Goal: Task Accomplishment & Management: Manage account settings

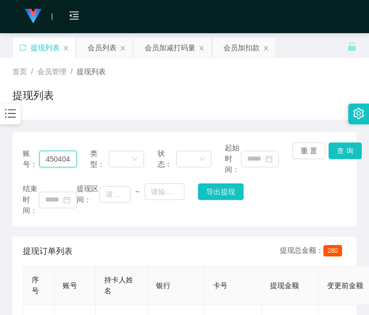
click at [56, 159] on input "450404845" at bounding box center [57, 159] width 37 height 17
click at [245, 55] on div "会员加扣款" at bounding box center [241, 48] width 36 height 20
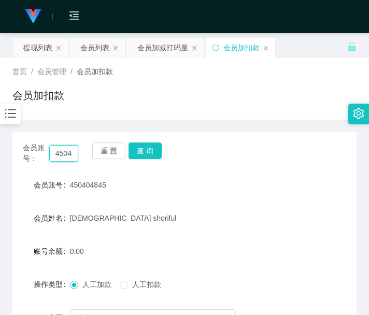
click at [67, 155] on input "450404845" at bounding box center [64, 153] width 30 height 17
paste input "83381658"
type input "83381658"
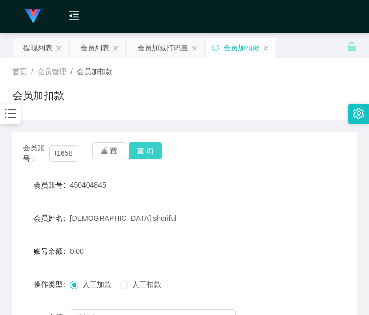
click at [143, 150] on button "查 询" at bounding box center [144, 150] width 33 height 17
click at [143, 150] on div "重 置 查 询" at bounding box center [119, 153] width 55 height 22
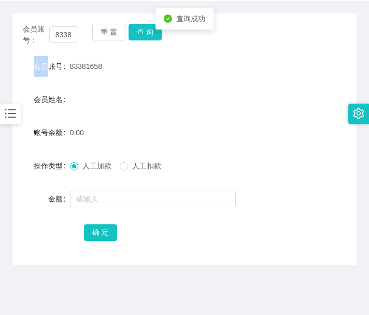
scroll to position [153, 0]
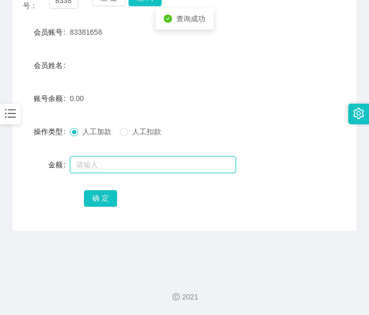
click at [167, 159] on input "text" at bounding box center [153, 164] width 166 height 17
type input "100"
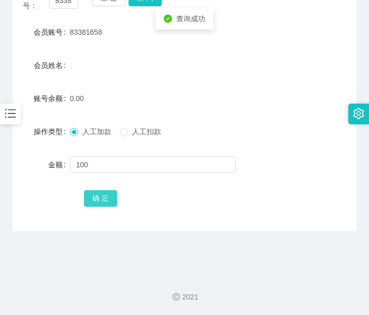
drag, startPoint x: 106, startPoint y: 195, endPoint x: 163, endPoint y: 180, distance: 59.0
click at [105, 196] on button "确 定" at bounding box center [100, 198] width 33 height 17
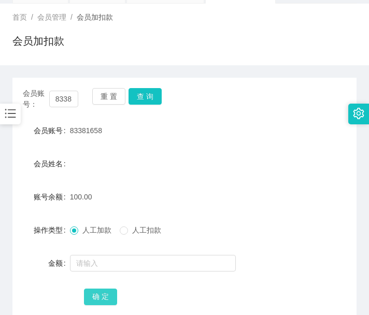
scroll to position [0, 0]
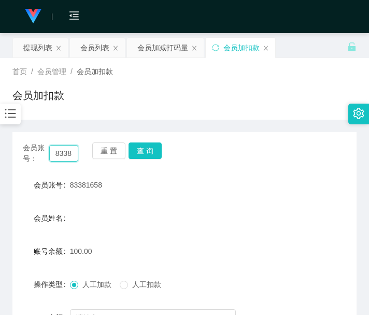
click at [66, 154] on input "83381658" at bounding box center [64, 153] width 30 height 17
paste input "[PERSON_NAME]"
type input "[PERSON_NAME]"
click at [147, 152] on button "查 询" at bounding box center [144, 150] width 33 height 17
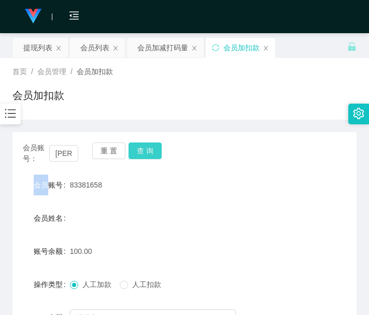
click at [147, 152] on div "会员账号： [PERSON_NAME] 查 询" at bounding box center [184, 153] width 344 height 22
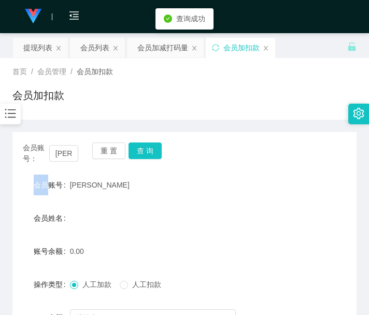
scroll to position [86, 0]
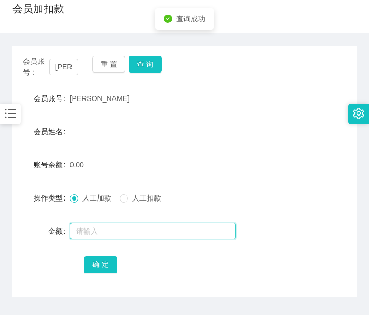
click at [131, 231] on input "text" at bounding box center [153, 231] width 166 height 17
type input "100"
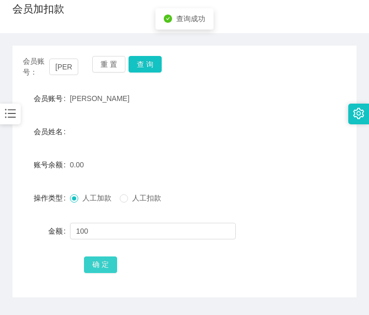
click at [106, 263] on button "确 定" at bounding box center [100, 264] width 33 height 17
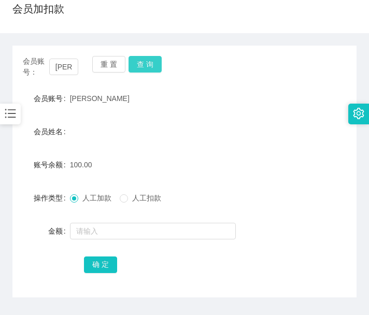
click at [150, 66] on button "查 询" at bounding box center [144, 64] width 33 height 17
click at [150, 66] on div "会员账号： [PERSON_NAME] 查 询" at bounding box center [184, 67] width 344 height 22
click at [150, 66] on button "查 询" at bounding box center [144, 64] width 33 height 17
click at [150, 66] on div "会员账号： [PERSON_NAME] 查 询" at bounding box center [184, 67] width 344 height 22
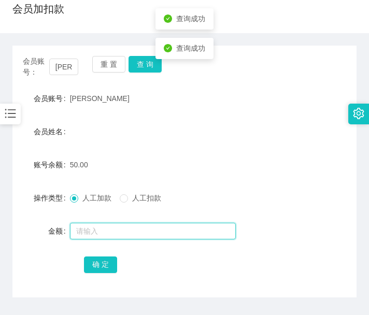
click at [147, 233] on input "text" at bounding box center [153, 231] width 166 height 17
type input "100"
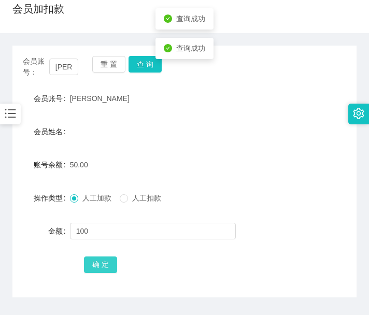
click at [112, 270] on button "确 定" at bounding box center [100, 264] width 33 height 17
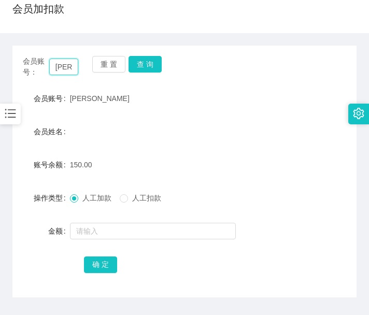
click at [66, 66] on input "[PERSON_NAME]" at bounding box center [64, 67] width 30 height 17
paste input "83381658"
type input "83381658"
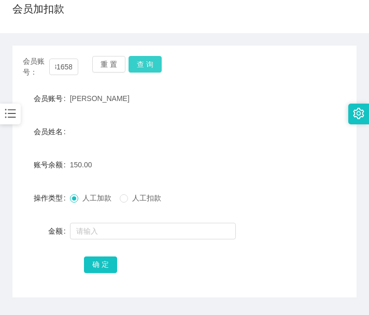
click at [145, 59] on button "查 询" at bounding box center [144, 64] width 33 height 17
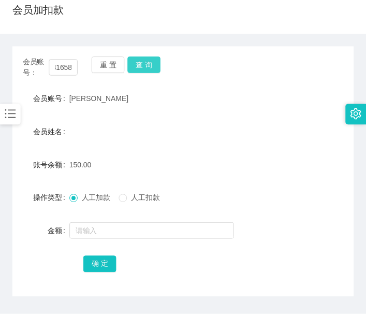
scroll to position [0, 0]
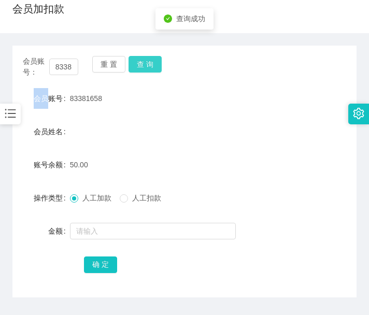
click at [145, 59] on div "重 置 查 询" at bounding box center [119, 67] width 55 height 22
click at [147, 59] on button "查 询" at bounding box center [144, 64] width 33 height 17
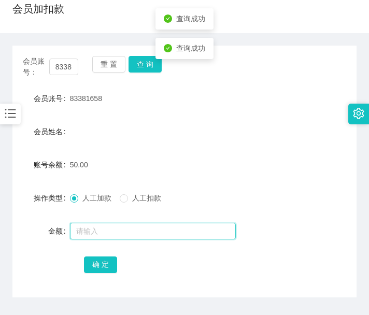
click at [146, 229] on input "text" at bounding box center [153, 231] width 166 height 17
type input "100"
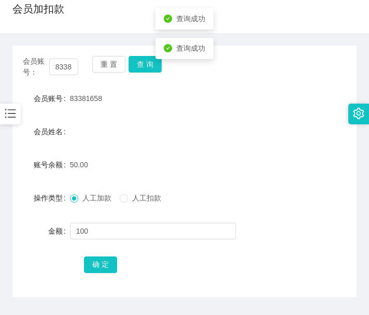
drag, startPoint x: 101, startPoint y: 255, endPoint x: 105, endPoint y: 247, distance: 8.4
click at [101, 255] on div "确 定" at bounding box center [184, 264] width 200 height 21
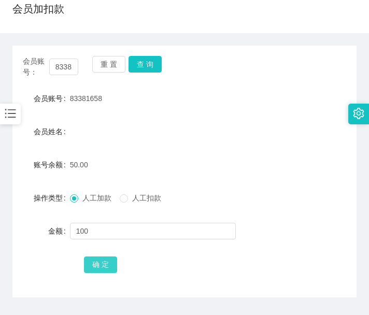
drag, startPoint x: 99, startPoint y: 265, endPoint x: 183, endPoint y: 113, distance: 173.6
click at [100, 258] on button "确 定" at bounding box center [100, 264] width 33 height 17
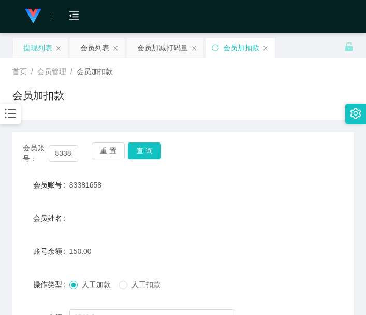
click at [36, 46] on div "提现列表" at bounding box center [37, 48] width 29 height 20
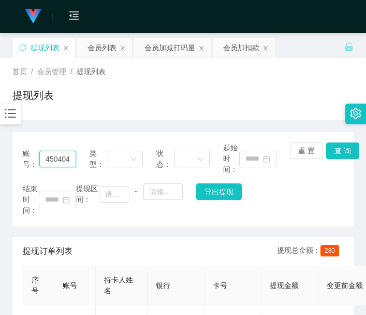
click at [58, 161] on input "450404845" at bounding box center [57, 159] width 37 height 17
paste input "[PERSON_NAME]"
click at [339, 153] on button "查 询" at bounding box center [342, 150] width 33 height 17
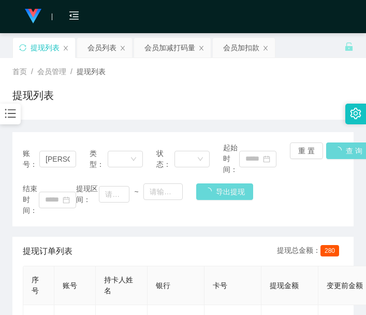
drag, startPoint x: 338, startPoint y: 153, endPoint x: 319, endPoint y: 65, distance: 89.4
click at [338, 153] on div "账号： Jin 类型： 状态： 起始时间： 重 置 查 询 结束时间： 提现区间： ~ 导出提现" at bounding box center [182, 179] width 341 height 94
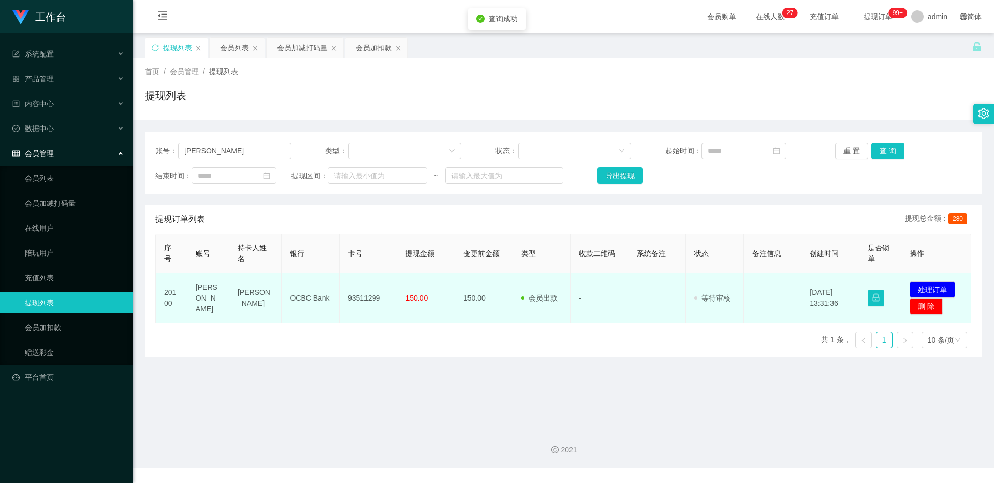
click at [365, 283] on td "93511299" at bounding box center [369, 298] width 58 height 50
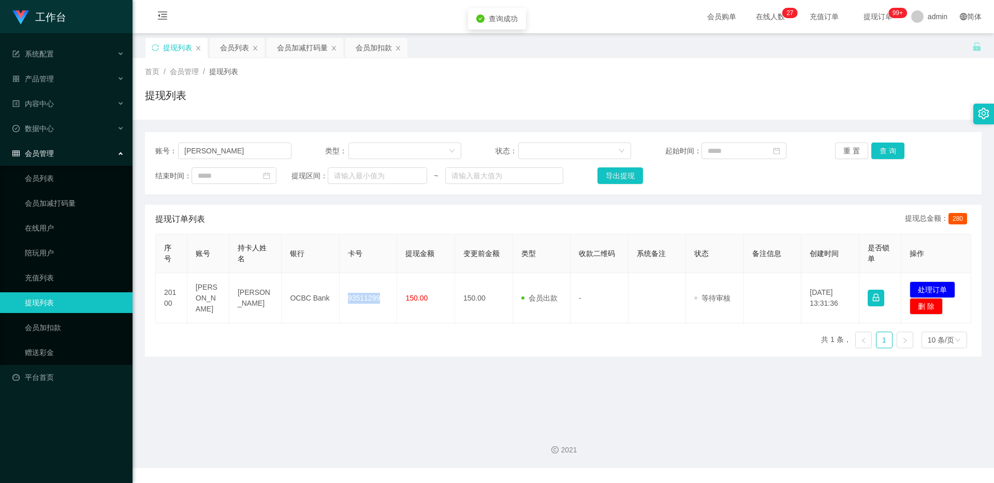
copy td "93511299"
click at [368, 289] on button "处理订单" at bounding box center [933, 289] width 46 height 17
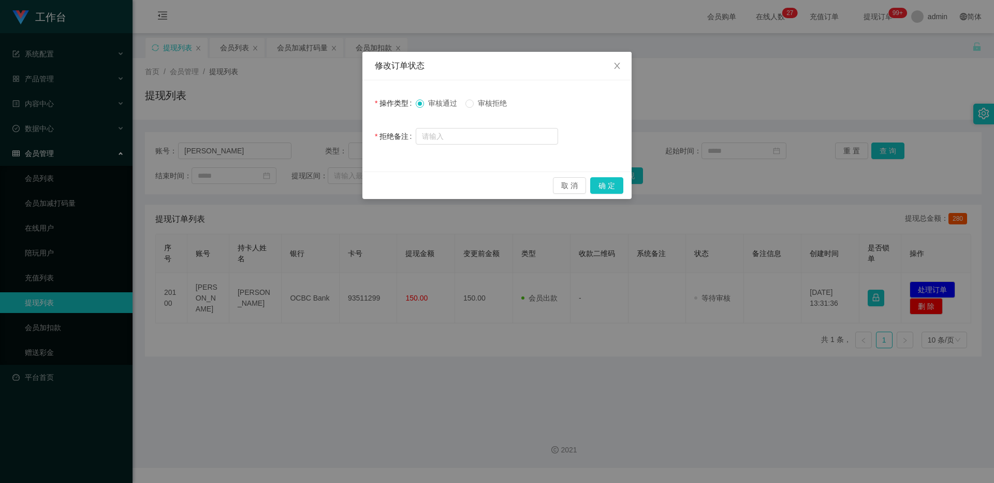
click at [368, 185] on div "取 消 确 定" at bounding box center [496, 184] width 269 height 27
click at [368, 180] on button "确 定" at bounding box center [606, 185] width 33 height 17
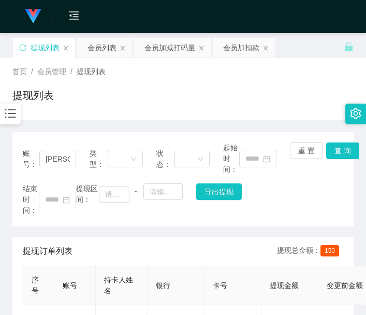
drag, startPoint x: 18, startPoint y: 197, endPoint x: 30, endPoint y: 186, distance: 15.4
click at [19, 196] on div "账号： Jin 类型： 状态： 起始时间： 重 置 查 询 结束时间： 提现区间： ~ 导出提现" at bounding box center [182, 179] width 341 height 94
click at [63, 157] on input "[PERSON_NAME]" at bounding box center [57, 159] width 37 height 17
paste input "83381658"
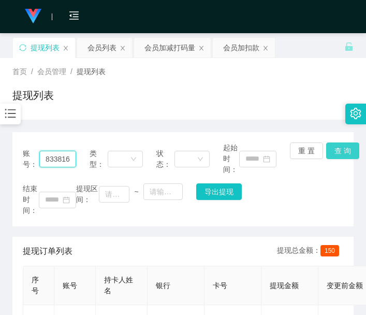
scroll to position [0, 7]
type input "83381658"
click at [345, 151] on button "查 询" at bounding box center [342, 150] width 33 height 17
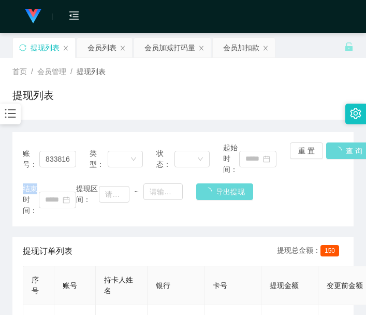
click at [344, 151] on div "账号： 83381658 类型： 状态： 起始时间： 重 置 查 询 结束时间： 提现区间： ~ 导出提现" at bounding box center [182, 179] width 341 height 94
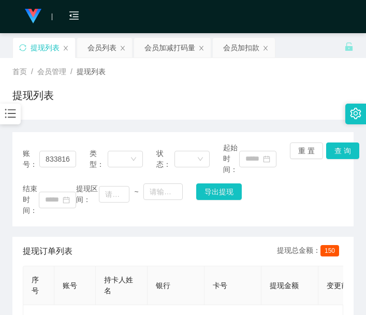
drag, startPoint x: 18, startPoint y: 163, endPoint x: 25, endPoint y: 172, distance: 12.2
click at [18, 163] on div "账号： 83381658 类型： 状态： 起始时间： 重 置 查 询 结束时间： 提现区间： ~ 导出提现" at bounding box center [182, 179] width 341 height 94
click at [345, 148] on button "查 询" at bounding box center [342, 150] width 33 height 17
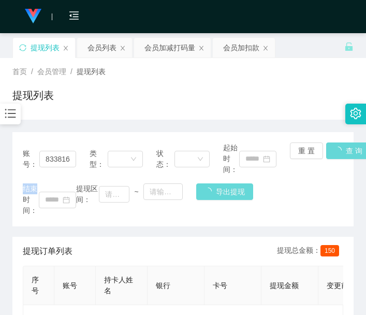
click at [344, 148] on div "账号： 83381658 类型： 状态： 起始时间： 重 置 查 询 结束时间： 提现区间： ~ 导出提现" at bounding box center [182, 179] width 341 height 94
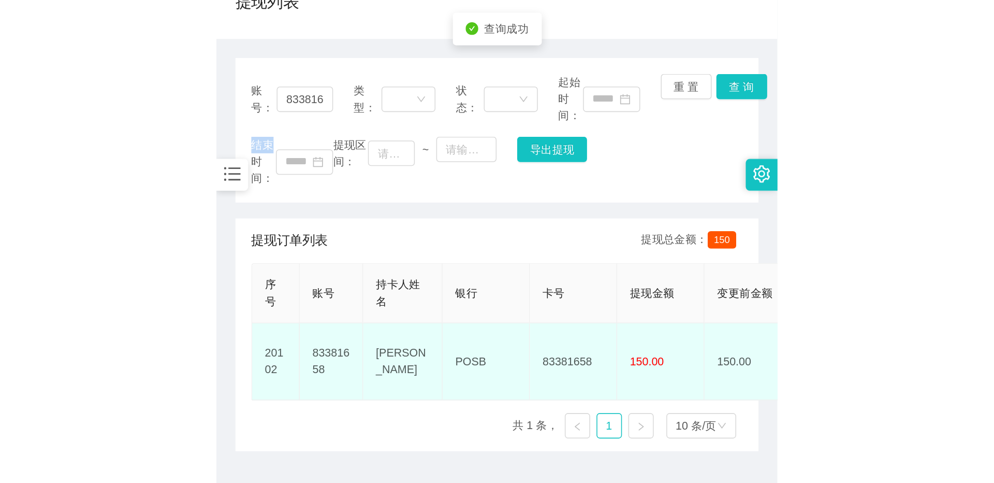
scroll to position [153, 0]
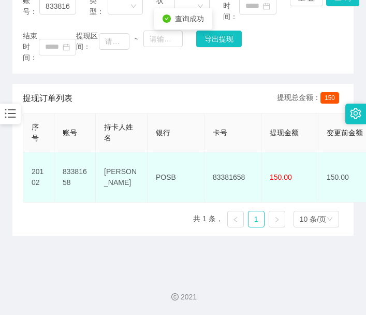
click at [228, 171] on td "83381658" at bounding box center [233, 177] width 57 height 50
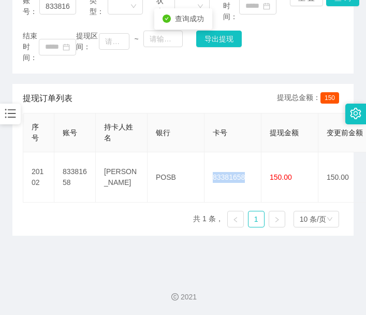
copy td "83381658"
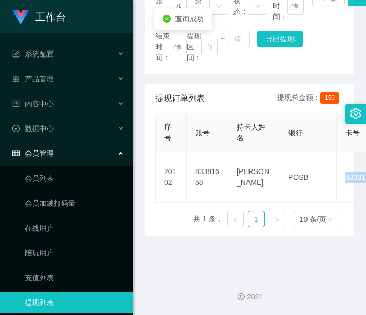
scroll to position [0, 0]
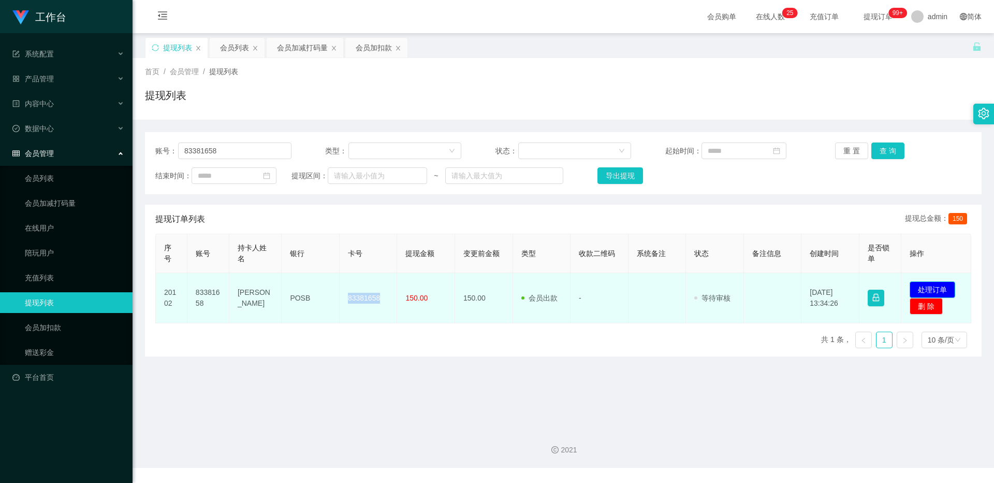
click at [368, 290] on button "处理订单" at bounding box center [933, 289] width 46 height 17
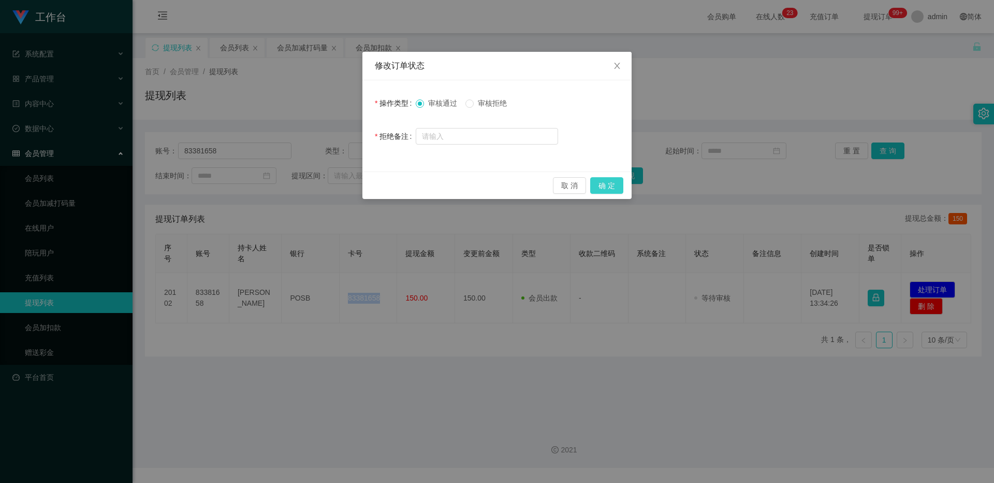
click at [368, 180] on button "确 定" at bounding box center [606, 185] width 33 height 17
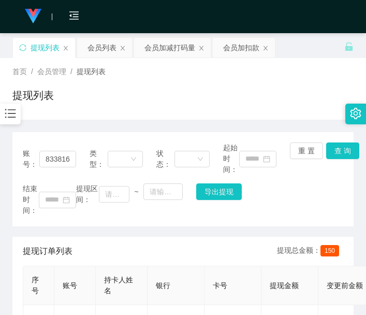
click at [2, 304] on main "关闭左侧 关闭右侧 关闭其它 刷新页面 提现列表 会员列表 会员加减打码量 会员加扣款 首页 / 会员管理 / 提现列表 / 提现列表 账号： 8338165…" at bounding box center [183, 226] width 366 height 386
click at [231, 52] on div "会员加扣款" at bounding box center [241, 48] width 36 height 20
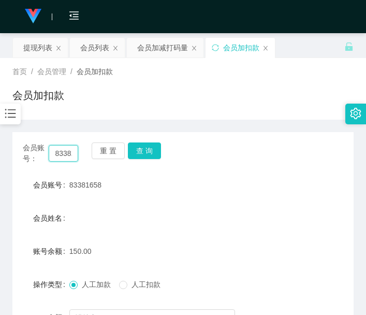
click at [63, 155] on input "83381658" at bounding box center [63, 153] width 29 height 17
drag, startPoint x: 63, startPoint y: 155, endPoint x: 132, endPoint y: 144, distance: 69.8
click at [67, 155] on input "83381658" at bounding box center [63, 153] width 29 height 17
paste input "0702220"
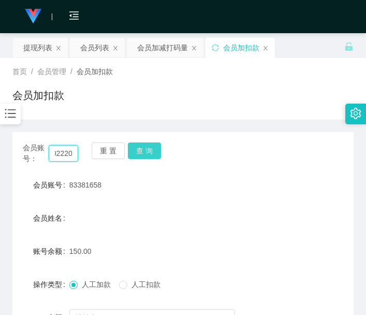
type input "80702220"
click at [148, 147] on button "查 询" at bounding box center [144, 150] width 33 height 17
click at [148, 147] on div "会员账号： 80702220 重 置 查 询" at bounding box center [182, 153] width 341 height 22
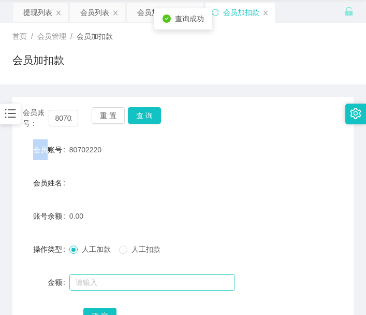
scroll to position [86, 0]
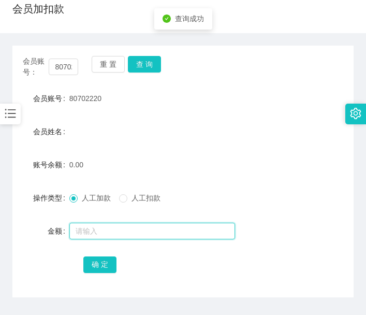
click at [133, 229] on input "text" at bounding box center [152, 231] width 166 height 17
type input "100"
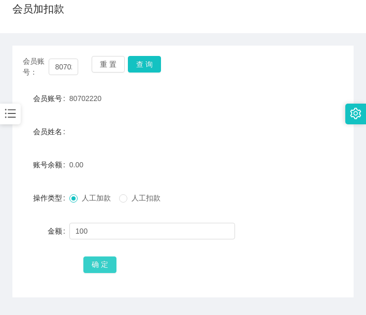
click at [98, 266] on button "确 定" at bounding box center [99, 264] width 33 height 17
click at [259, 147] on form "会员账号 80702220 会员姓名 账号余额 100.00 操作类型 人工加款 人工扣款 金额 确 定" at bounding box center [182, 181] width 341 height 186
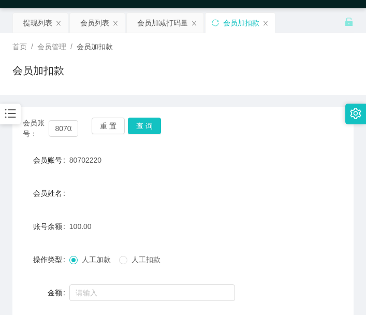
scroll to position [0, 0]
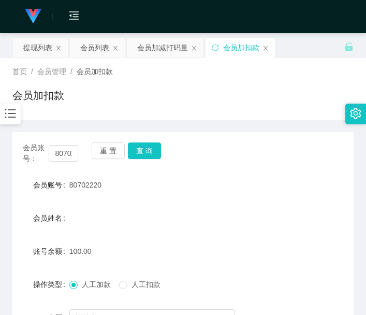
click at [3, 288] on main "关闭左侧 关闭右侧 关闭其它 刷新页面 提现列表 会员列表 会员加减打码量 会员加扣款 首页 / 会员管理 / 会员加扣款 / 会员加扣款 会员账号： 807…" at bounding box center [183, 226] width 366 height 386
click at [66, 152] on input "80702220" at bounding box center [63, 153] width 29 height 17
click at [67, 151] on input "80702220" at bounding box center [63, 153] width 29 height 17
paste input "8783755"
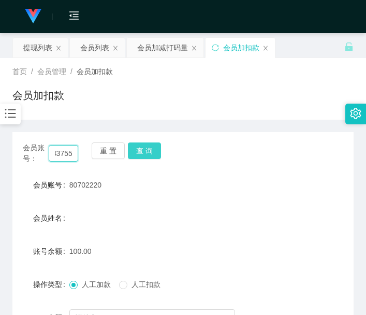
type input "88783755"
click at [145, 149] on button "查 询" at bounding box center [144, 150] width 33 height 17
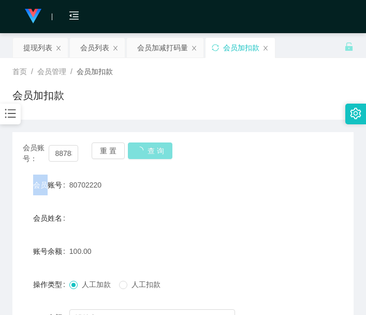
click at [145, 149] on div "会员账号： 88783755 重 置 查 询" at bounding box center [182, 153] width 341 height 22
click at [145, 149] on button "查 询" at bounding box center [150, 150] width 45 height 17
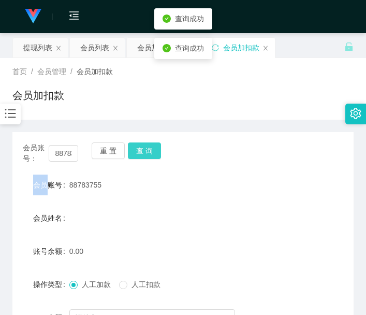
scroll to position [86, 0]
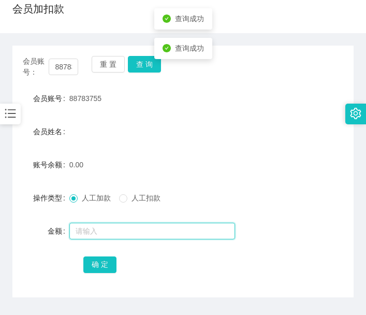
click at [139, 227] on input "text" at bounding box center [152, 231] width 166 height 17
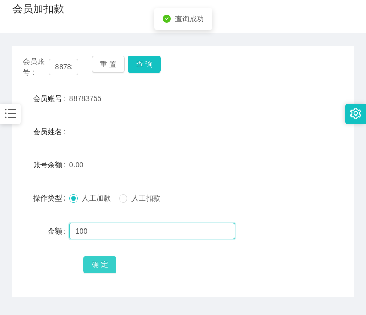
type input "100"
drag, startPoint x: 101, startPoint y: 264, endPoint x: 126, endPoint y: 237, distance: 36.6
click at [101, 265] on button "确 定" at bounding box center [99, 264] width 33 height 17
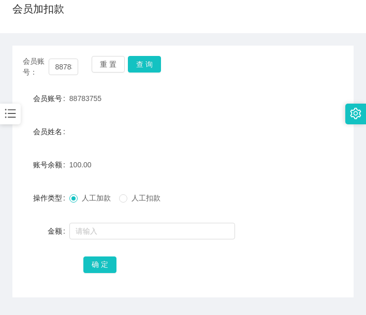
click at [1, 247] on main "关闭左侧 关闭右侧 关闭其它 刷新页面 提现列表 会员列表 会员加减打码量 会员加扣款 首页 / 会员管理 / 会员加扣款 / 会员加扣款 会员账号： 887…" at bounding box center [183, 140] width 366 height 386
click at [144, 66] on button "查 询" at bounding box center [144, 64] width 33 height 17
click at [144, 66] on div "重 置 查 询" at bounding box center [119, 67] width 55 height 22
click at [59, 64] on input "88783755" at bounding box center [63, 67] width 29 height 17
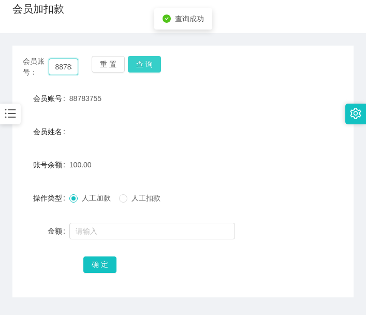
paste input "0702220"
type input "80702220"
click at [153, 65] on button "查 询" at bounding box center [144, 64] width 33 height 17
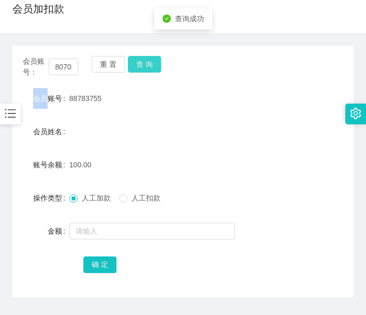
click at [153, 65] on div "会员账号： 80702220 重 置 查 询" at bounding box center [182, 67] width 341 height 22
click at [153, 65] on button "查 询" at bounding box center [144, 64] width 33 height 17
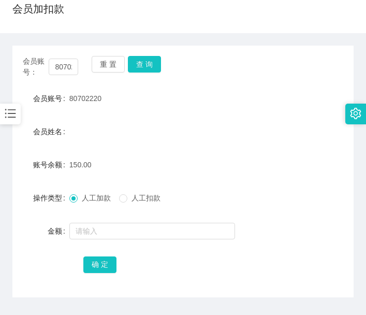
drag, startPoint x: 4, startPoint y: 216, endPoint x: 6, endPoint y: 209, distance: 7.2
click at [4, 216] on main "关闭左侧 关闭右侧 关闭其它 刷新页面 提现列表 会员列表 会员加减打码量 会员加扣款 首页 / 会员管理 / 会员加扣款 / 会员加扣款 会员账号： 807…" at bounding box center [183, 140] width 366 height 386
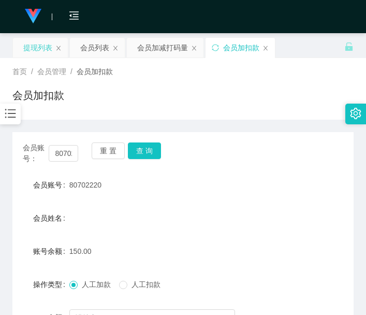
click at [22, 50] on div "提现列表" at bounding box center [40, 48] width 55 height 20
click at [27, 46] on div "提现列表" at bounding box center [37, 48] width 29 height 20
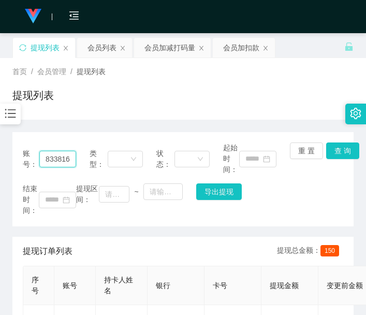
click at [64, 157] on input "83381658" at bounding box center [57, 159] width 37 height 17
paste input "0702220"
type input "80702220"
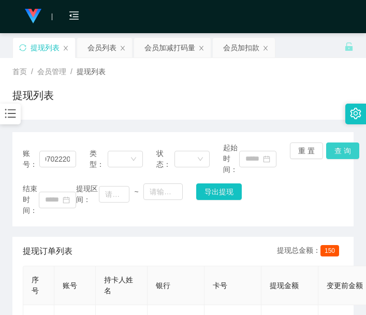
click at [341, 151] on button "查 询" at bounding box center [342, 150] width 33 height 17
click at [341, 151] on div "账号： 80702220 类型： 状态： 起始时间： 重 置 查 询 结束时间： 提现区间： ~ 导出提现" at bounding box center [182, 179] width 341 height 94
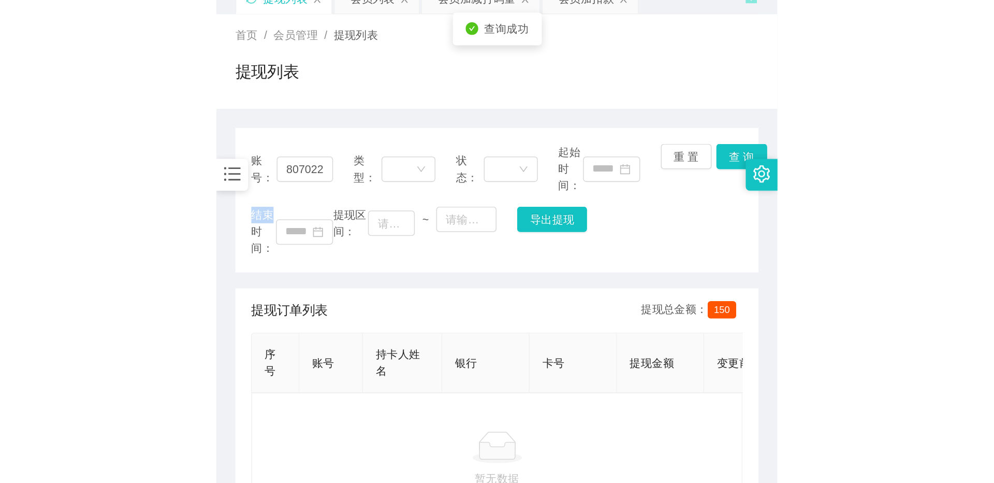
scroll to position [86, 0]
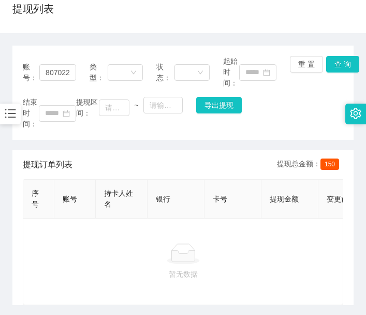
drag, startPoint x: 3, startPoint y: 243, endPoint x: 9, endPoint y: 236, distance: 9.2
click at [3, 243] on main "关闭左侧 关闭右侧 关闭其它 刷新页面 提现列表 会员列表 会员加减打码量 会员加扣款 首页 / 会员管理 / 提现列表 / 提现列表 账号： 8070222…" at bounding box center [183, 140] width 366 height 386
click at [335, 72] on div "重 置 查 询" at bounding box center [316, 72] width 53 height 33
click at [342, 63] on button "查 询" at bounding box center [342, 64] width 33 height 17
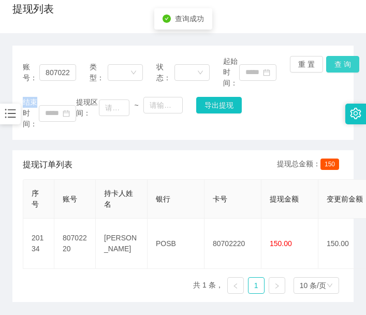
click at [342, 63] on div "账号： 80702220 类型： 状态： 起始时间： 重 置 查 询 结束时间： 提现区间： ~ 导出提现" at bounding box center [182, 93] width 341 height 94
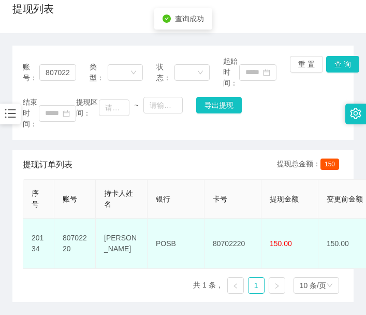
click at [218, 231] on td "80702220" at bounding box center [233, 244] width 57 height 50
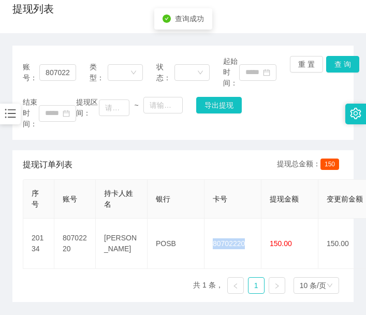
copy td "80702220"
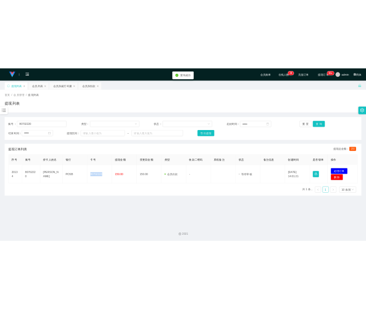
scroll to position [0, 0]
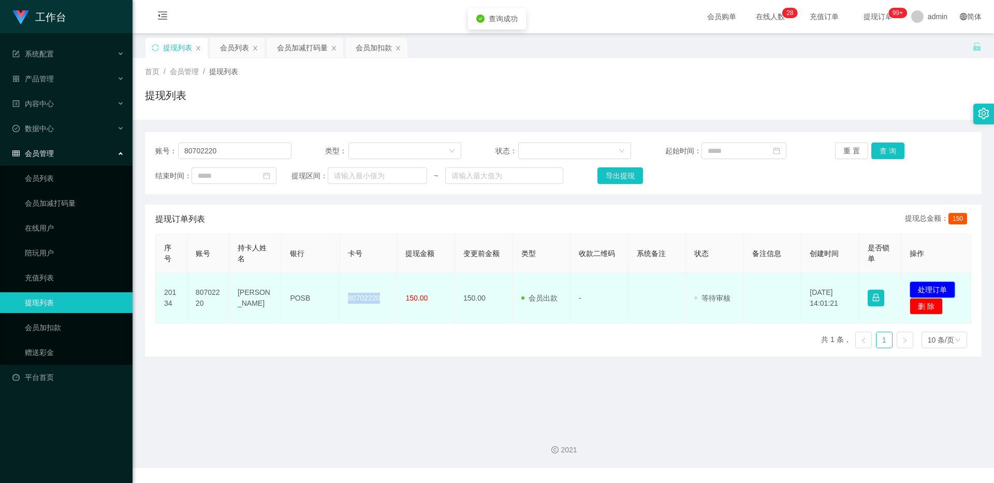
click at [368, 288] on button "处理订单" at bounding box center [933, 289] width 46 height 17
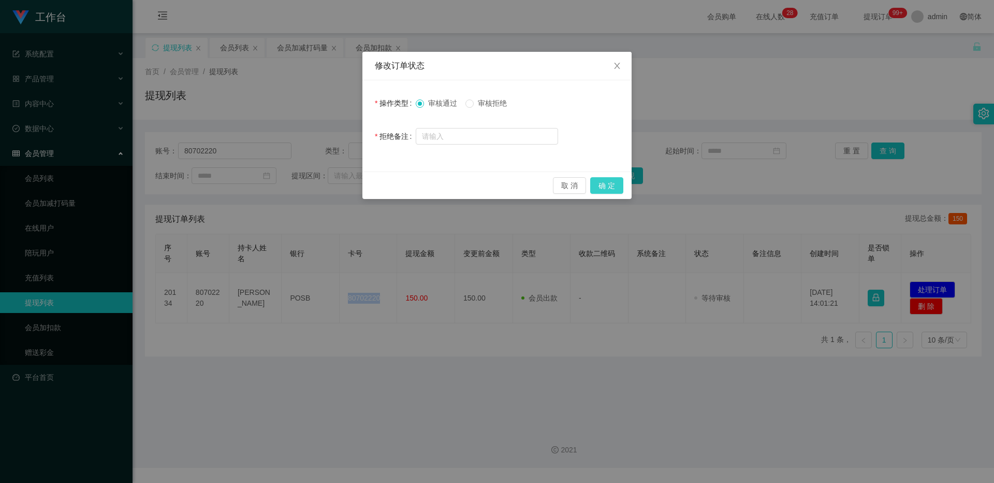
click at [368, 183] on button "确 定" at bounding box center [606, 185] width 33 height 17
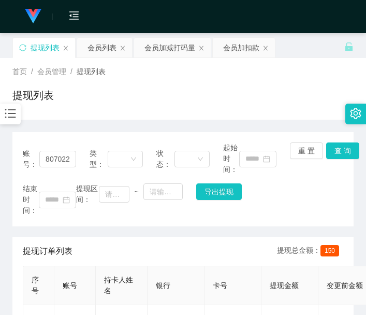
drag, startPoint x: 5, startPoint y: 290, endPoint x: 14, endPoint y: 271, distance: 21.8
click at [5, 290] on main "关闭左侧 关闭右侧 关闭其它 刷新页面 提现列表 会员列表 会员加减打码量 会员加扣款 首页 / 会员管理 / 提现列表 / 提现列表 账号： 8070222…" at bounding box center [183, 226] width 366 height 386
click at [237, 50] on div "会员加扣款" at bounding box center [241, 48] width 36 height 20
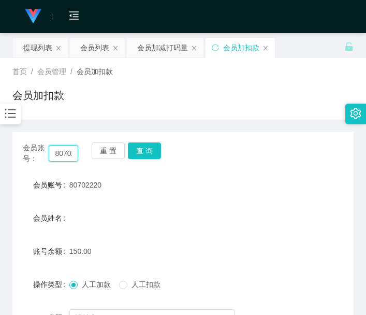
click at [63, 153] on input "80702220" at bounding box center [63, 153] width 29 height 17
paste input "8783755"
type input "88783755"
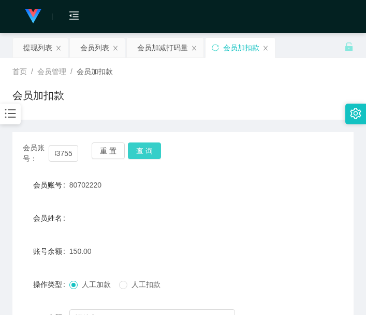
click at [146, 148] on button "查 询" at bounding box center [144, 150] width 33 height 17
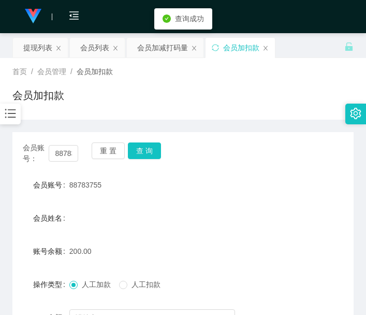
click at [146, 148] on div "会员账号： 88783755 重 置 查 询" at bounding box center [182, 153] width 341 height 22
click at [146, 148] on button "查 询" at bounding box center [144, 150] width 33 height 17
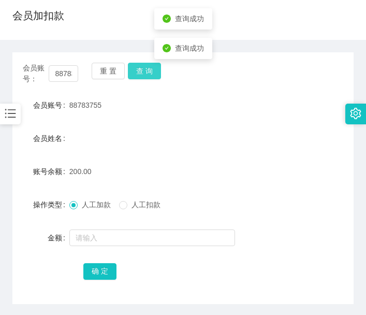
scroll to position [153, 0]
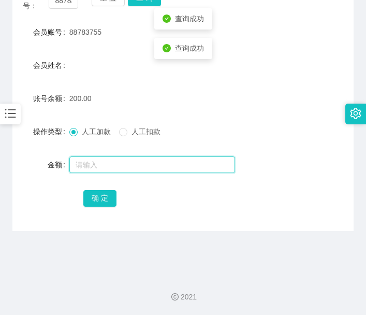
click at [158, 158] on input "text" at bounding box center [152, 164] width 166 height 17
type input "50"
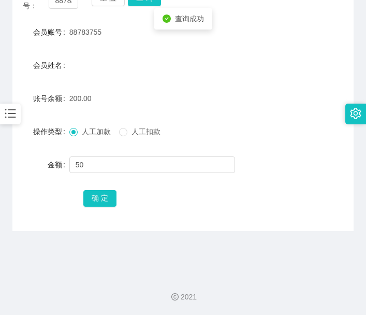
click at [149, 133] on span "人工扣款" at bounding box center [145, 131] width 37 height 8
click at [83, 202] on button "确 定" at bounding box center [99, 198] width 33 height 17
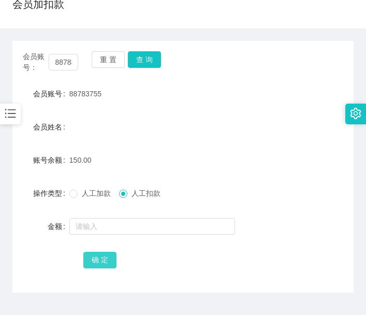
scroll to position [66, 0]
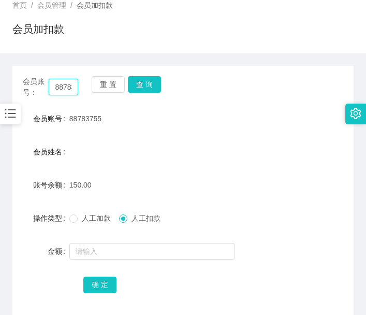
click at [66, 86] on input "88783755" at bounding box center [63, 87] width 29 height 17
paste input "jy0318"
type input "jy0318"
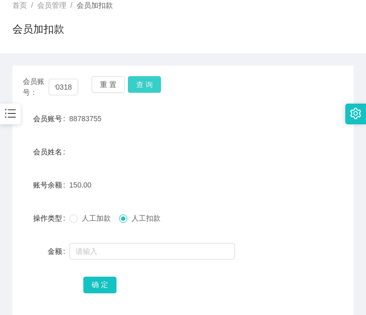
click at [152, 79] on button "查 询" at bounding box center [144, 84] width 33 height 17
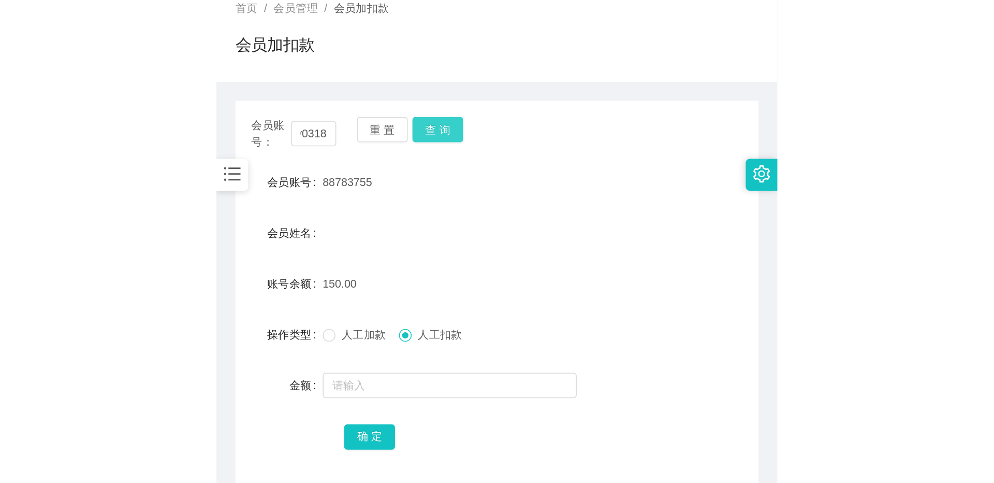
scroll to position [0, 0]
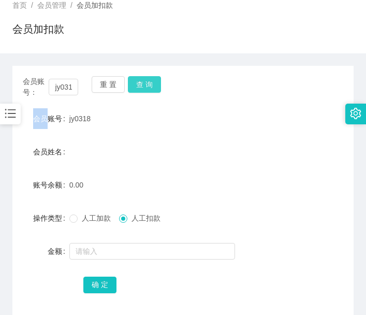
click at [152, 79] on div "会员账号： jy0318 重 置 查 询" at bounding box center [182, 87] width 341 height 22
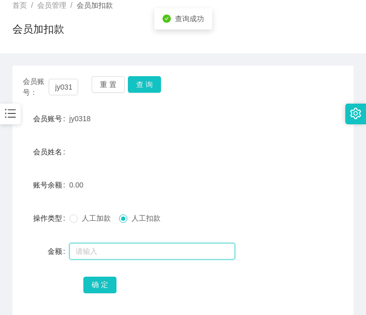
click at [122, 249] on input "text" at bounding box center [152, 251] width 166 height 17
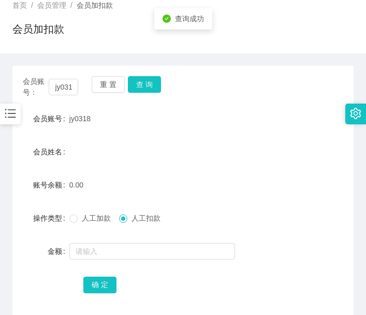
click at [90, 214] on span "人工加款" at bounding box center [96, 218] width 37 height 8
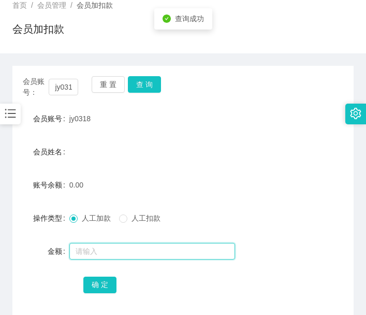
click at [95, 256] on input "text" at bounding box center [152, 251] width 166 height 17
type input "100"
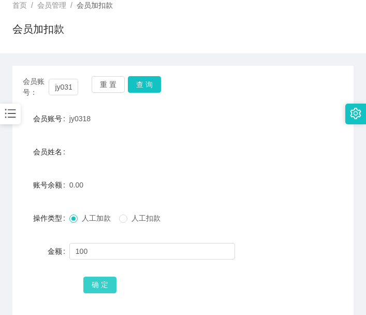
drag, startPoint x: 96, startPoint y: 281, endPoint x: 111, endPoint y: 271, distance: 17.7
click at [96, 281] on button "确 定" at bounding box center [99, 284] width 33 height 17
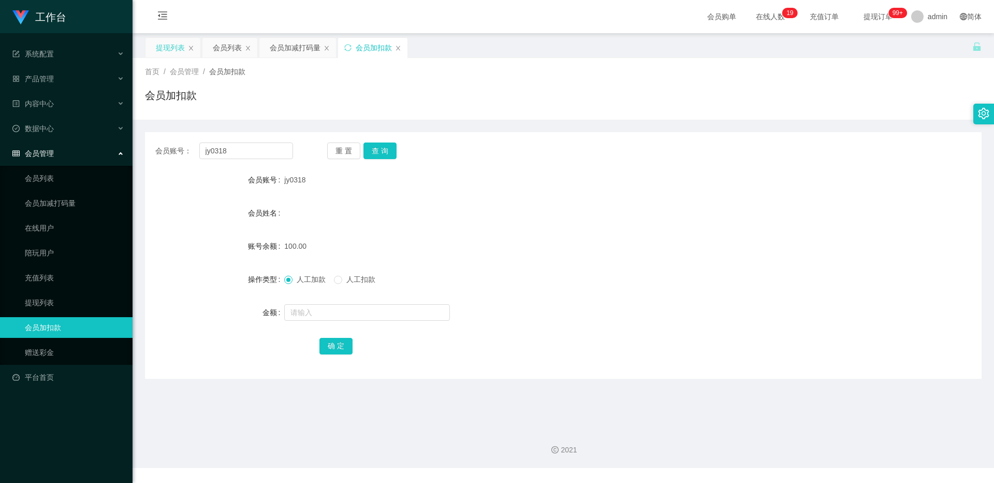
click at [168, 48] on div "提现列表" at bounding box center [170, 48] width 29 height 20
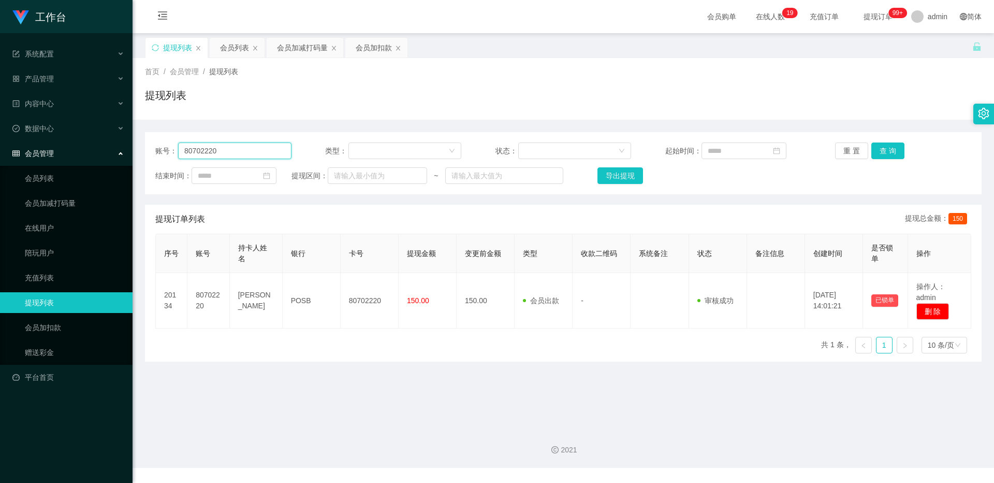
click at [250, 147] on input "80702220" at bounding box center [234, 150] width 113 height 17
paste input "8783755"
type input "88783755"
click at [368, 154] on button "查 询" at bounding box center [887, 150] width 33 height 17
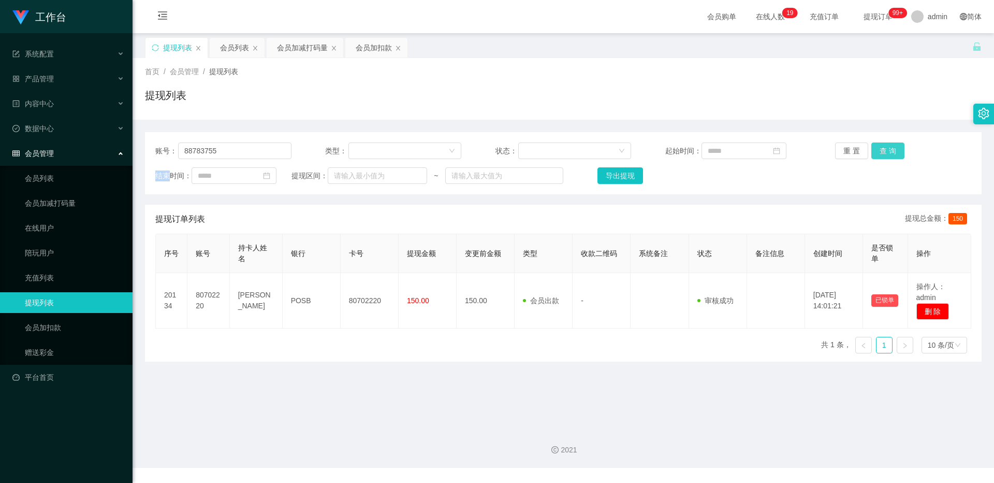
click at [368, 154] on div "重 置 查 询" at bounding box center [903, 150] width 136 height 17
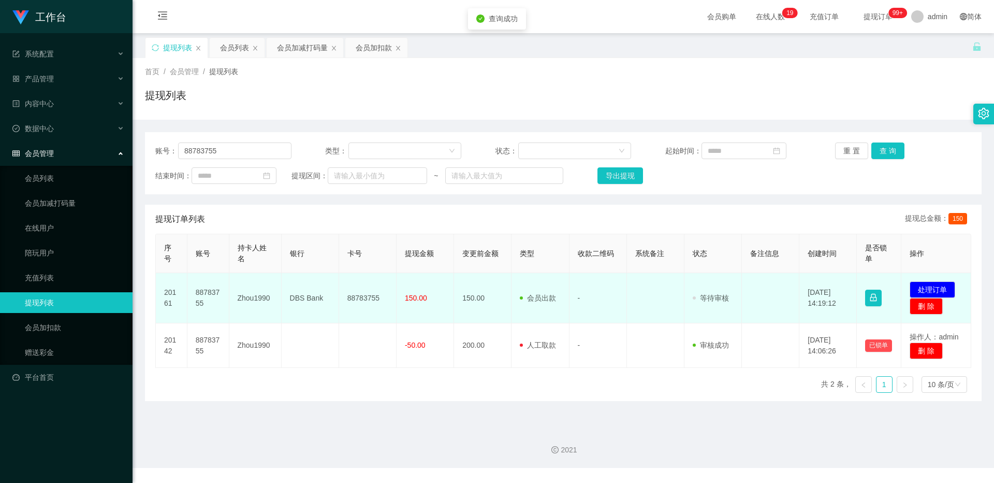
click at [358, 288] on td "88783755" at bounding box center [367, 298] width 57 height 50
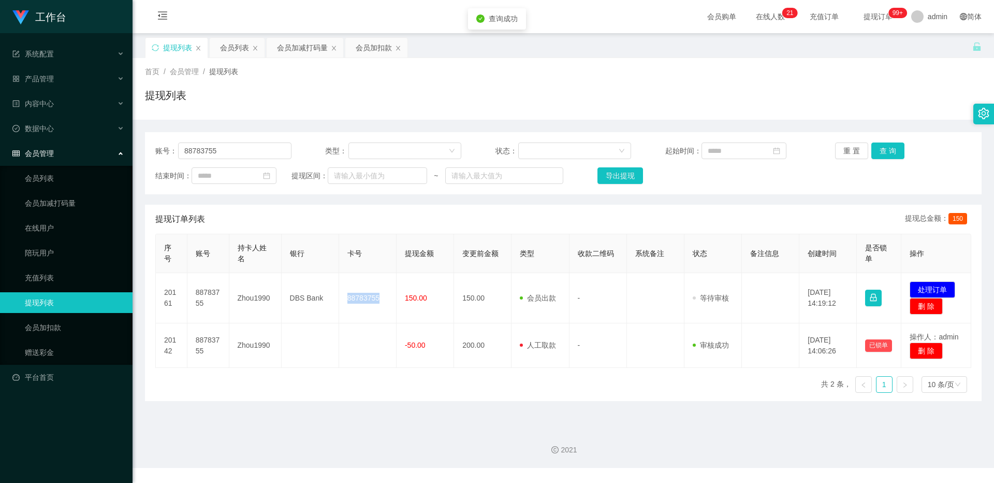
copy td "88783755"
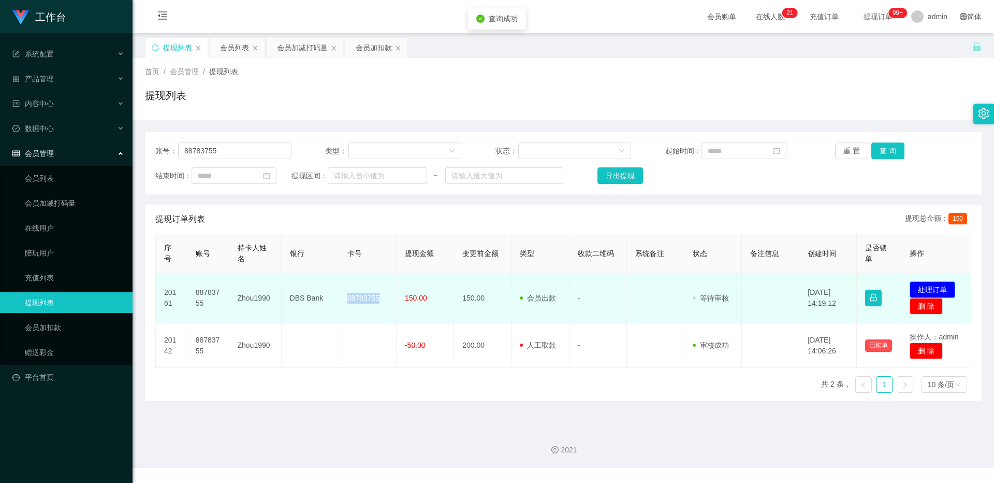
click at [368, 293] on button "处理订单" at bounding box center [933, 289] width 46 height 17
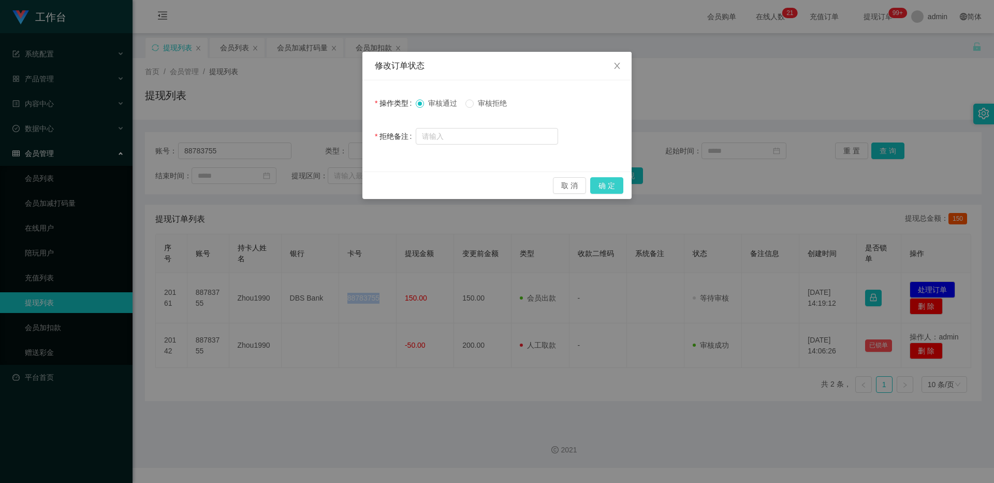
click at [368, 189] on button "确 定" at bounding box center [606, 185] width 33 height 17
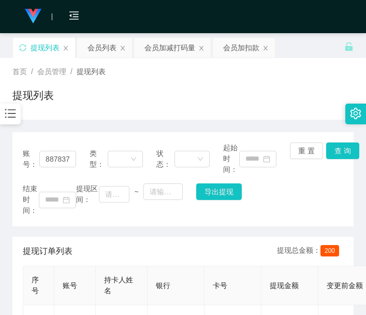
click at [5, 291] on main "关闭左侧 关闭右侧 关闭其它 刷新页面 提现列表 会员列表 会员加减打码量 会员加扣款 首页 / 会员管理 / 提现列表 / 提现列表 账号： 8878375…" at bounding box center [183, 241] width 366 height 416
click at [239, 53] on div "会员加扣款" at bounding box center [241, 48] width 36 height 20
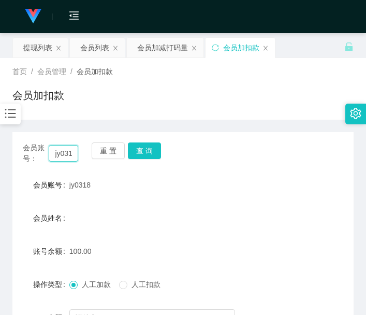
click at [69, 149] on input "jy0318" at bounding box center [63, 153] width 29 height 17
click at [144, 150] on button "查 询" at bounding box center [144, 150] width 33 height 17
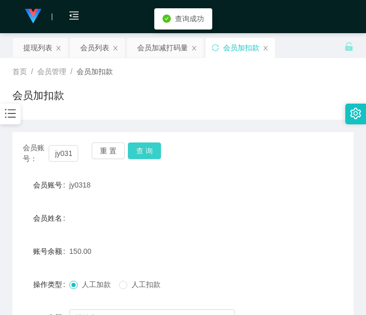
click at [144, 150] on button "查 询" at bounding box center [144, 150] width 33 height 17
click at [144, 150] on div "重 置 查 询" at bounding box center [119, 153] width 55 height 22
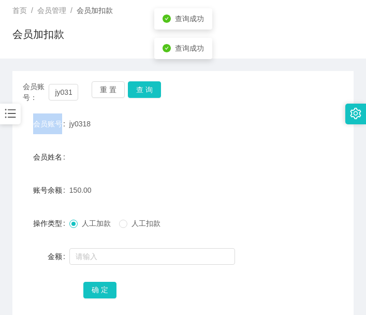
scroll to position [86, 0]
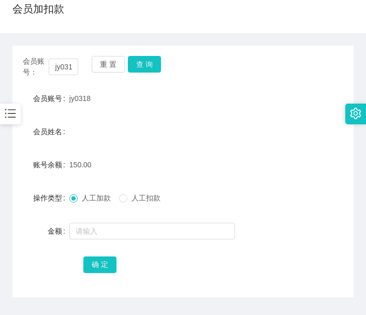
drag, startPoint x: 3, startPoint y: 248, endPoint x: 8, endPoint y: 240, distance: 9.3
click at [3, 248] on main "关闭左侧 关闭右侧 关闭其它 刷新页面 提现列表 会员列表 会员加减打码量 会员加扣款 首页 / 会员管理 / 会员加扣款 / 会员加扣款 会员账号： jy0…" at bounding box center [183, 140] width 366 height 386
click at [148, 67] on button "查 询" at bounding box center [144, 64] width 33 height 17
click at [148, 67] on div "会员账号： jy0318 重 置 查 询" at bounding box center [182, 67] width 341 height 22
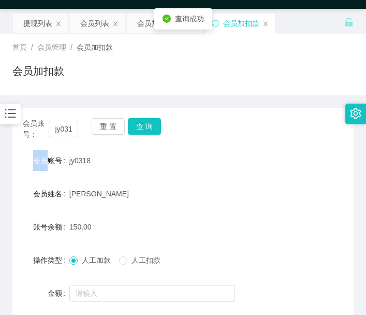
scroll to position [0, 0]
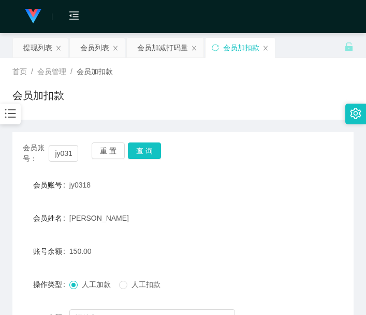
click at [3, 261] on main "关闭左侧 关闭右侧 关闭其它 刷新页面 提现列表 会员列表 会员加减打码量 会员加扣款 首页 / 会员管理 / 会员加扣款 / 会员加扣款 会员账号： jy0…" at bounding box center [183, 226] width 366 height 386
click at [150, 151] on button "查 询" at bounding box center [144, 150] width 33 height 17
click at [150, 151] on div "会员账号： jy0318 重 置 查 询" at bounding box center [182, 153] width 341 height 22
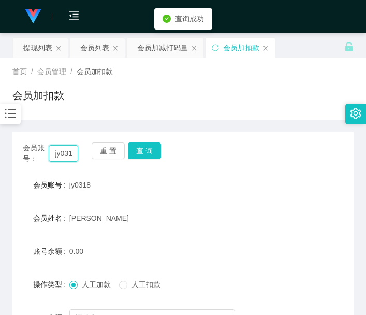
click at [69, 149] on input "jy0318" at bounding box center [63, 153] width 29 height 17
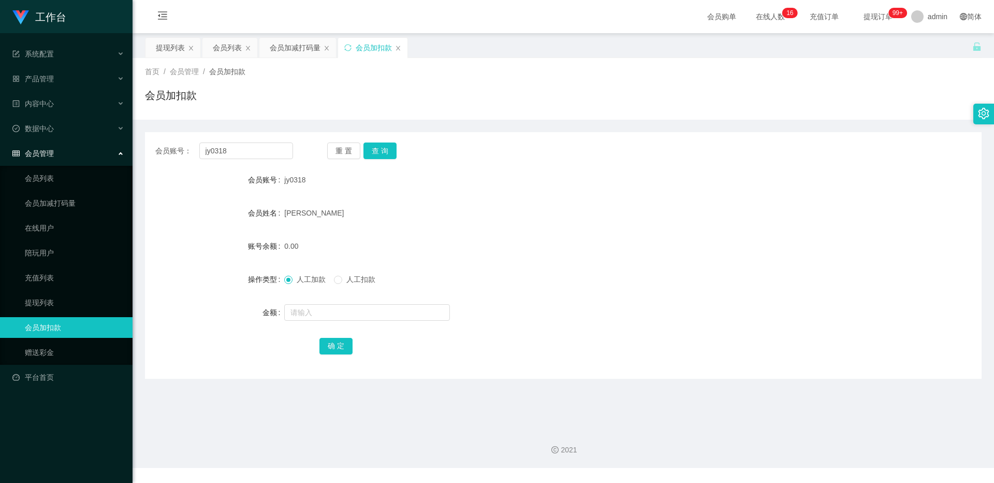
drag, startPoint x: 163, startPoint y: 48, endPoint x: 164, endPoint y: 66, distance: 18.2
click at [163, 48] on div "提现列表" at bounding box center [170, 48] width 29 height 20
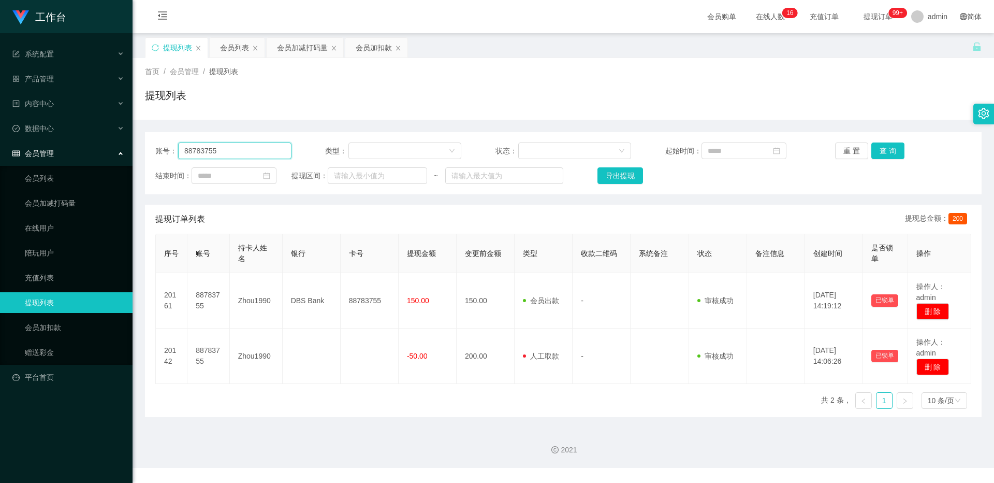
click at [228, 149] on input "88783755" at bounding box center [234, 150] width 113 height 17
click at [230, 149] on input "88783755" at bounding box center [234, 150] width 113 height 17
paste input "jy0318"
type input "jy0318"
click at [368, 154] on button "查 询" at bounding box center [887, 150] width 33 height 17
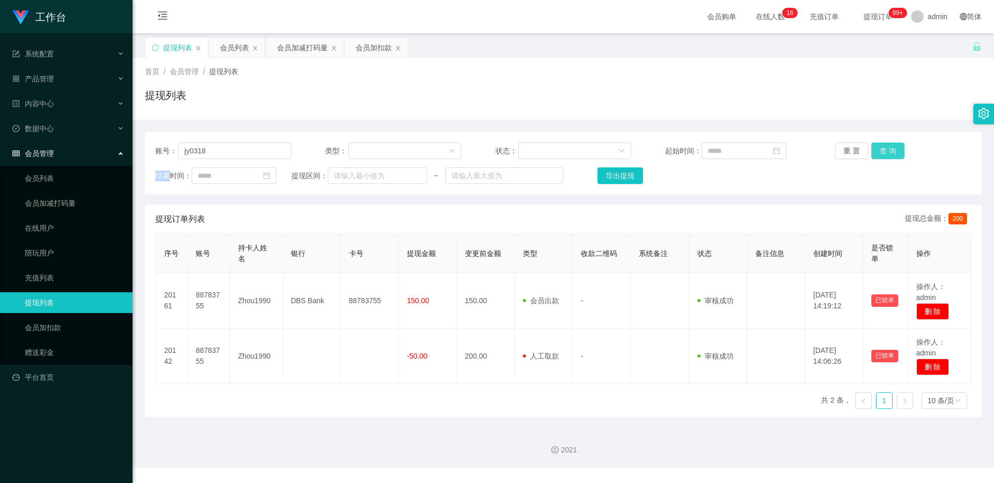
click at [368, 154] on div "重 置 查 询" at bounding box center [903, 150] width 136 height 17
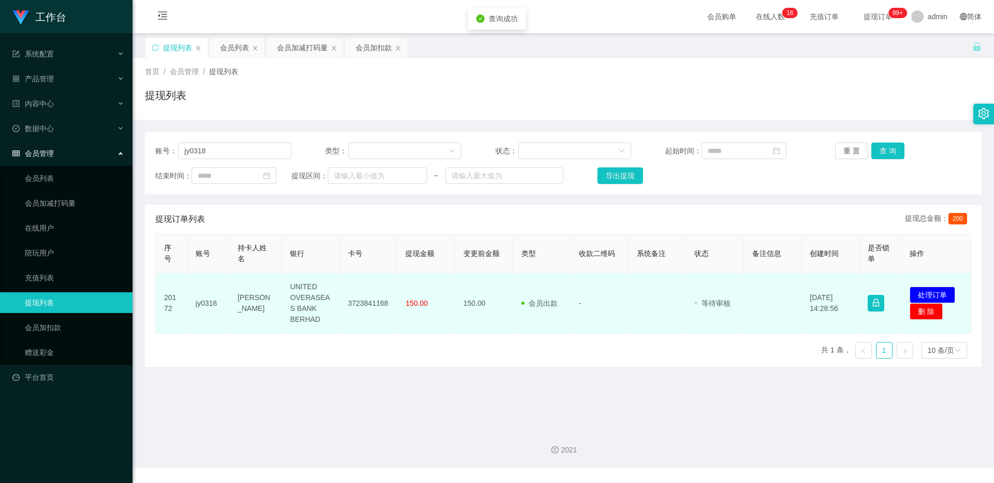
click at [368, 278] on td "3723841168" at bounding box center [369, 303] width 58 height 61
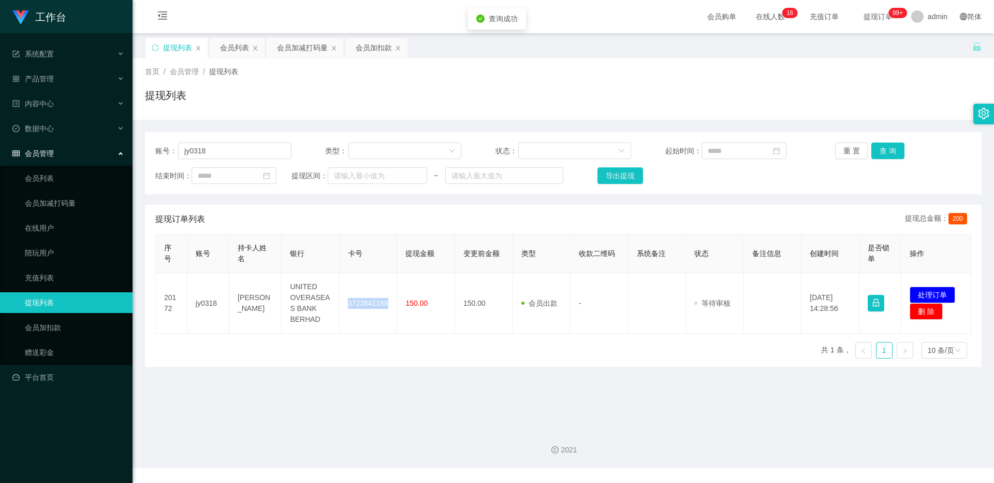
copy td "3723841168"
click at [368, 292] on button "处理订单" at bounding box center [933, 294] width 46 height 17
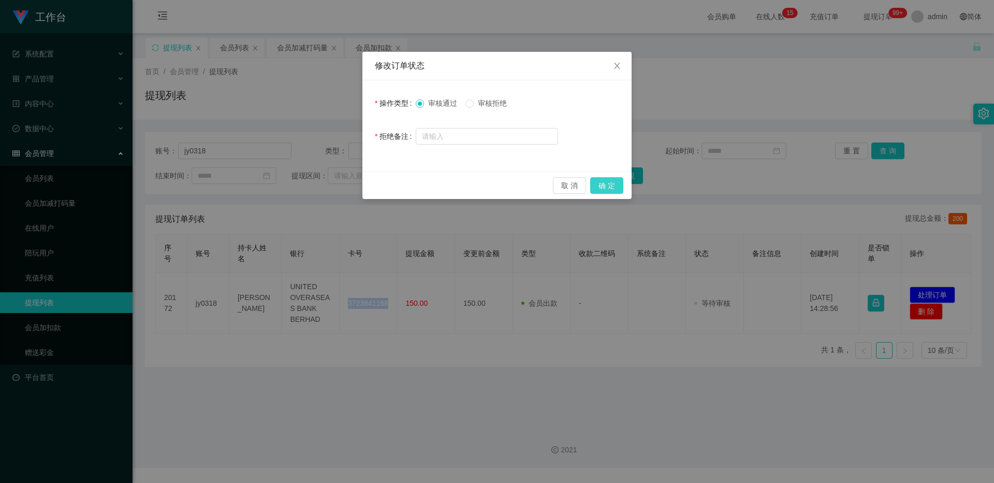
click at [368, 184] on button "确 定" at bounding box center [606, 185] width 33 height 17
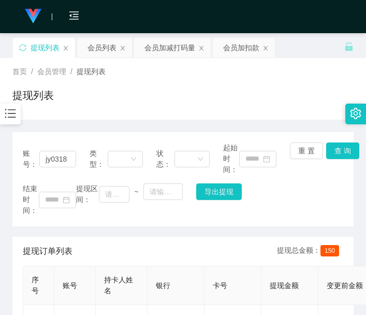
click at [5, 197] on main "关闭左侧 关闭右侧 关闭其它 刷新页面 提现列表 会员列表 会员加减打码量 会员加扣款 首页 / 会员管理 / 提现列表 / 提现列表 账号： jy0318 …" at bounding box center [183, 226] width 366 height 386
click at [63, 159] on input "jy0318" at bounding box center [57, 159] width 37 height 17
click at [232, 50] on div "会员加扣款" at bounding box center [241, 48] width 36 height 20
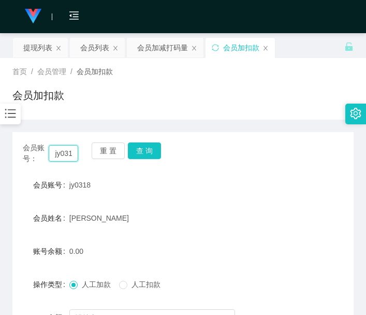
click at [58, 149] on input "jy0318" at bounding box center [63, 153] width 29 height 17
paste input "8338165"
type input "83381658"
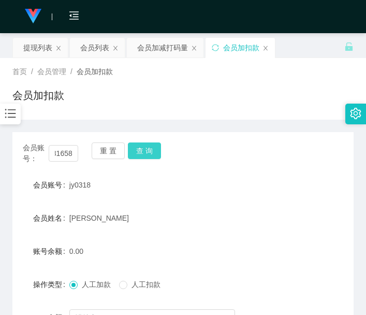
click at [147, 151] on button "查 询" at bounding box center [144, 150] width 33 height 17
click at [147, 151] on div "会员账号： 83381658 重 置 查 询" at bounding box center [182, 153] width 341 height 22
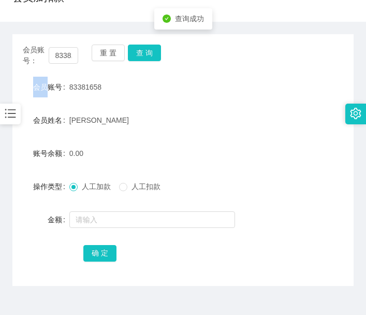
scroll to position [153, 0]
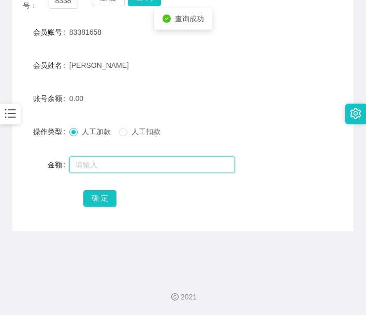
click at [165, 165] on input "text" at bounding box center [152, 164] width 166 height 17
type input "3000"
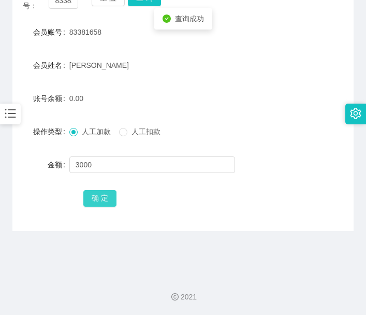
click at [94, 204] on button "确 定" at bounding box center [99, 198] width 33 height 17
click at [0, 288] on div "2021" at bounding box center [183, 291] width 366 height 48
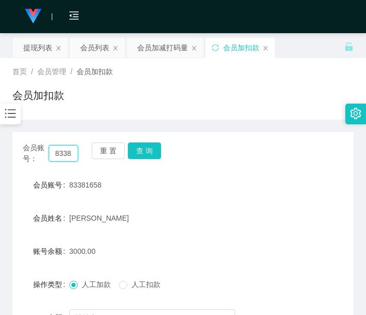
click at [72, 154] on input "83381658" at bounding box center [63, 153] width 29 height 17
paste input "0702220"
type input "80702220"
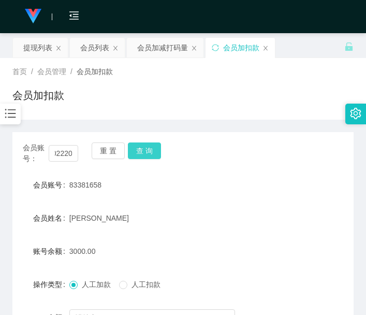
click at [152, 153] on button "查 询" at bounding box center [144, 150] width 33 height 17
click at [152, 153] on div "会员账号： 80702220 重 置 查 询" at bounding box center [182, 153] width 341 height 22
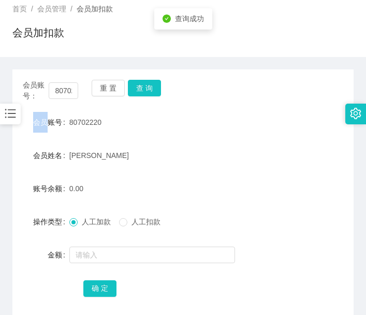
scroll to position [86, 0]
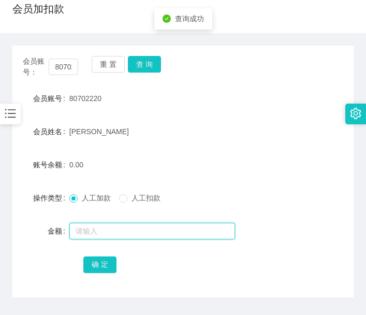
click at [143, 227] on input "text" at bounding box center [152, 231] width 166 height 17
type input "100"
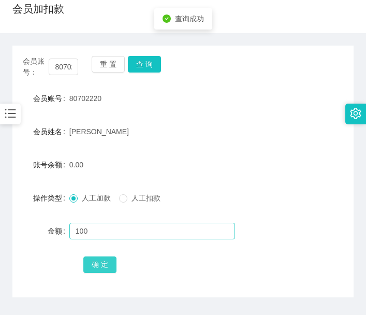
drag, startPoint x: 96, startPoint y: 269, endPoint x: 223, endPoint y: 222, distance: 135.6
click at [95, 269] on button "确 定" at bounding box center [99, 264] width 33 height 17
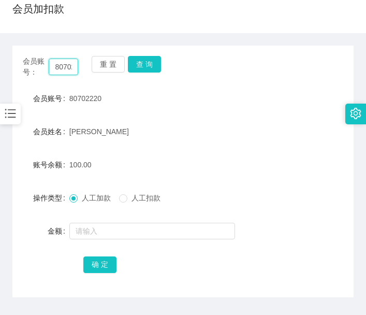
click at [60, 69] on input "80702220" at bounding box center [63, 67] width 29 height 17
paste input "jy0318"
type input "jy0318"
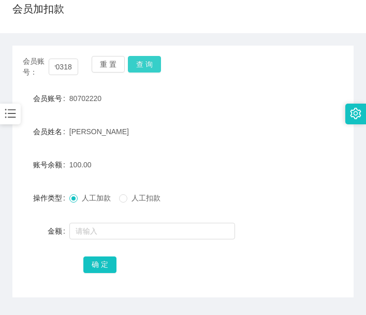
click at [155, 63] on button "查 询" at bounding box center [144, 64] width 33 height 17
click at [155, 63] on div "会员账号： jy0318 重 置 查 询" at bounding box center [182, 67] width 341 height 22
click at [155, 63] on button "查 询" at bounding box center [144, 64] width 33 height 17
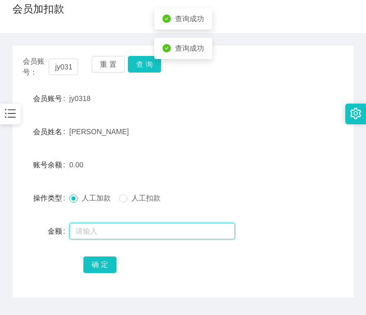
click at [113, 231] on input "text" at bounding box center [152, 231] width 166 height 17
type input "300"
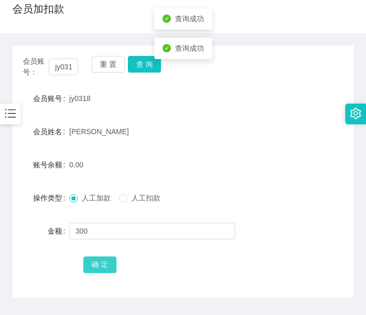
click at [109, 257] on button "确 定" at bounding box center [99, 264] width 33 height 17
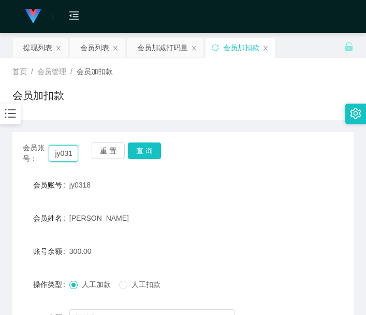
click at [64, 157] on input "jy0318" at bounding box center [63, 153] width 29 height 17
paste input "[PERSON_NAME]"
type input "[PERSON_NAME]"
click at [158, 149] on button "查 询" at bounding box center [144, 150] width 33 height 17
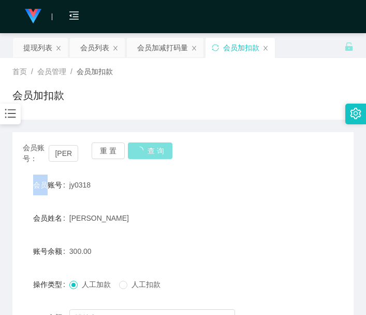
click at [158, 149] on div "会员账号： [PERSON_NAME] 查 询" at bounding box center [182, 153] width 341 height 22
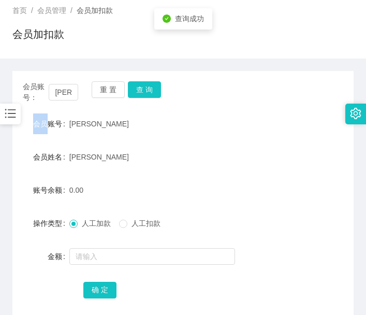
scroll to position [86, 0]
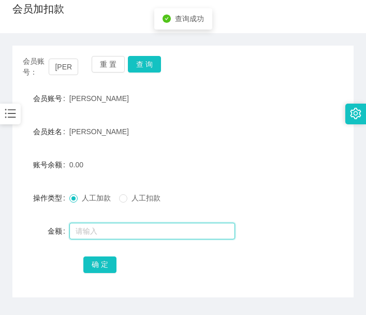
click at [155, 230] on input "text" at bounding box center [152, 231] width 166 height 17
type input "300"
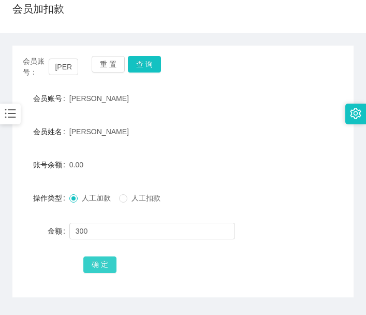
click at [106, 266] on button "确 定" at bounding box center [99, 264] width 33 height 17
click at [16, 201] on div "操作类型" at bounding box center [40, 197] width 57 height 21
click at [5, 8] on div "首页 / 会员管理 / 会员加扣款 / 会员加扣款" at bounding box center [183, 3] width 366 height 62
click at [70, 62] on input "[PERSON_NAME]" at bounding box center [63, 67] width 29 height 17
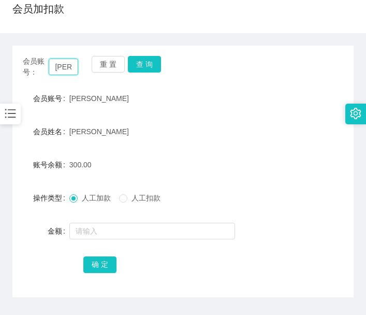
paste input "jy0318"
type input "jy0318"
click at [153, 62] on button "查 询" at bounding box center [144, 64] width 33 height 17
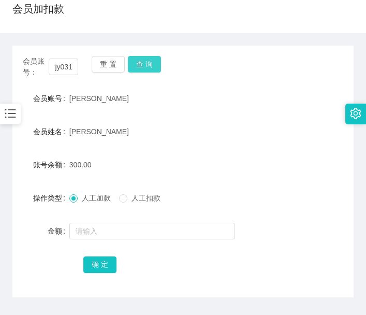
click at [153, 62] on button "查 询" at bounding box center [144, 64] width 33 height 17
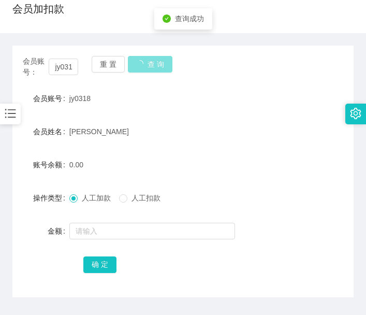
click at [153, 62] on button "查 询" at bounding box center [150, 64] width 45 height 17
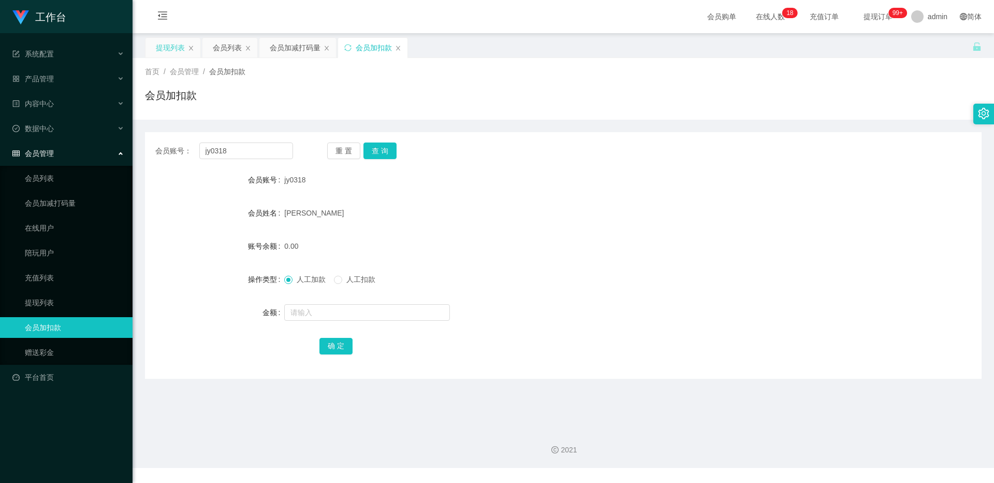
click at [157, 54] on div "提现列表" at bounding box center [170, 48] width 29 height 20
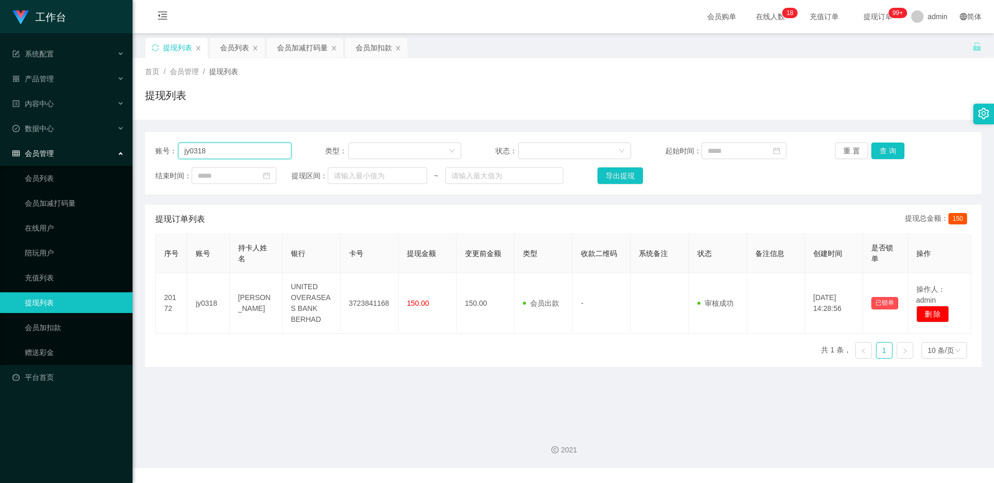
click at [243, 147] on input "jy0318" at bounding box center [234, 150] width 113 height 17
click at [251, 148] on input "jy0318" at bounding box center [234, 150] width 113 height 17
click at [368, 155] on button "查 询" at bounding box center [887, 150] width 33 height 17
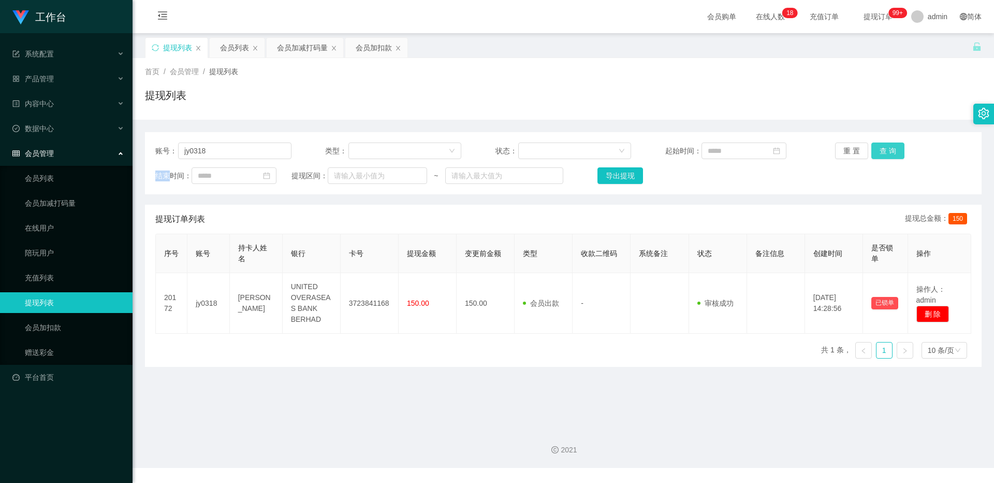
click at [368, 155] on div "重 置 查 询" at bounding box center [903, 150] width 136 height 17
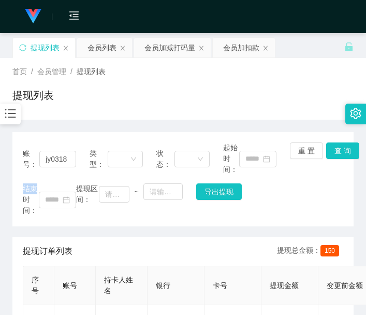
drag, startPoint x: 231, startPoint y: 117, endPoint x: 290, endPoint y: 17, distance: 116.1
click at [234, 109] on div "首页 / 会员管理 / 提现列表 / 提现列表" at bounding box center [183, 89] width 366 height 62
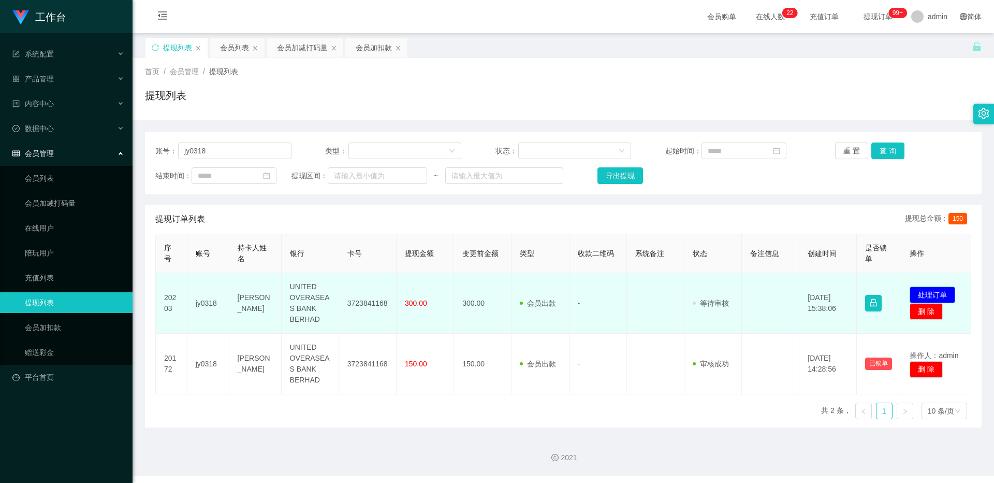
drag, startPoint x: 934, startPoint y: 297, endPoint x: 929, endPoint y: 290, distance: 8.1
click at [368, 297] on button "处理订单" at bounding box center [933, 294] width 46 height 17
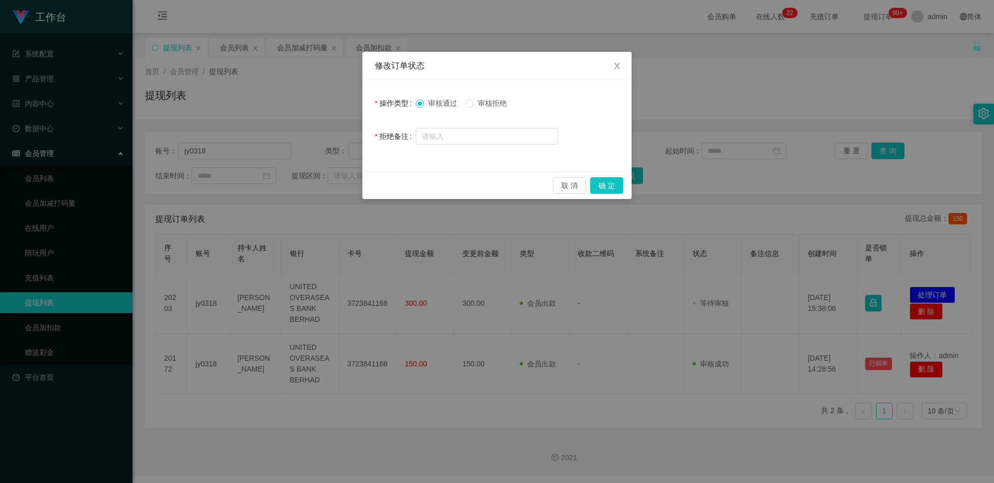
click at [368, 102] on span "审核拒绝" at bounding box center [492, 103] width 37 height 8
click at [368, 134] on input "text" at bounding box center [487, 136] width 142 height 17
type input "请"
type input "由于你的提现数据不匹配，请联系你的带单老师完成之后再次发起提现"
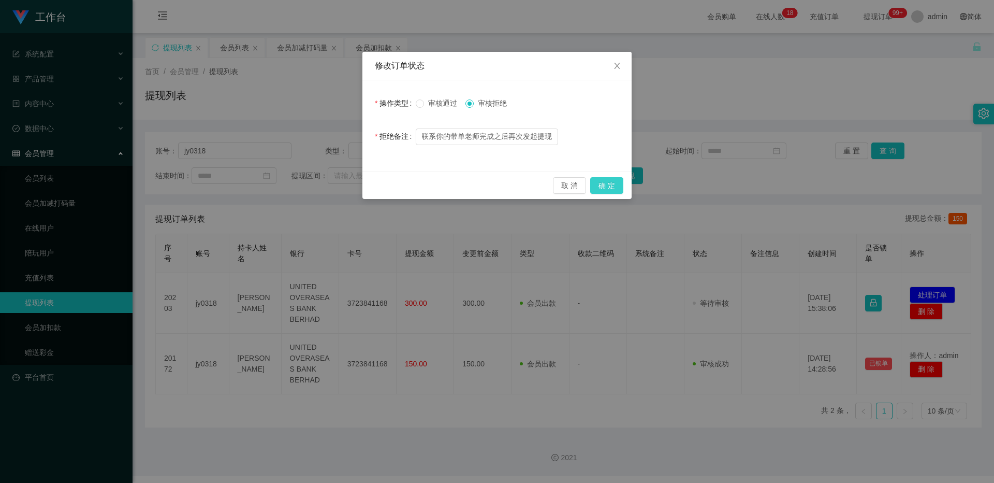
click at [368, 184] on button "确 定" at bounding box center [606, 185] width 33 height 17
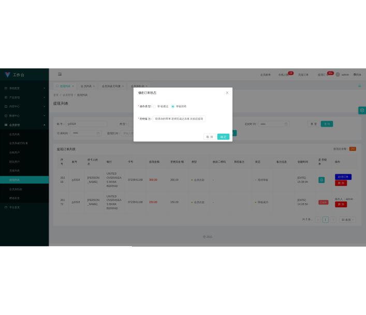
scroll to position [0, 0]
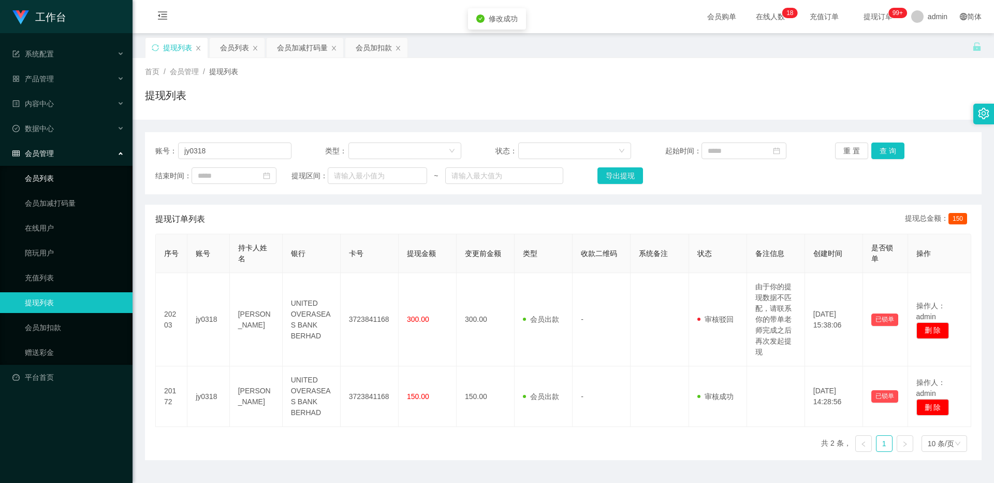
click at [79, 171] on link "会员列表" at bounding box center [74, 178] width 99 height 21
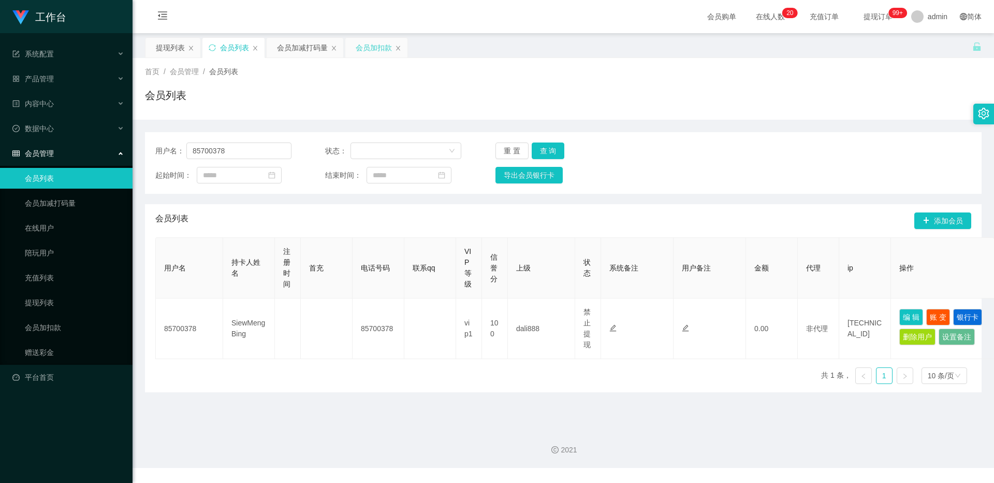
click at [368, 39] on div "会员加扣款" at bounding box center [374, 48] width 36 height 20
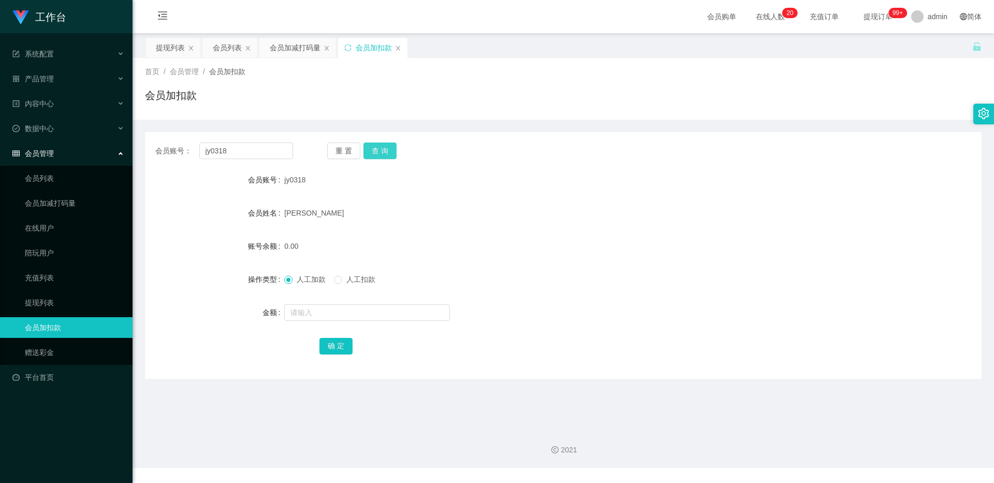
click at [368, 156] on button "查 询" at bounding box center [379, 150] width 33 height 17
drag, startPoint x: 388, startPoint y: 156, endPoint x: 529, endPoint y: 67, distance: 166.6
click at [368, 155] on div "重 置 查 询" at bounding box center [396, 150] width 138 height 17
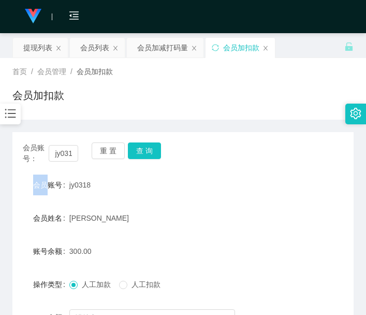
click at [10, 184] on main "关闭左侧 关闭右侧 关闭其它 刷新页面 提现列表 会员列表 会员加减打码量 会员加扣款 首页 / 会员管理 / 会员加扣款 / 会员加扣款 会员账号： jy0…" at bounding box center [183, 226] width 366 height 386
click at [90, 45] on div "会员列表" at bounding box center [94, 48] width 29 height 20
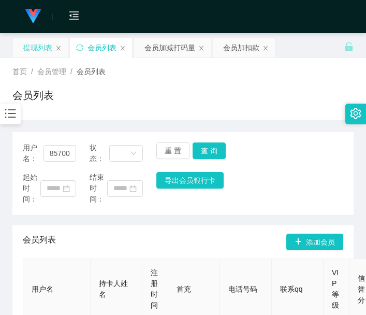
click at [38, 56] on div "提现列表" at bounding box center [37, 48] width 29 height 20
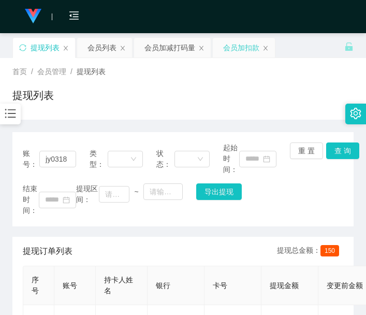
click at [234, 49] on div "会员加扣款" at bounding box center [241, 48] width 36 height 20
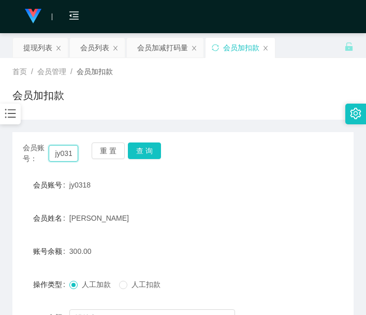
click at [57, 160] on input "jy0318" at bounding box center [63, 153] width 29 height 17
click at [150, 146] on button "查 询" at bounding box center [144, 150] width 33 height 17
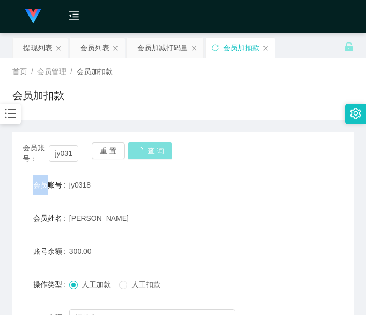
click at [150, 146] on div "会员账号： jy0318 重 置 查 询" at bounding box center [182, 153] width 341 height 22
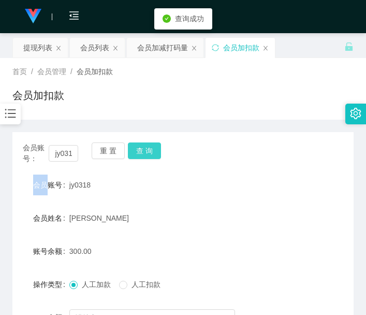
click at [150, 146] on button "查 询" at bounding box center [144, 150] width 33 height 17
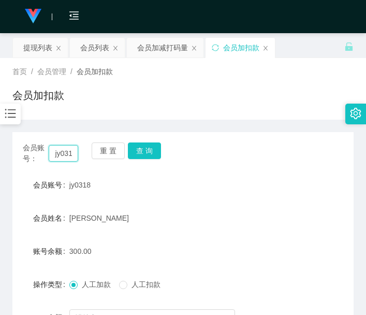
click at [61, 152] on input "jy0318" at bounding box center [63, 153] width 29 height 17
paste input "[PERSON_NAME]"
click at [155, 152] on button "查 询" at bounding box center [144, 150] width 33 height 17
click at [155, 152] on div "会员账号： [PERSON_NAME] 查 询" at bounding box center [182, 153] width 341 height 22
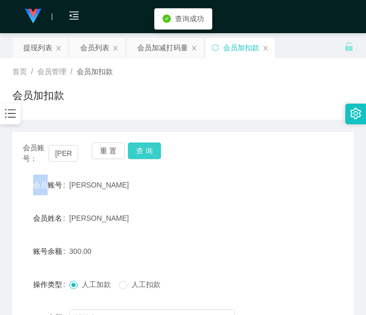
click at [155, 152] on button "查 询" at bounding box center [144, 150] width 33 height 17
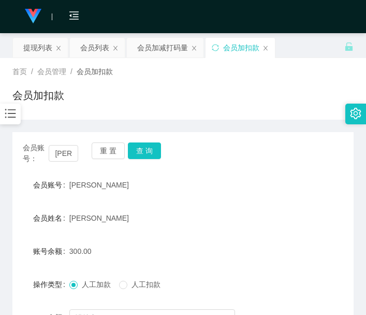
click at [17, 214] on div "会员姓名" at bounding box center [40, 218] width 57 height 21
click at [57, 153] on input "[PERSON_NAME]" at bounding box center [63, 153] width 29 height 17
paste input "83381658"
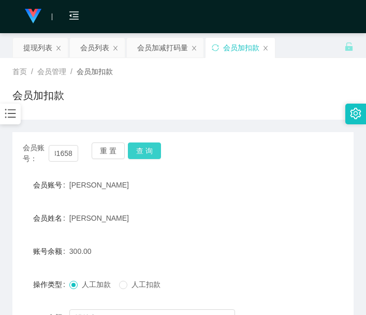
click at [151, 155] on button "查 询" at bounding box center [144, 150] width 33 height 17
click at [151, 155] on div "会员账号： 83381658 重 置 查 询" at bounding box center [182, 153] width 341 height 22
click at [6, 198] on main "关闭左侧 关闭右侧 关闭其它 刷新页面 提现列表 会员列表 会员加减打码量 会员加扣款 首页 / 会员管理 / 会员加扣款 / 会员加扣款 会员账号： 833…" at bounding box center [183, 226] width 366 height 386
click at [60, 149] on input "83381658" at bounding box center [63, 153] width 29 height 17
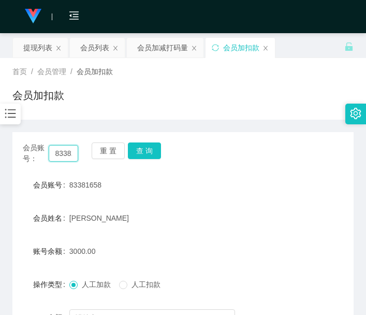
click at [60, 149] on input "83381658" at bounding box center [63, 153] width 29 height 17
paste input "0702220"
click at [145, 149] on button "查 询" at bounding box center [144, 150] width 33 height 17
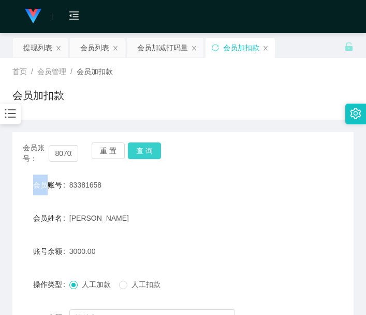
click at [145, 149] on div "会员账号： 80702220 重 置 查 询" at bounding box center [182, 153] width 341 height 22
click at [145, 149] on button "查 询" at bounding box center [144, 150] width 33 height 17
click at [182, 113] on div "首页 / 会员管理 / 会员加扣款 / 会员加扣款" at bounding box center [183, 89] width 366 height 62
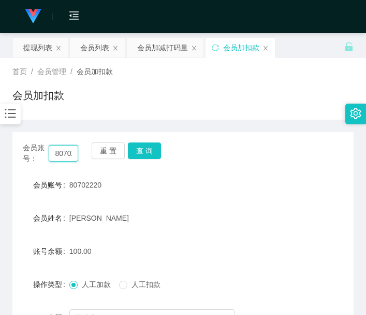
click at [63, 149] on input "80702220" at bounding box center [63, 153] width 29 height 17
paste input "jy0318"
click at [157, 150] on button "查 询" at bounding box center [144, 150] width 33 height 17
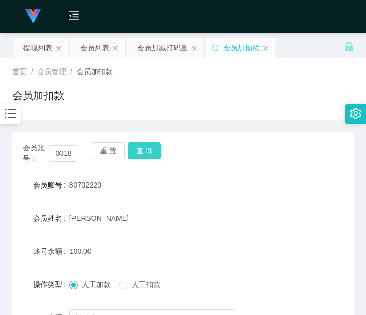
scroll to position [0, 0]
click at [157, 150] on div "会员账号： jy0318 重 置 查 询" at bounding box center [182, 153] width 341 height 22
click at [157, 150] on button "查 询" at bounding box center [150, 150] width 45 height 17
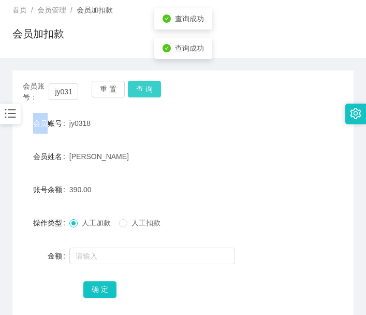
scroll to position [86, 0]
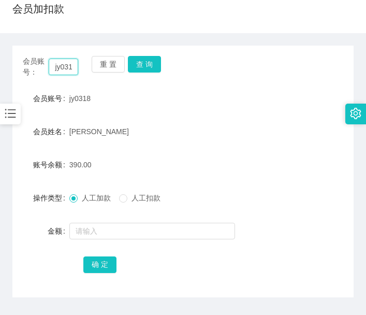
click at [65, 61] on input "jy0318" at bounding box center [63, 67] width 29 height 17
paste input "[PERSON_NAME]"
click at [154, 59] on button "查 询" at bounding box center [144, 64] width 33 height 17
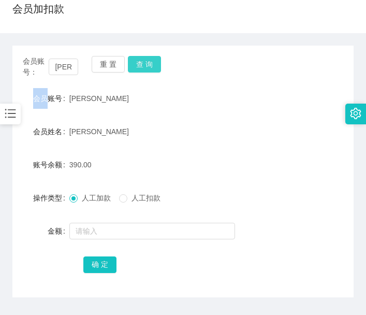
click at [154, 59] on div "会员账号： [PERSON_NAME] 查 询" at bounding box center [182, 67] width 341 height 22
click at [154, 59] on button "查 询" at bounding box center [144, 64] width 33 height 17
click at [7, 247] on main "关闭左侧 关闭右侧 关闭其它 刷新页面 提现列表 会员列表 会员加减打码量 会员加扣款 首页 / 会员管理 / 会员加扣款 / 会员加扣款 会员账号： [PE…" at bounding box center [183, 140] width 366 height 386
click at [70, 69] on input "[PERSON_NAME]" at bounding box center [63, 67] width 29 height 17
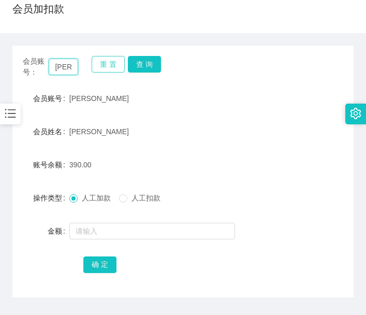
drag, startPoint x: 70, startPoint y: 69, endPoint x: 106, endPoint y: 67, distance: 35.8
click at [71, 69] on input "[PERSON_NAME]" at bounding box center [63, 67] width 29 height 17
paste input "88783755"
type input "88783755"
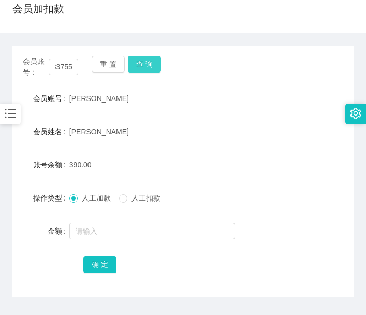
click at [143, 60] on button "查 询" at bounding box center [144, 64] width 33 height 17
click at [143, 60] on div "重 置 查 询" at bounding box center [119, 67] width 55 height 22
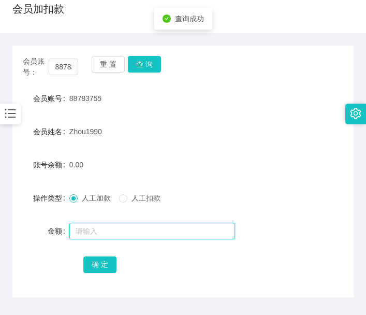
click at [134, 232] on input "text" at bounding box center [152, 231] width 166 height 17
type input "300"
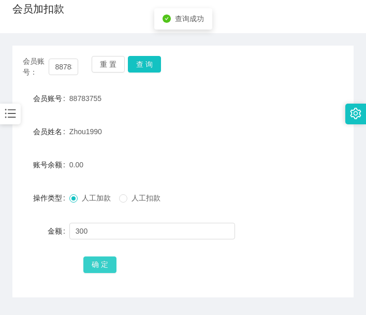
click at [98, 268] on button "确 定" at bounding box center [99, 264] width 33 height 17
click at [5, 180] on main "关闭左侧 关闭右侧 关闭其它 刷新页面 提现列表 会员列表 会员加减打码量 会员加扣款 首页 / 会员管理 / 会员加扣款 / 会员加扣款 会员账号： 887…" at bounding box center [183, 140] width 366 height 386
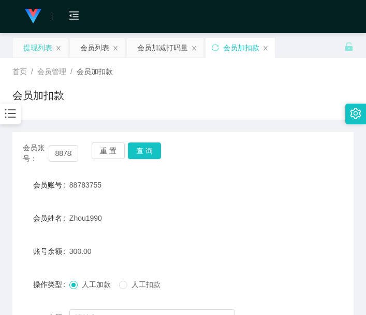
click at [33, 48] on div "提现列表" at bounding box center [37, 48] width 29 height 20
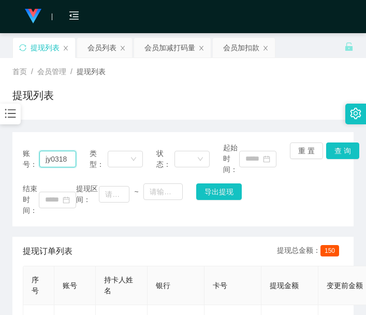
click at [67, 157] on input "jy0318" at bounding box center [57, 159] width 37 height 17
paste input "[PERSON_NAME]"
type input "[PERSON_NAME]"
click at [348, 153] on button "查 询" at bounding box center [342, 150] width 33 height 17
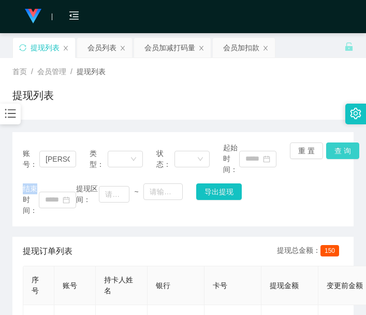
click at [348, 153] on main "关闭左侧 关闭右侧 关闭其它 刷新页面 提现列表 会员列表 会员加减打码量 会员加扣款 首页 / 会员管理 / 提现列表 / 提现列表 账号： Jin 类型：…" at bounding box center [183, 262] width 366 height 459
drag, startPoint x: 192, startPoint y: 113, endPoint x: 124, endPoint y: 64, distance: 83.9
click at [192, 113] on div "首页 / 会员管理 / 提现列表 / 提现列表" at bounding box center [183, 89] width 366 height 62
click at [244, 47] on div "会员加扣款" at bounding box center [241, 48] width 36 height 20
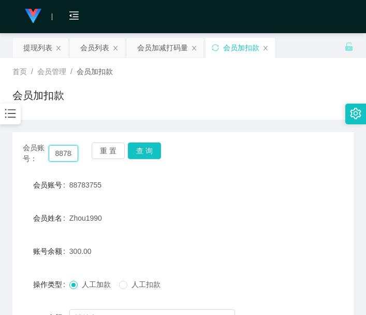
click at [62, 153] on input "88783755" at bounding box center [63, 153] width 29 height 17
paste input "[PERSON_NAME]"
type input "[PERSON_NAME]"
click at [142, 149] on button "查 询" at bounding box center [144, 150] width 33 height 17
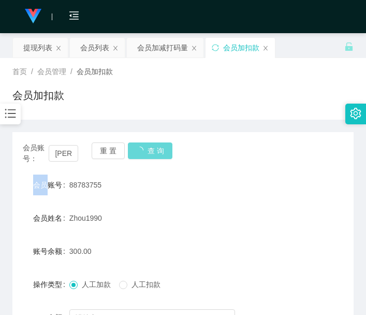
click at [142, 149] on div "重 置 查 询" at bounding box center [119, 153] width 55 height 22
click at [142, 149] on button "查 询" at bounding box center [150, 150] width 45 height 17
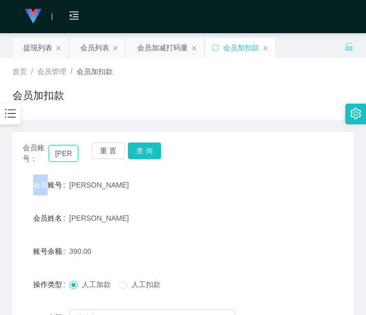
click at [60, 150] on input "[PERSON_NAME]" at bounding box center [63, 153] width 29 height 17
paste input "jy0318"
type input "jy0318"
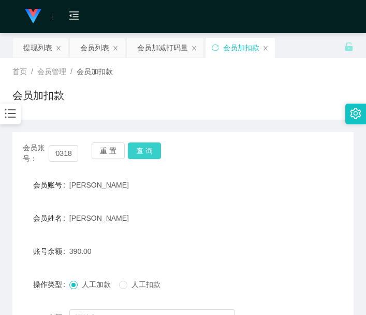
click at [142, 154] on button "查 询" at bounding box center [144, 150] width 33 height 17
click at [142, 154] on div "重 置 查 询" at bounding box center [119, 153] width 55 height 22
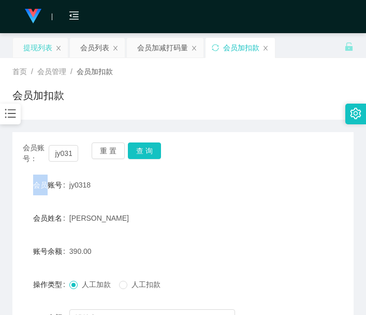
click at [24, 50] on div "提现列表" at bounding box center [37, 48] width 29 height 20
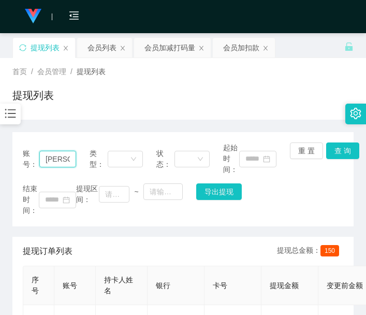
click at [60, 153] on input "[PERSON_NAME]" at bounding box center [57, 159] width 37 height 17
click at [335, 155] on button "查 询" at bounding box center [342, 150] width 33 height 17
click at [335, 155] on div "重 置 查 询" at bounding box center [316, 158] width 53 height 33
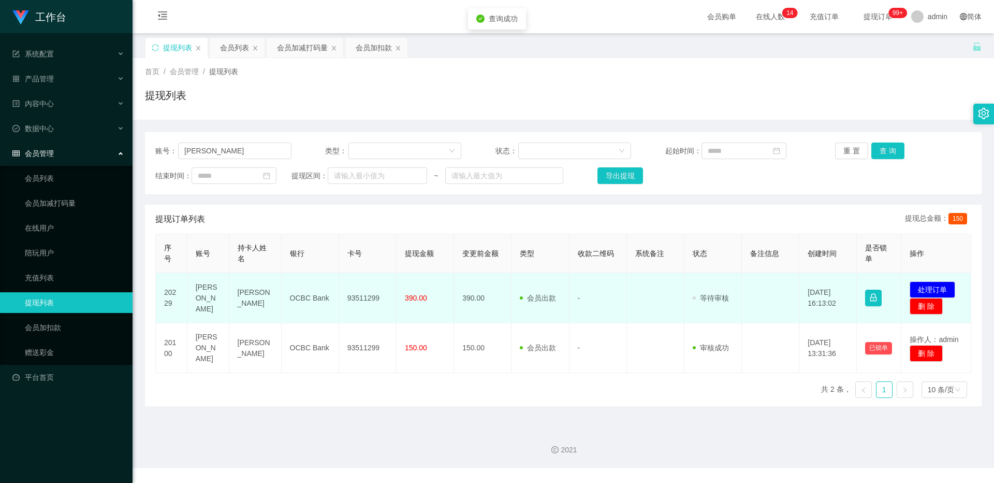
click at [368, 278] on td "93511299" at bounding box center [367, 298] width 57 height 50
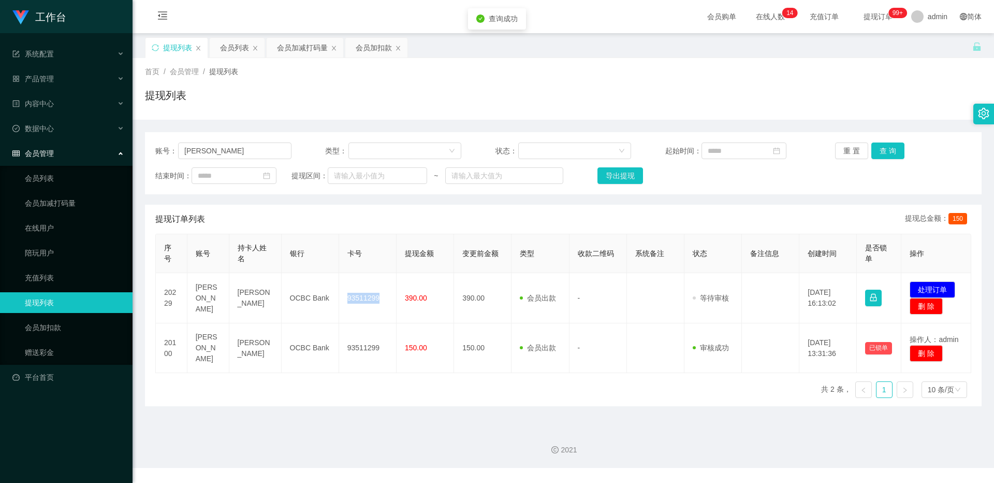
copy td "93511299"
click at [368, 290] on button "处理订单" at bounding box center [933, 289] width 46 height 17
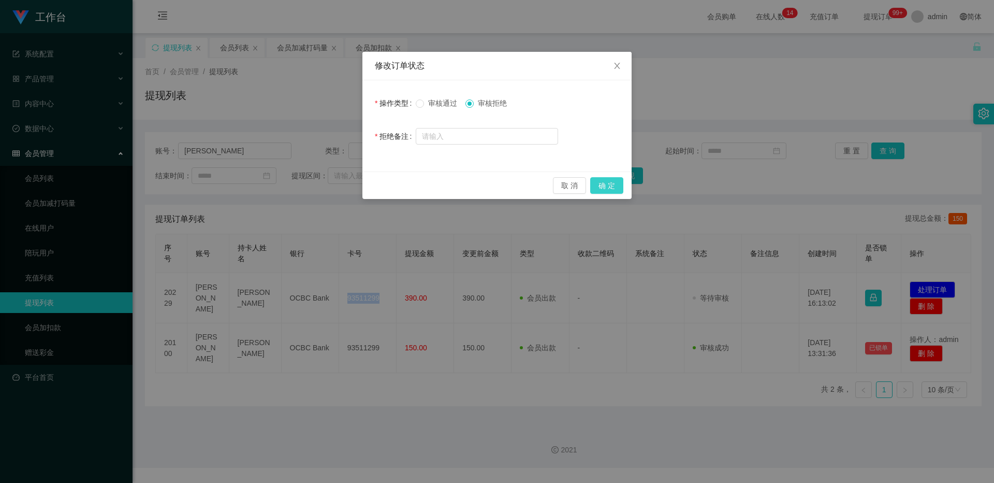
click at [368, 181] on button "确 定" at bounding box center [606, 185] width 33 height 17
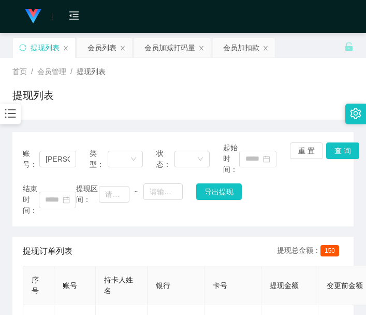
drag, startPoint x: 7, startPoint y: 256, endPoint x: 16, endPoint y: 250, distance: 10.5
click at [7, 256] on main "关闭左侧 关闭右侧 关闭其它 刷新页面 提现列表 会员列表 会员加减打码量 会员加扣款 首页 / 会员管理 / 提现列表 / 提现列表 账号： Jin 类型：…" at bounding box center [183, 241] width 366 height 416
click at [57, 159] on input "[PERSON_NAME]" at bounding box center [57, 159] width 37 height 17
paste input "jy0318"
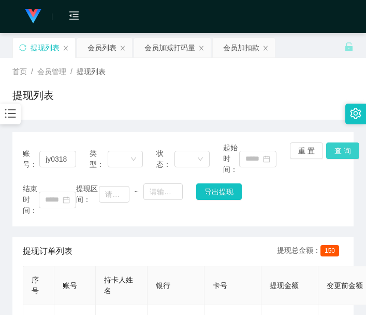
click at [345, 147] on button "查 询" at bounding box center [342, 150] width 33 height 17
click at [345, 147] on div "账号： jy0318 类型： 状态： 起始时间： 重 置 查 询 结束时间： 提现区间： ~ 导出提现" at bounding box center [182, 179] width 341 height 94
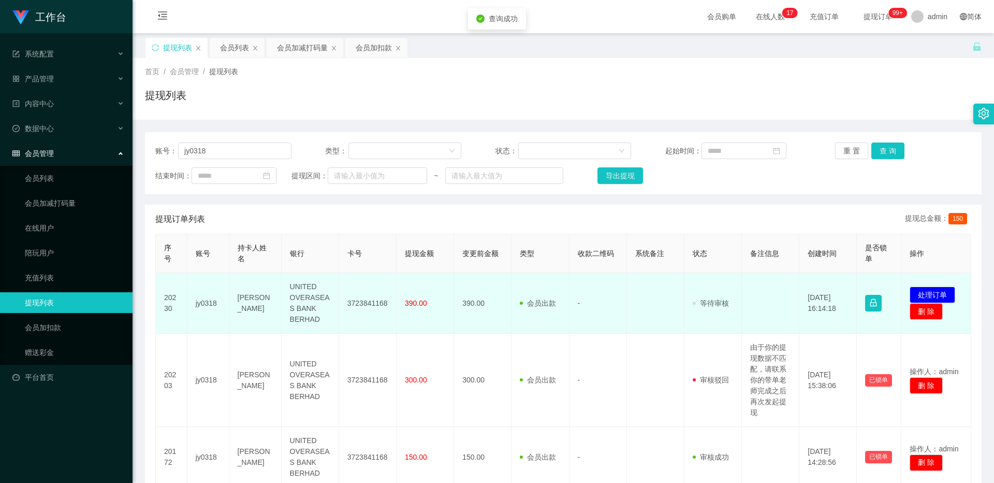
click at [352, 274] on td "3723841168" at bounding box center [367, 303] width 57 height 61
click at [357, 275] on td "3723841168" at bounding box center [367, 303] width 57 height 61
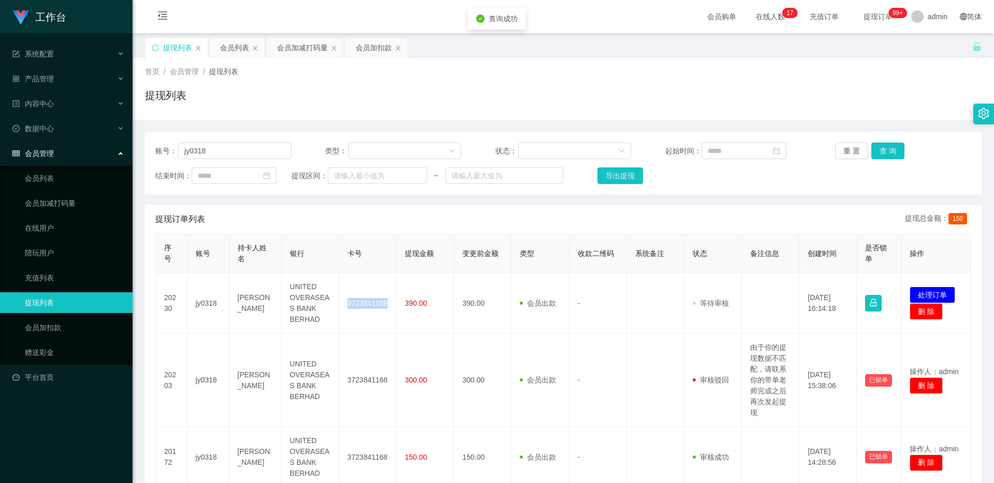
copy td "3723841168"
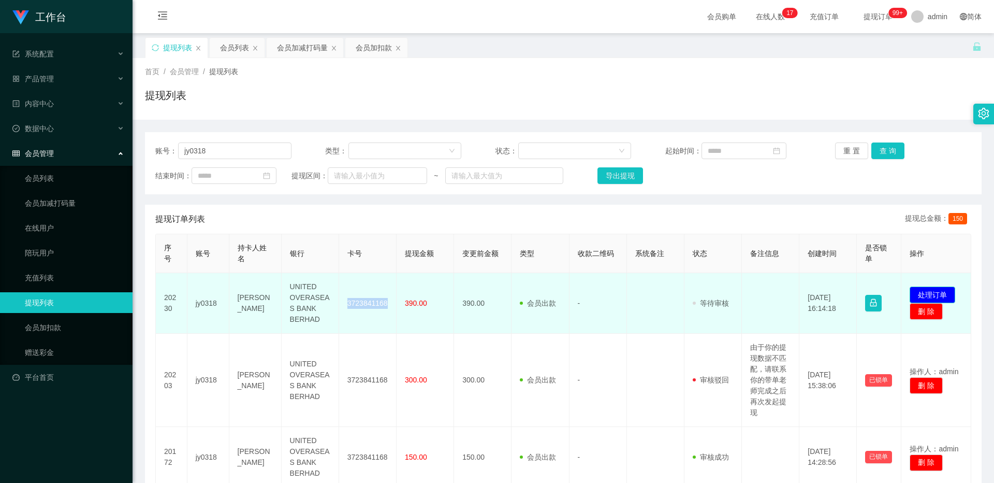
click at [368, 293] on button "处理订单" at bounding box center [933, 294] width 46 height 17
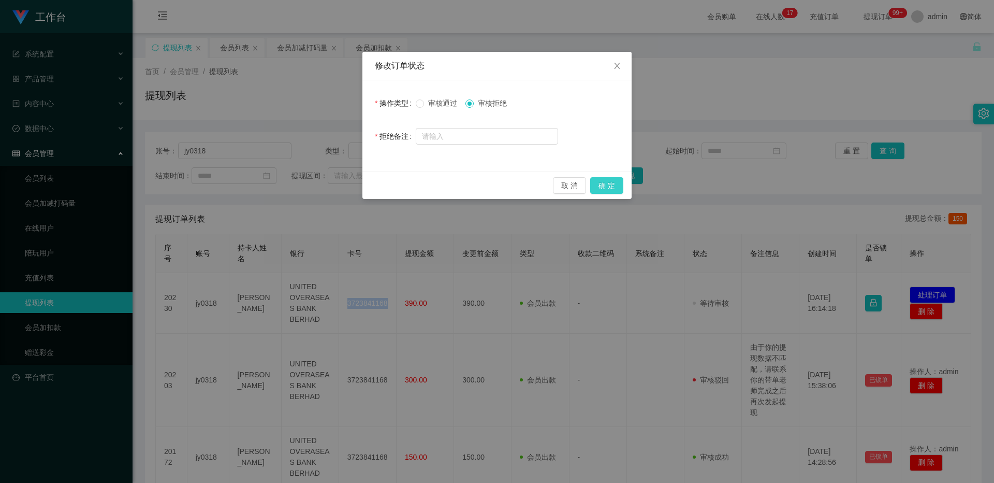
click at [368, 186] on button "确 定" at bounding box center [606, 185] width 33 height 17
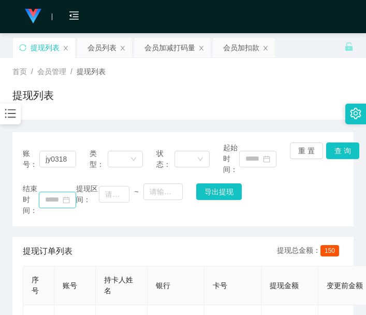
drag, startPoint x: 7, startPoint y: 269, endPoint x: 60, endPoint y: 203, distance: 85.1
click at [7, 269] on main "关闭左侧 关闭右侧 关闭其它 刷新页面 提现列表 会员列表 会员加减打码量 会员加扣款 首页 / 会员管理 / 提现列表 / 提现列表 账号： jy0318 …" at bounding box center [183, 292] width 366 height 519
click at [49, 164] on input "jy0318" at bounding box center [57, 159] width 37 height 17
drag, startPoint x: 49, startPoint y: 164, endPoint x: 121, endPoint y: 154, distance: 72.1
click at [52, 164] on input "jy0318" at bounding box center [57, 159] width 37 height 17
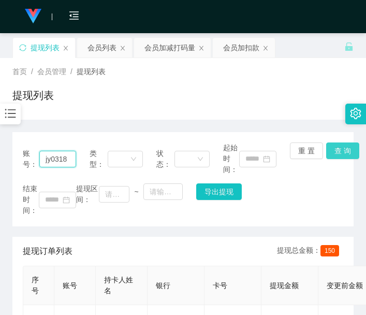
paste input "80702220"
type input "80702220"
click at [341, 152] on button "查 询" at bounding box center [342, 150] width 33 height 17
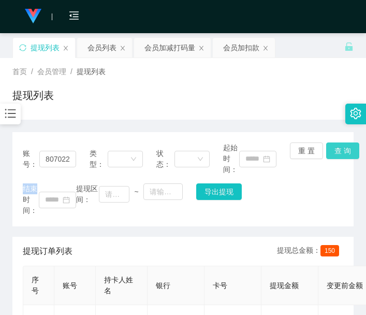
click at [341, 152] on div "账号： 80702220 类型： 状态： 起始时间： 重 置 查 询 结束时间： 提现区间： ~ 导出提现" at bounding box center [182, 179] width 341 height 94
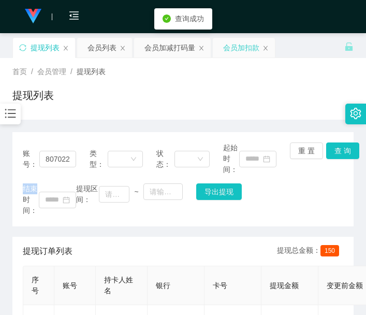
click at [230, 51] on div "会员加扣款" at bounding box center [241, 48] width 36 height 20
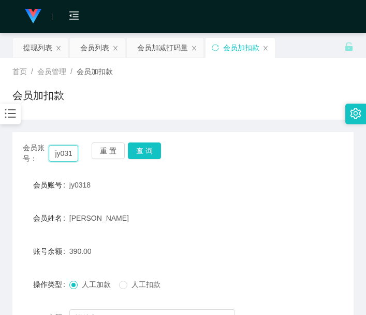
click at [62, 153] on input "jy0318" at bounding box center [63, 153] width 29 height 17
paste input "80702220"
type input "80702220"
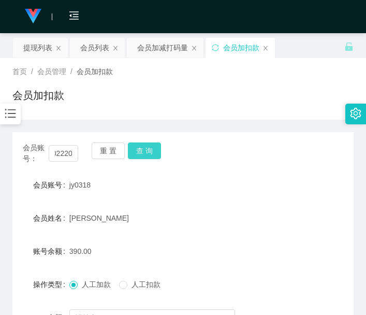
click at [142, 152] on button "查 询" at bounding box center [144, 150] width 33 height 17
click at [142, 152] on div "重 置 查 询" at bounding box center [119, 153] width 55 height 22
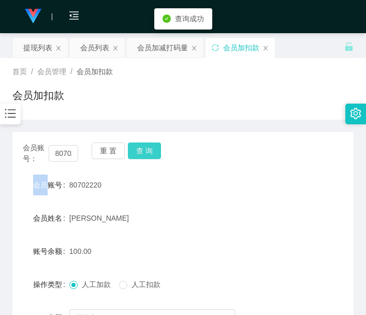
click at [142, 152] on button "查 询" at bounding box center [144, 150] width 33 height 17
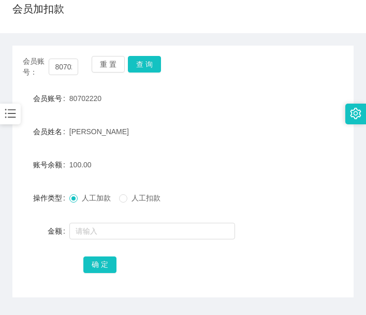
click at [11, 231] on main "关闭左侧 关闭右侧 关闭其它 刷新页面 提现列表 会员列表 会员加减打码量 会员加扣款 首页 / 会员管理 / 会员加扣款 / 会员加扣款 会员账号： 807…" at bounding box center [183, 140] width 366 height 386
click at [135, 68] on button "查 询" at bounding box center [144, 64] width 33 height 17
click at [135, 68] on button "查 询" at bounding box center [150, 64] width 45 height 17
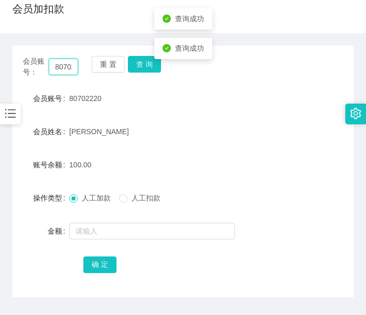
click at [61, 61] on input "80702220" at bounding box center [63, 67] width 29 height 17
paste input "8783755"
type input "88783755"
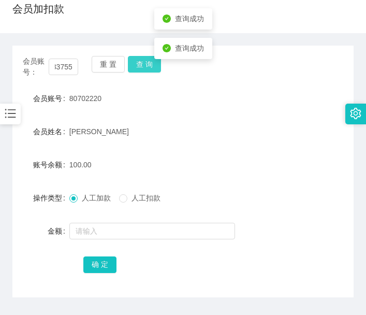
click at [144, 61] on button "查 询" at bounding box center [144, 64] width 33 height 17
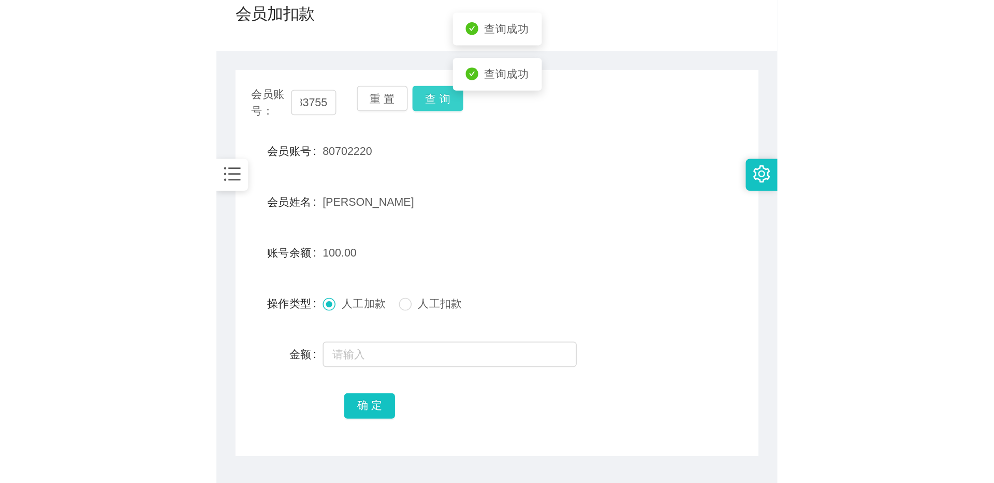
scroll to position [0, 0]
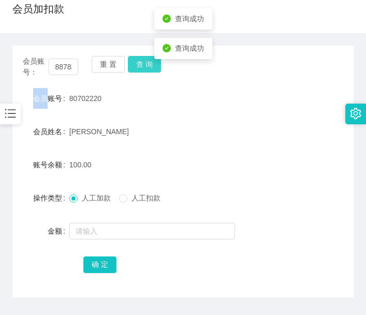
click at [144, 61] on div "重 置 查 询" at bounding box center [119, 67] width 55 height 22
click at [144, 61] on button "查 询" at bounding box center [144, 64] width 33 height 17
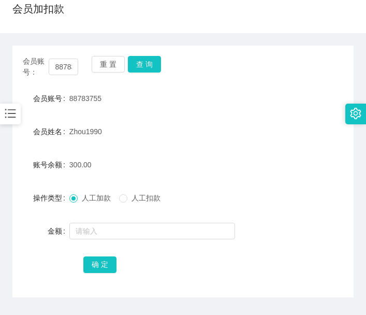
click at [11, 272] on main "关闭左侧 关闭右侧 关闭其它 刷新页面 提现列表 会员列表 会员加减打码量 会员加扣款 首页 / 会员管理 / 会员加扣款 / 会员加扣款 会员账号： 887…" at bounding box center [183, 140] width 366 height 386
click at [68, 70] on input "88783755" at bounding box center [63, 67] width 29 height 17
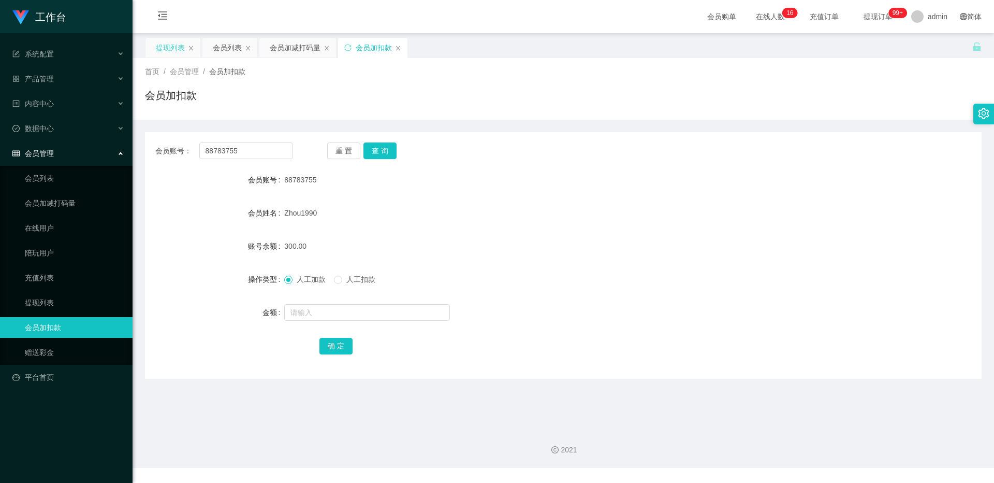
click at [159, 42] on div "提现列表" at bounding box center [170, 48] width 29 height 20
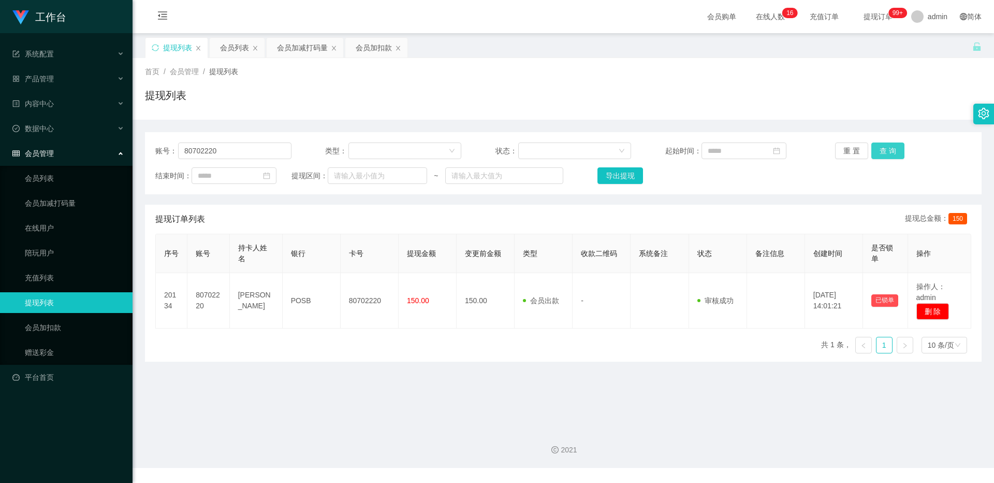
click at [368, 150] on button "查 询" at bounding box center [887, 150] width 33 height 17
click at [368, 150] on div "重 置 查 询" at bounding box center [903, 150] width 136 height 17
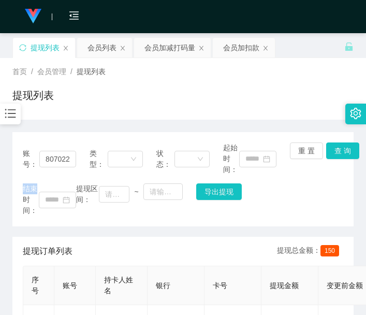
click at [6, 191] on main "关闭左侧 关闭右侧 关闭其它 刷新页面 提现列表 会员列表 会员加减打码量 会员加扣款 首页 / 会员管理 / 提现列表 / 提现列表 账号： 8070222…" at bounding box center [183, 226] width 366 height 386
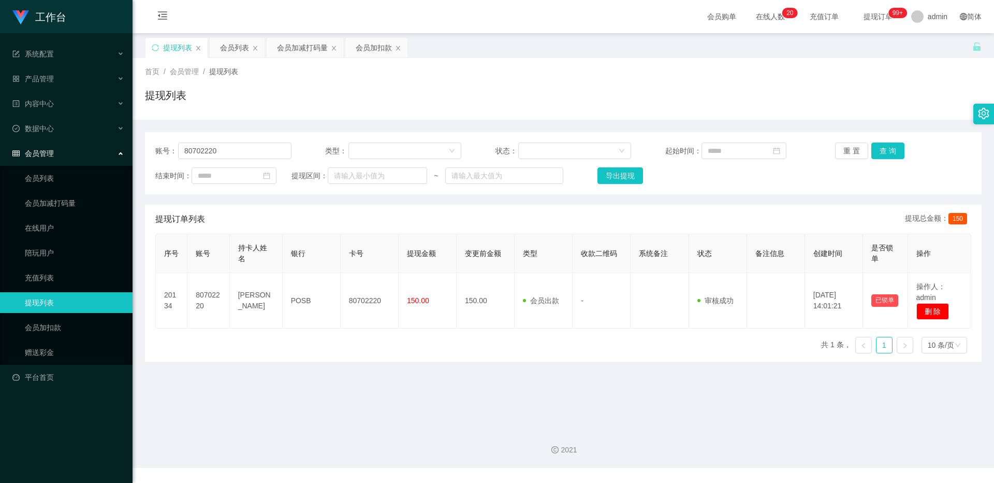
click at [50, 144] on div "会员管理" at bounding box center [66, 153] width 133 height 21
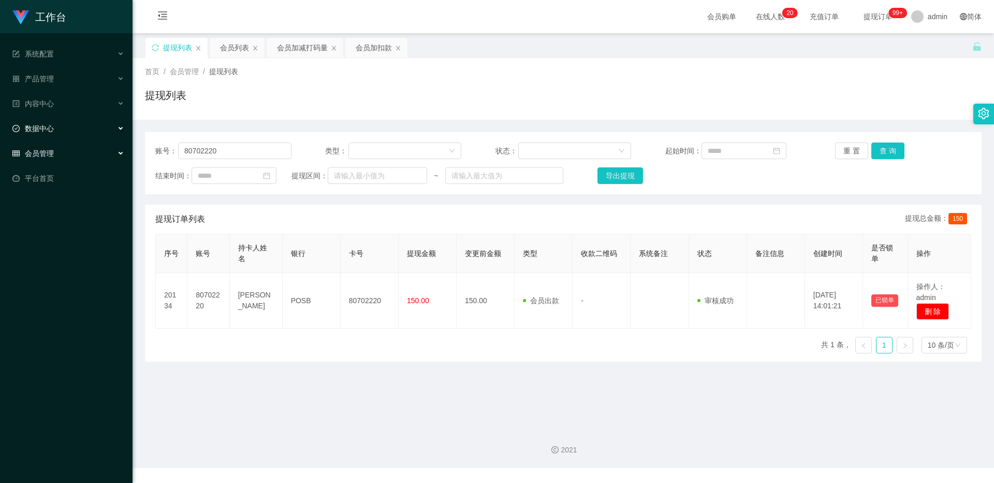
click at [52, 132] on span "数据中心" at bounding box center [32, 128] width 41 height 8
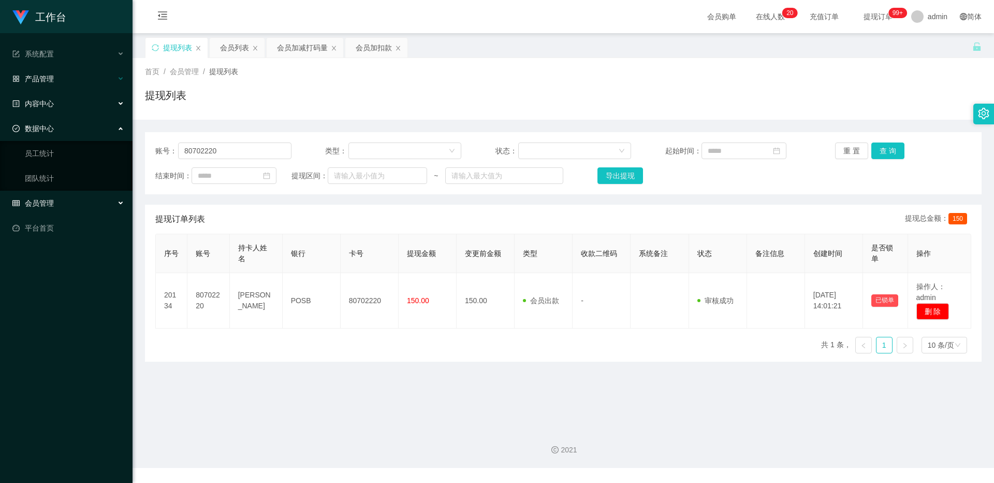
click at [66, 83] on div "产品管理" at bounding box center [66, 78] width 133 height 21
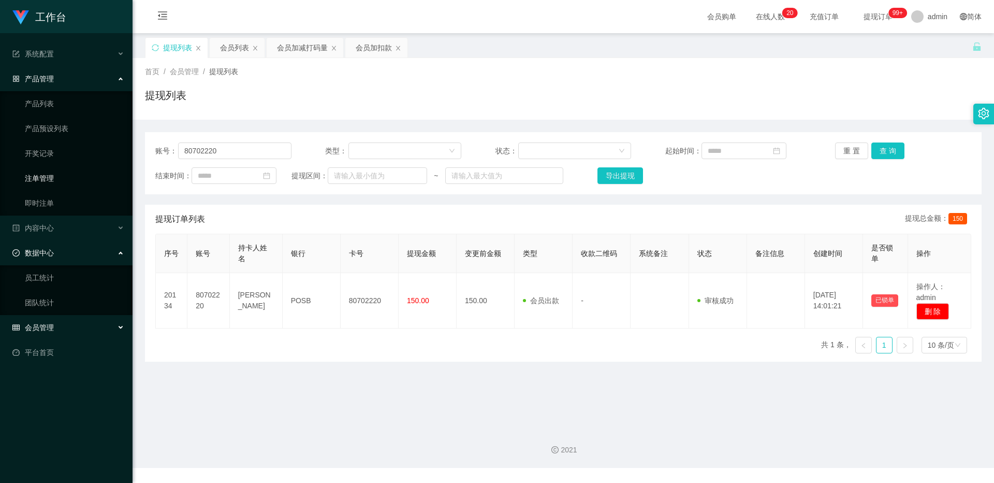
click at [54, 179] on link "注单管理" at bounding box center [74, 178] width 99 height 21
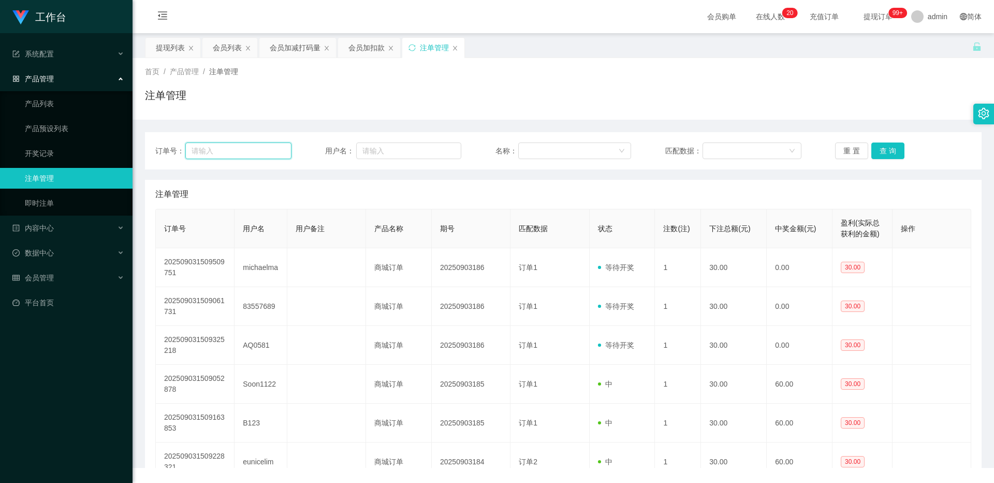
click at [248, 153] on input "text" at bounding box center [238, 150] width 106 height 17
paste input "83381658"
type input "83381658"
click at [368, 148] on button "查 询" at bounding box center [887, 150] width 33 height 17
click at [368, 145] on div "重 置 查 询" at bounding box center [903, 150] width 136 height 17
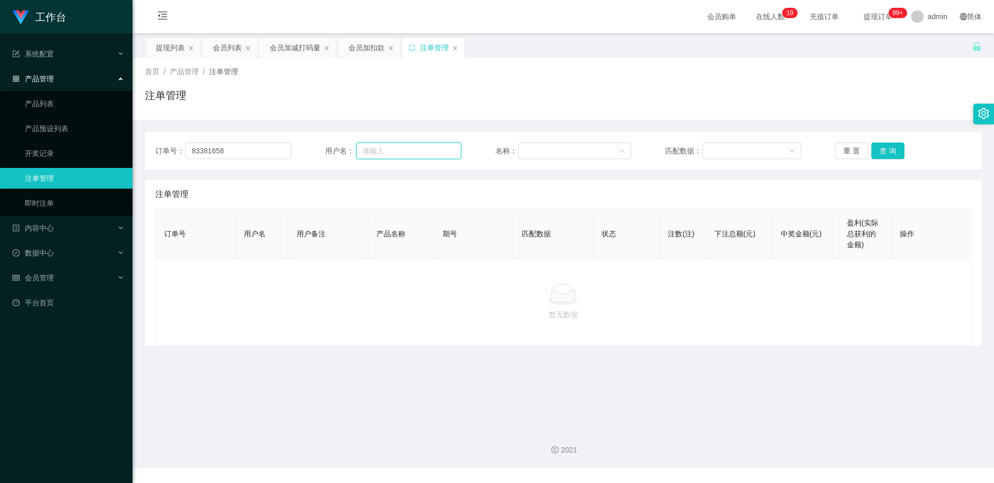
click at [368, 144] on input "text" at bounding box center [408, 150] width 105 height 17
paste input "83381658"
type input "83381658"
drag, startPoint x: 255, startPoint y: 146, endPoint x: 132, endPoint y: 143, distance: 123.3
click at [132, 143] on section "工作台 系统配置 产品管理 产品列表 产品预设列表 开奖记录 注单管理 即时注单 内容中心 数据中心 员工统计 团队统计 会员管理 会员列表 会员加减打码量 …" at bounding box center [497, 234] width 994 height 468
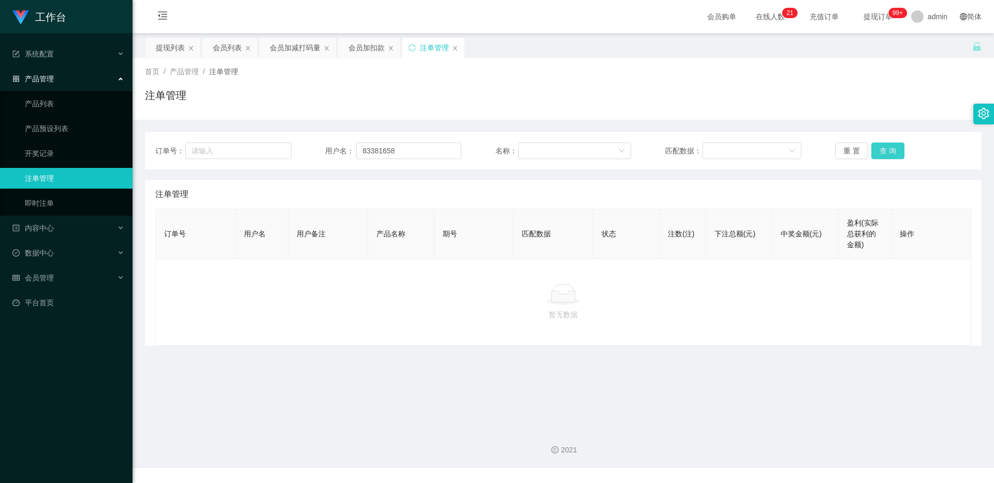
click at [368, 148] on button "查 询" at bounding box center [887, 150] width 33 height 17
click at [368, 148] on div "重 置 查 询" at bounding box center [903, 150] width 136 height 17
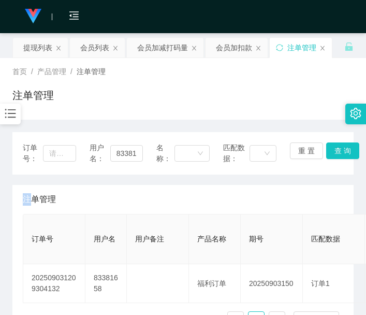
drag, startPoint x: 8, startPoint y: 191, endPoint x: 15, endPoint y: 186, distance: 8.5
click at [8, 191] on main "关闭左侧 关闭右侧 关闭其它 刷新页面 提现列表 会员列表 会员加减打码量 会员加扣款 注单管理 首页 / 产品管理 / 注单管理 / 注单管理 订单号： 用…" at bounding box center [183, 226] width 366 height 386
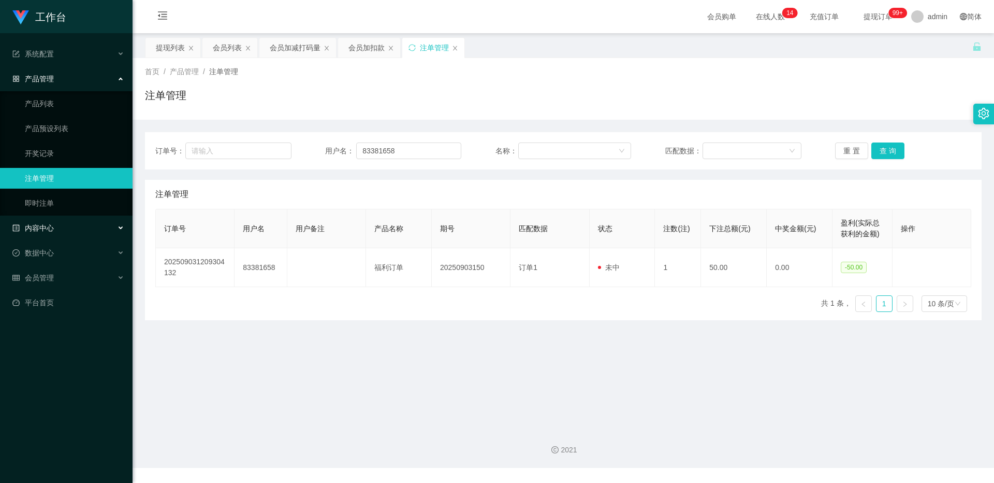
click at [78, 226] on div "内容中心" at bounding box center [66, 227] width 133 height 21
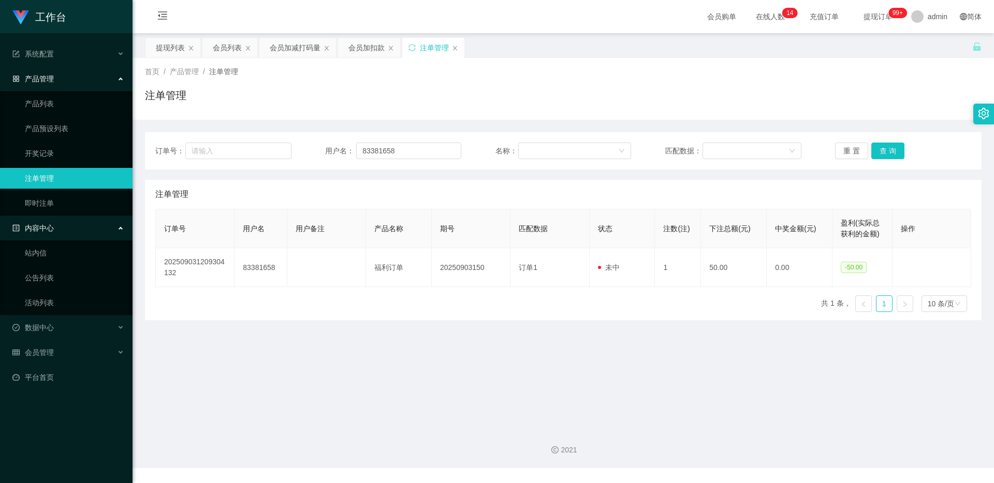
click at [53, 314] on li "数据中心" at bounding box center [66, 328] width 133 height 23
click at [49, 314] on div "会员管理" at bounding box center [66, 352] width 133 height 21
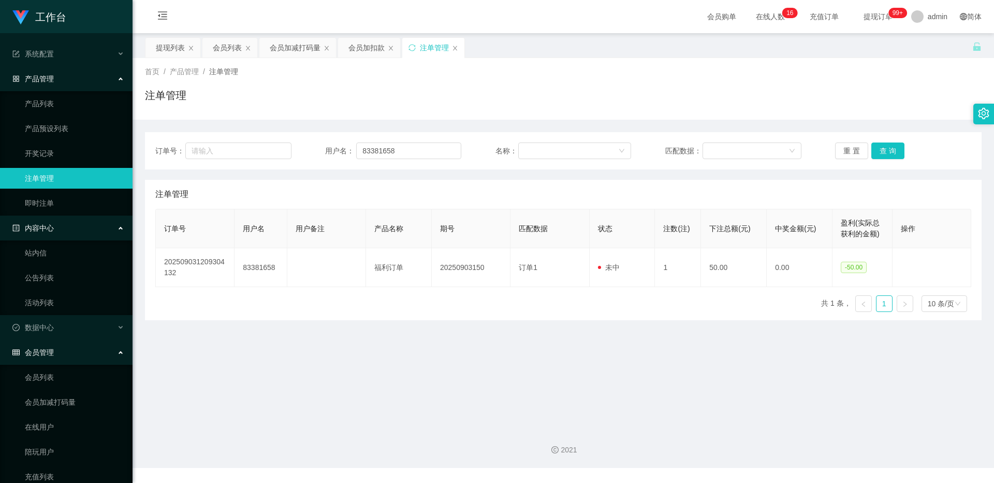
scroll to position [114, 0]
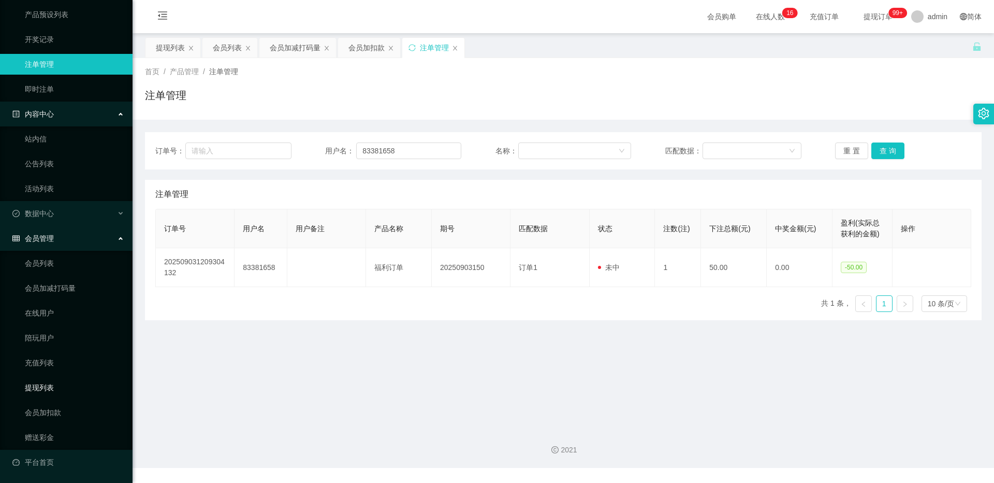
click at [44, 314] on link "提现列表" at bounding box center [74, 387] width 99 height 21
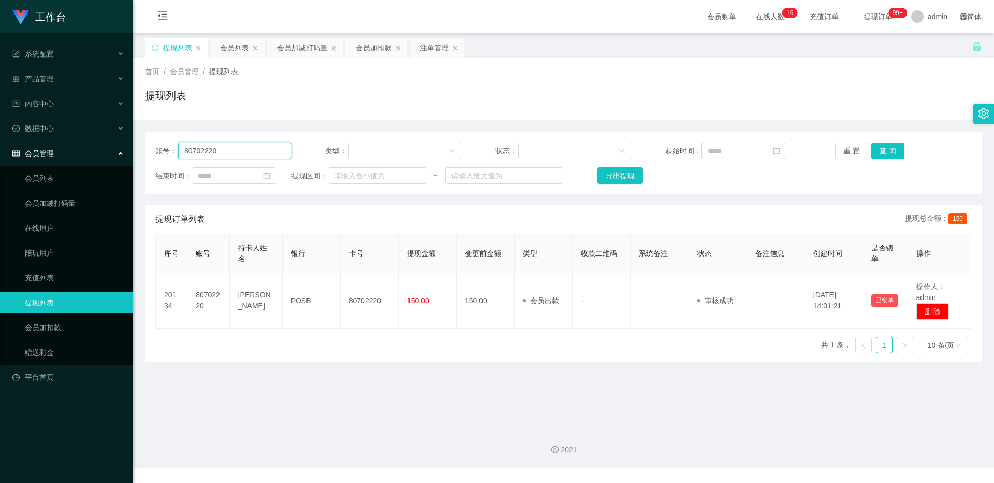
click at [248, 151] on input "80702220" at bounding box center [234, 150] width 113 height 17
paste input "jy0318"
type input "jy0318"
drag, startPoint x: 879, startPoint y: 162, endPoint x: 880, endPoint y: 153, distance: 8.3
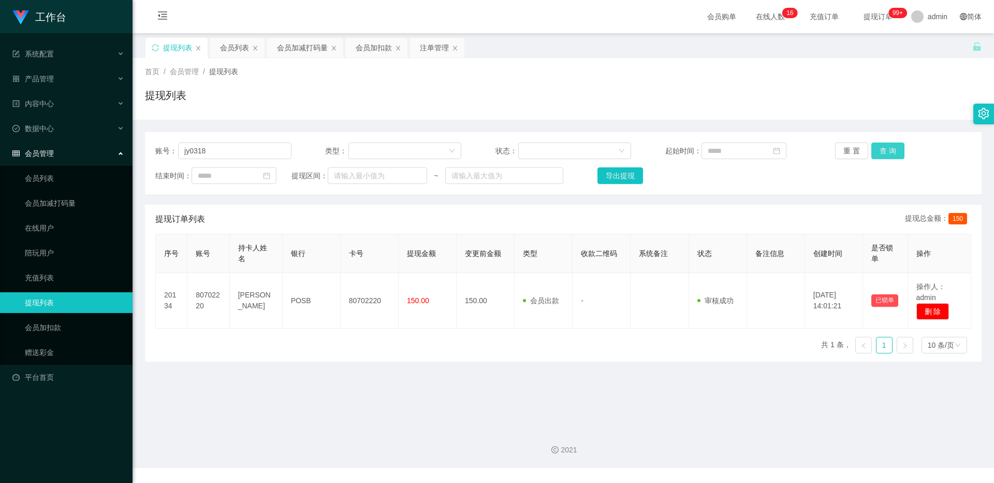
click at [368, 158] on div "账号： jy0318 类型： 状态： 起始时间： 重 置 查 询 结束时间： 提现区间： ~ 导出提现" at bounding box center [563, 163] width 837 height 62
click at [368, 152] on button "查 询" at bounding box center [887, 150] width 33 height 17
click at [368, 152] on div "重 置 查 询" at bounding box center [903, 150] width 136 height 17
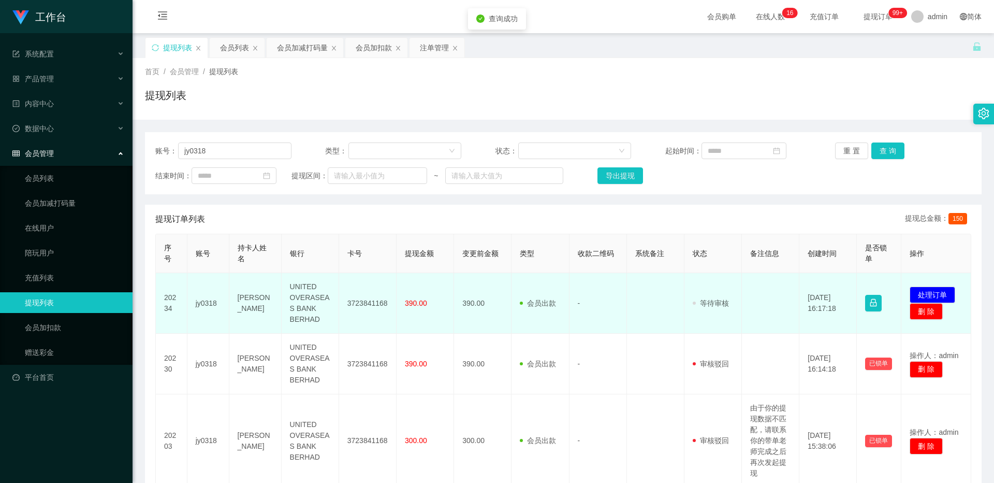
click at [256, 284] on td "[PERSON_NAME]" at bounding box center [255, 303] width 52 height 61
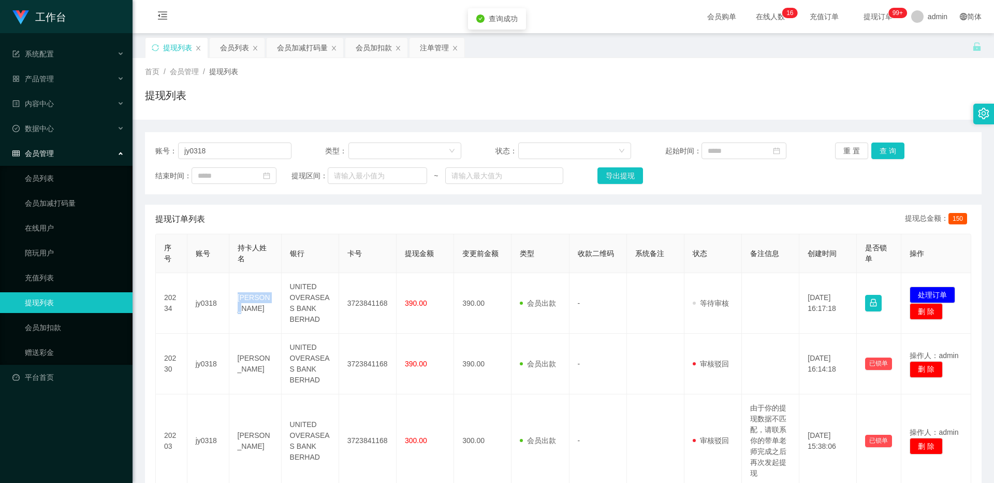
copy td "[PERSON_NAME]"
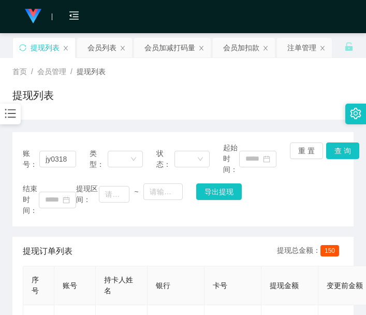
drag, startPoint x: 99, startPoint y: 123, endPoint x: 71, endPoint y: 166, distance: 51.3
click at [63, 164] on input "jy0318" at bounding box center [57, 159] width 37 height 17
click at [63, 162] on input "jy0318" at bounding box center [57, 159] width 37 height 17
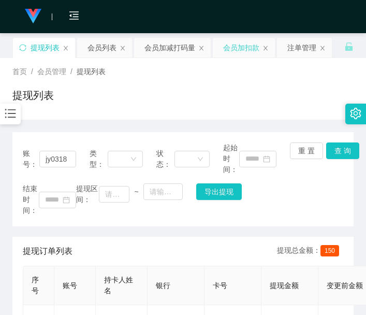
drag, startPoint x: 236, startPoint y: 45, endPoint x: 234, endPoint y: 51, distance: 6.5
click at [236, 45] on div "会员加扣款" at bounding box center [241, 48] width 36 height 20
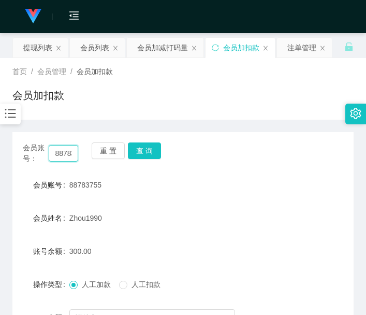
click at [66, 151] on input "88783755" at bounding box center [63, 153] width 29 height 17
paste input "0702220"
type input "80702220"
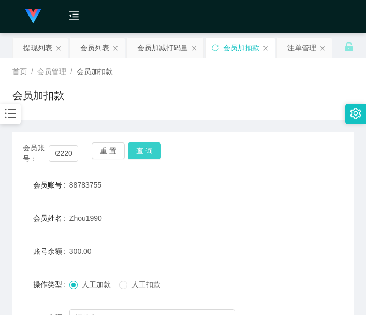
click at [147, 149] on button "查 询" at bounding box center [144, 150] width 33 height 17
click at [147, 149] on div "会员账号： 80702220 重 置 查 询" at bounding box center [182, 153] width 341 height 22
drag, startPoint x: 243, startPoint y: 134, endPoint x: 166, endPoint y: 165, distance: 83.2
click at [243, 135] on div "会员账号： 80702220 重 置 查 询 会员账号 80702220 会员姓名 [PERSON_NAME] 账号余额 0.00 操作类型 人工加款 人工扣…" at bounding box center [182, 258] width 341 height 252
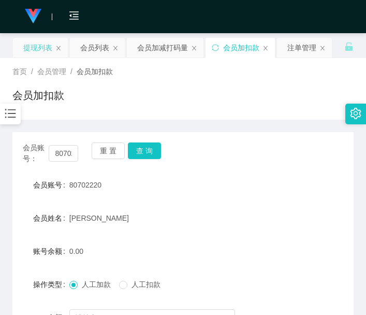
click at [37, 47] on div "提现列表" at bounding box center [37, 48] width 29 height 20
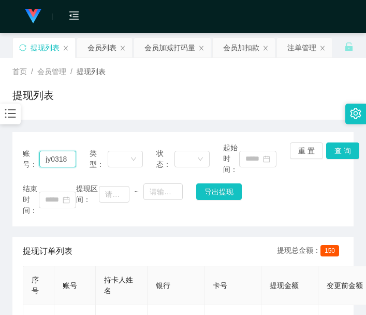
click at [70, 159] on input "jy0318" at bounding box center [57, 159] width 37 height 17
paste input "80702220"
type input "80702220"
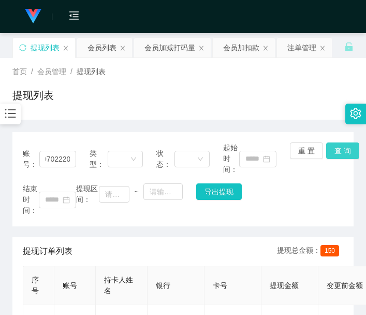
click at [330, 146] on button "查 询" at bounding box center [342, 150] width 33 height 17
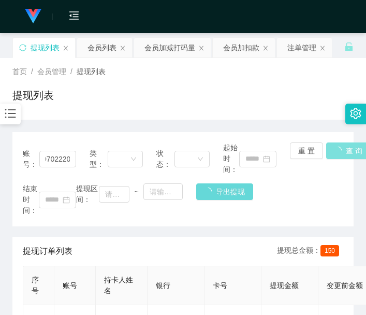
scroll to position [0, 0]
drag, startPoint x: 330, startPoint y: 146, endPoint x: 339, endPoint y: 92, distance: 54.5
click at [330, 146] on div "重 置 查 询" at bounding box center [316, 158] width 53 height 33
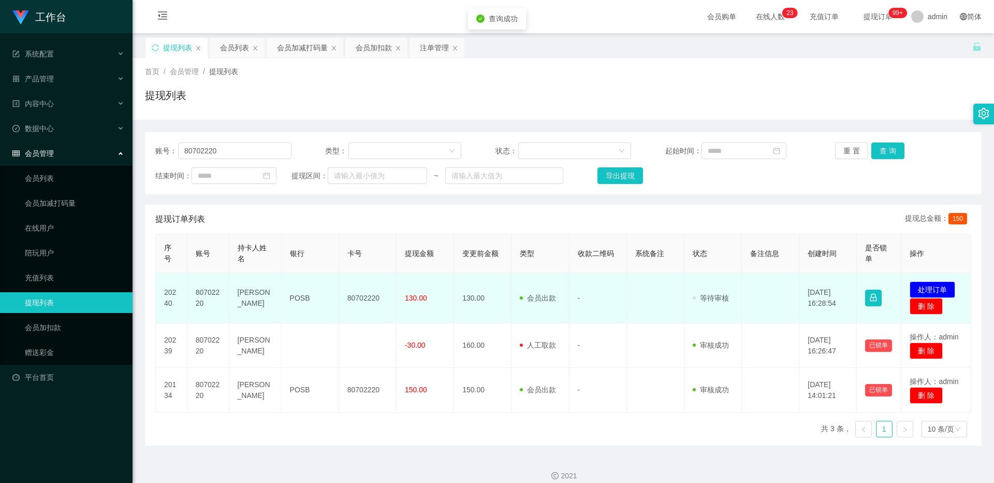
click at [366, 286] on td "80702220" at bounding box center [367, 298] width 57 height 50
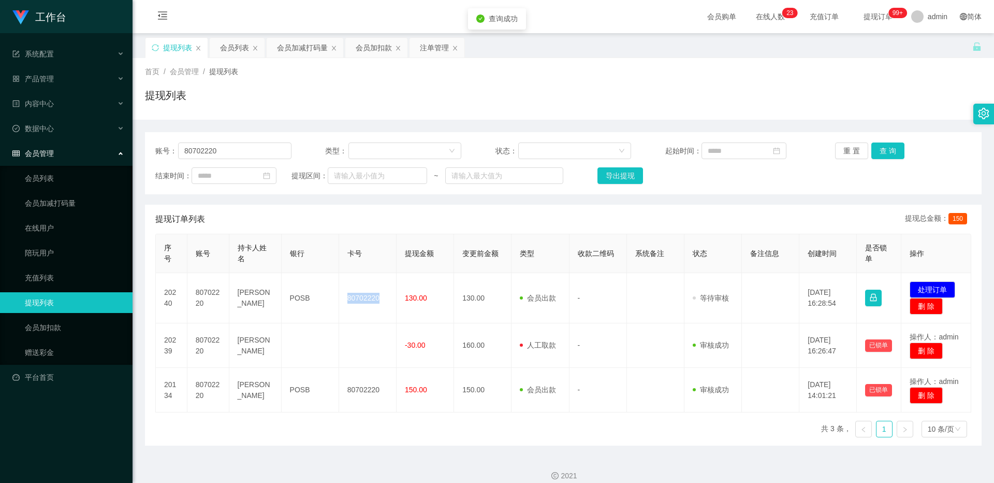
copy td "80702220"
drag, startPoint x: 927, startPoint y: 287, endPoint x: 916, endPoint y: 278, distance: 14.3
click at [368, 287] on button "处理订单" at bounding box center [933, 289] width 46 height 17
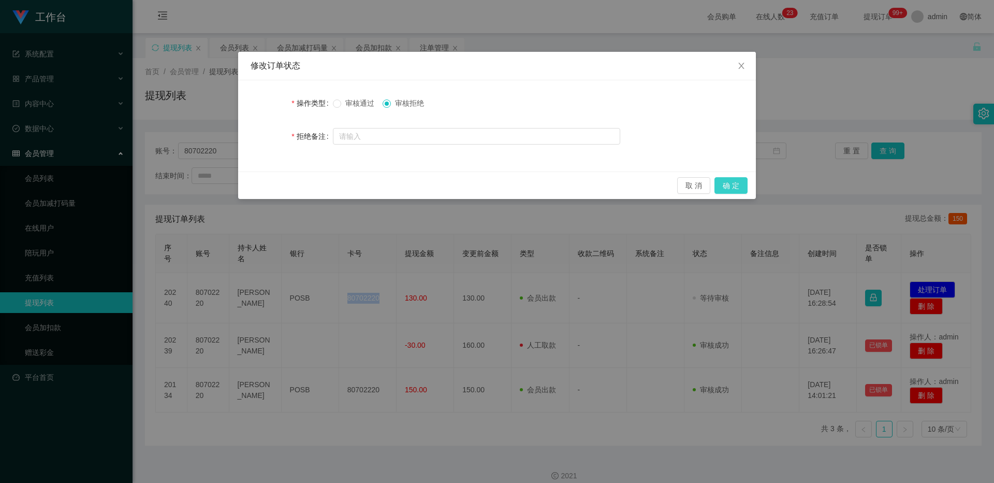
click at [368, 187] on button "确 定" at bounding box center [731, 185] width 33 height 17
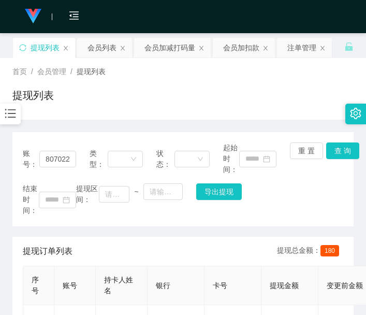
drag, startPoint x: 12, startPoint y: 199, endPoint x: 22, endPoint y: 190, distance: 13.6
click at [12, 199] on div "账号： 80702220 类型： 状态： 起始时间： 重 置 查 询 结束时间： 提现区间： ~ 导出提现" at bounding box center [182, 179] width 341 height 94
click at [240, 48] on div "会员加扣款" at bounding box center [241, 48] width 36 height 20
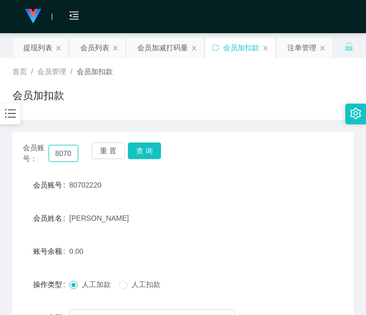
click at [55, 155] on input "80702220" at bounding box center [63, 153] width 29 height 17
paste input "3381658"
type input "83381658"
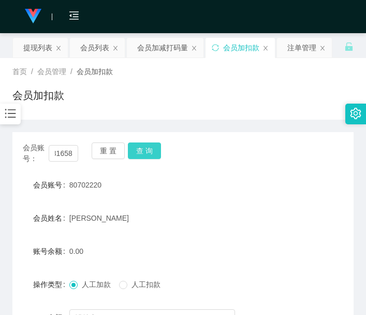
click at [149, 149] on button "查 询" at bounding box center [144, 150] width 33 height 17
click at [149, 149] on div "会员账号： 83381658 重 置 查 询" at bounding box center [182, 153] width 341 height 22
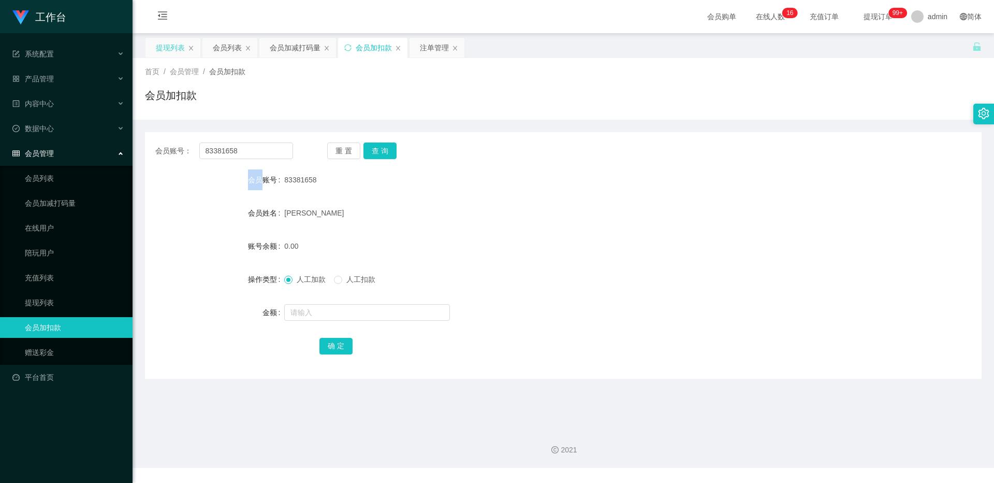
click at [172, 48] on div "提现列表" at bounding box center [170, 48] width 29 height 20
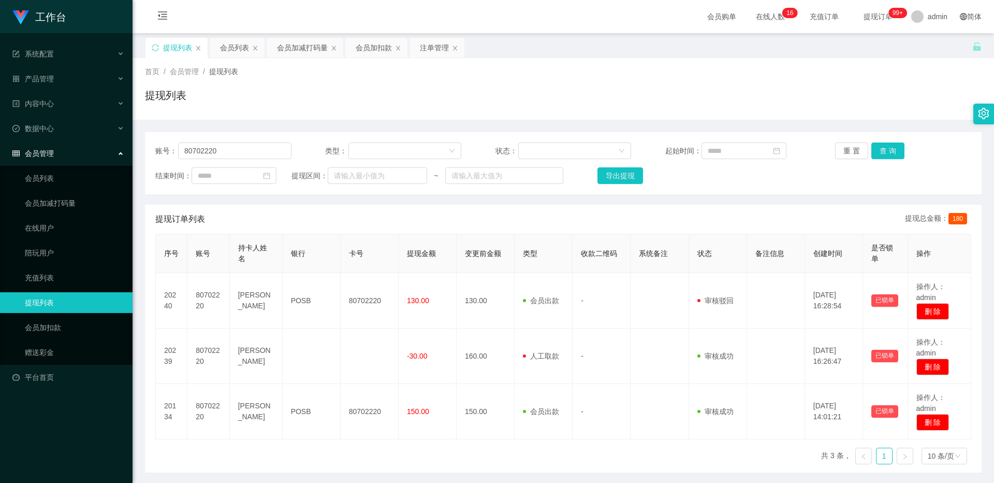
click at [231, 141] on div "账号： 80702220 类型： 状态： 起始时间： 重 置 查 询 结束时间： 提现区间： ~ 导出提现" at bounding box center [563, 163] width 837 height 62
click at [234, 148] on input "80702220" at bounding box center [234, 150] width 113 height 17
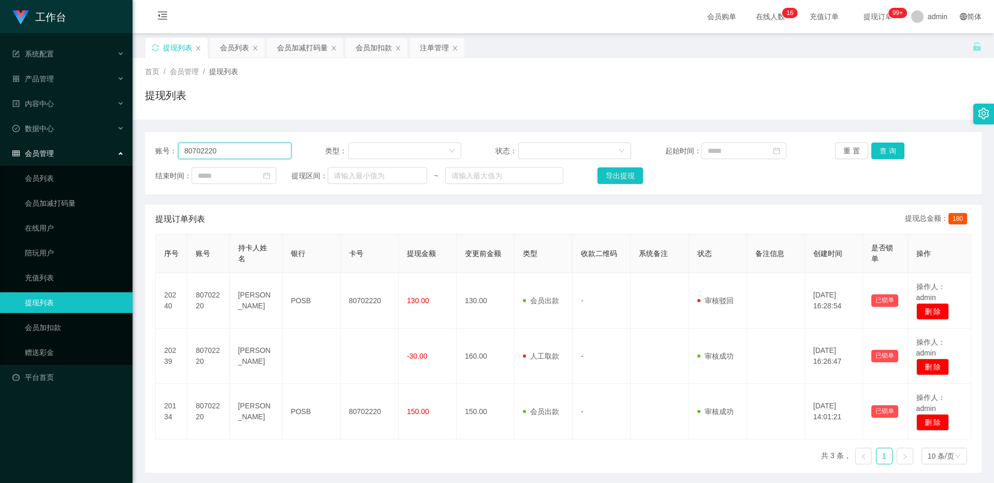
paste input "3381658"
type input "83381658"
click at [368, 151] on button "查 询" at bounding box center [887, 150] width 33 height 17
click at [368, 151] on div "重 置 查 询" at bounding box center [903, 150] width 136 height 17
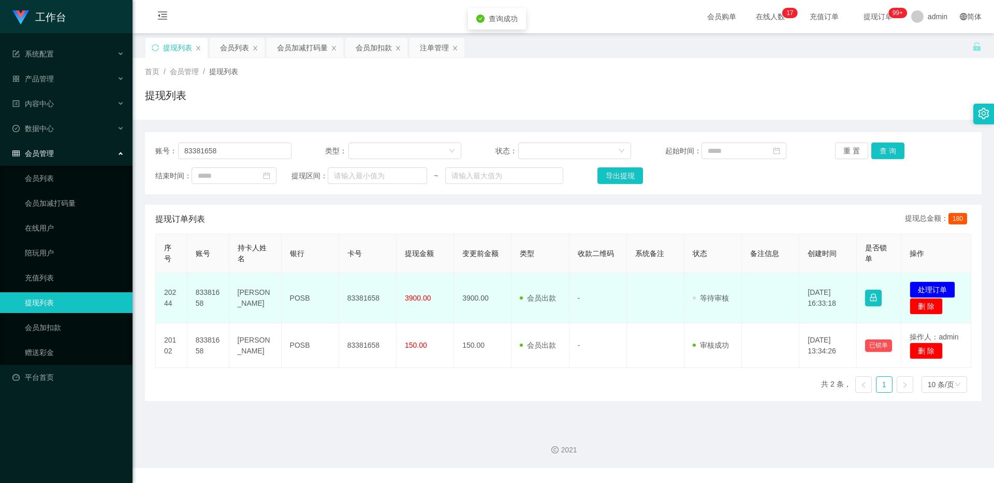
click at [364, 287] on td "83381658" at bounding box center [367, 298] width 57 height 50
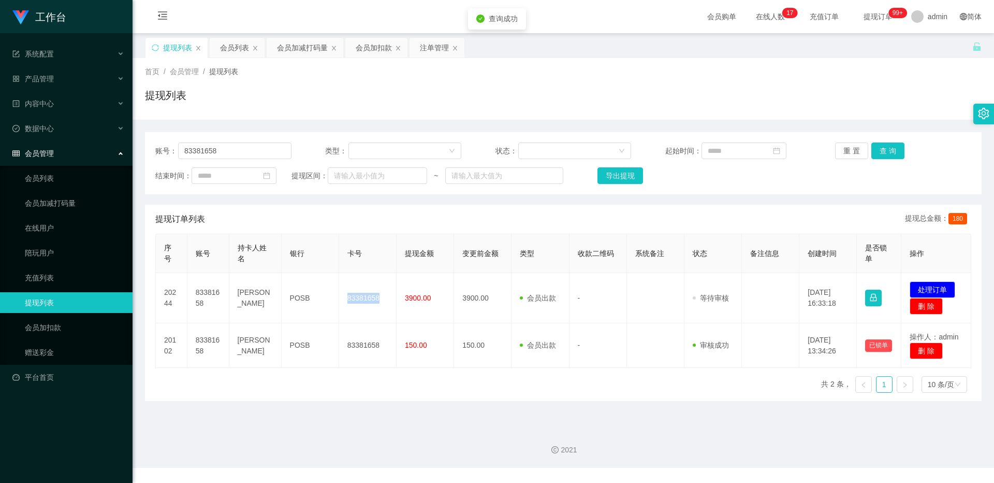
copy td "83381658"
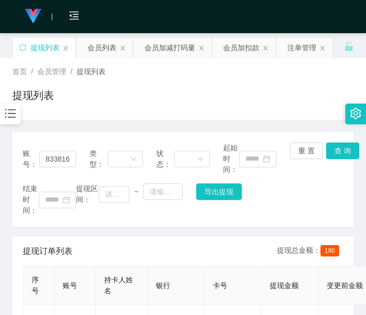
drag, startPoint x: 11, startPoint y: 169, endPoint x: 47, endPoint y: 135, distance: 49.1
click at [11, 167] on main "关闭左侧 关闭右侧 关闭其它 刷新页面 提现列表 会员列表 会员加减打码量 会员加扣款 注单管理 首页 / 会员管理 / 提现列表 / 提现列表 账号： 83…" at bounding box center [183, 233] width 366 height 400
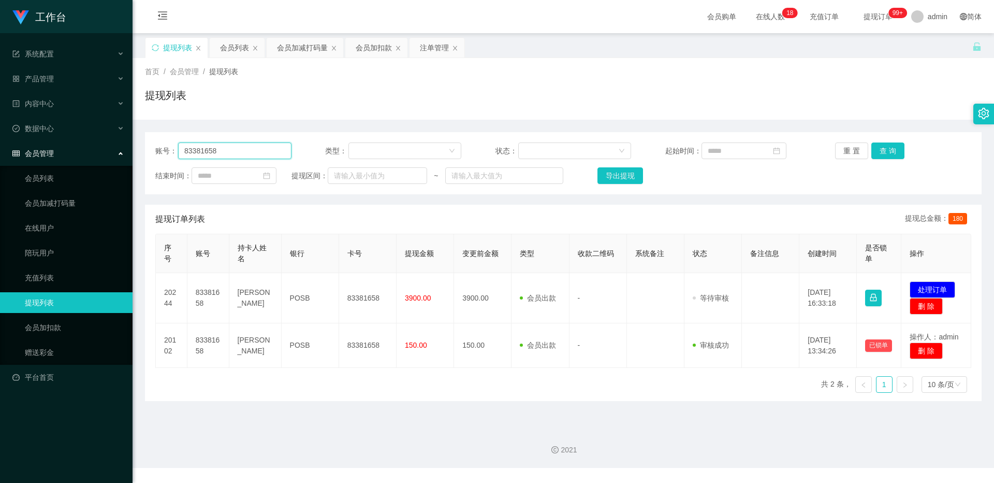
click at [249, 151] on input "83381658" at bounding box center [234, 150] width 113 height 17
click at [368, 43] on div "会员加扣款" at bounding box center [374, 48] width 36 height 20
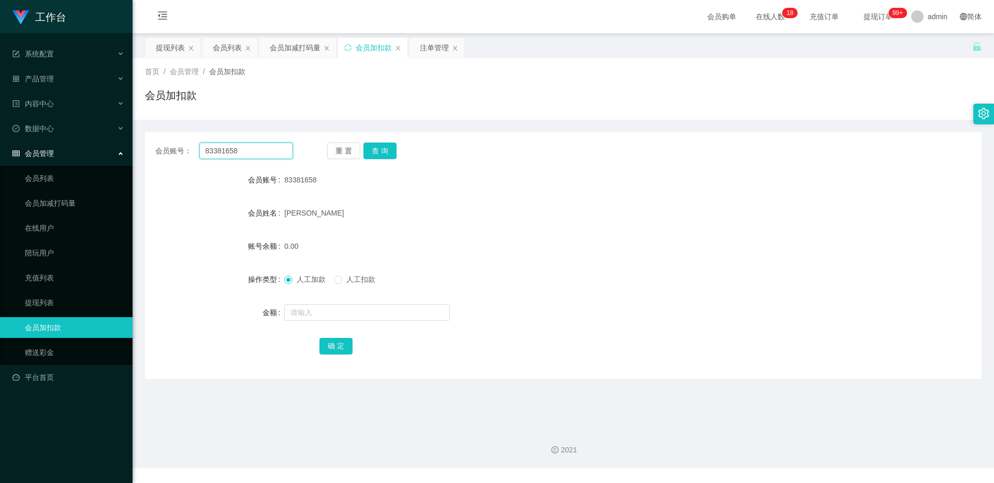
click at [241, 156] on input "83381658" at bounding box center [246, 150] width 94 height 17
click at [170, 48] on div "提现列表" at bounding box center [170, 48] width 29 height 20
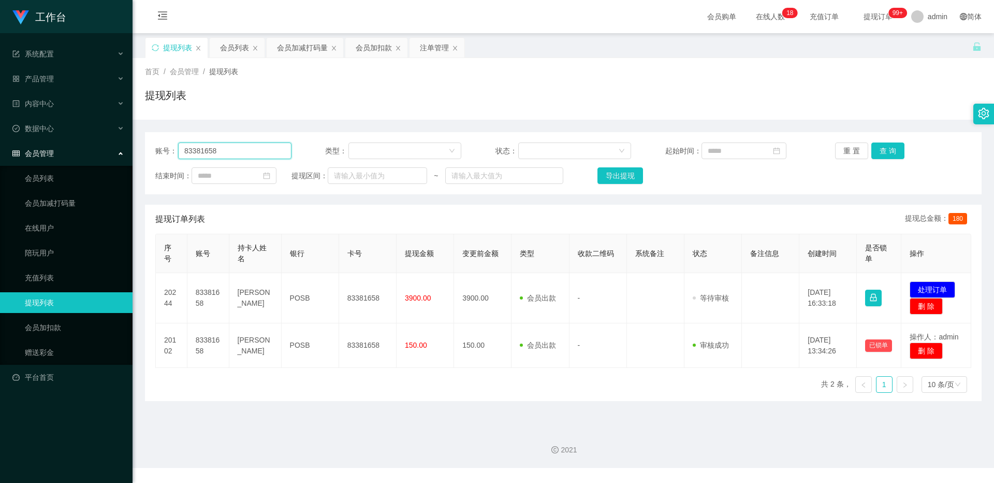
click at [238, 150] on input "83381658" at bounding box center [234, 150] width 113 height 17
click at [368, 146] on button "查 询" at bounding box center [887, 150] width 33 height 17
click at [368, 285] on button "处理订单" at bounding box center [933, 289] width 46 height 17
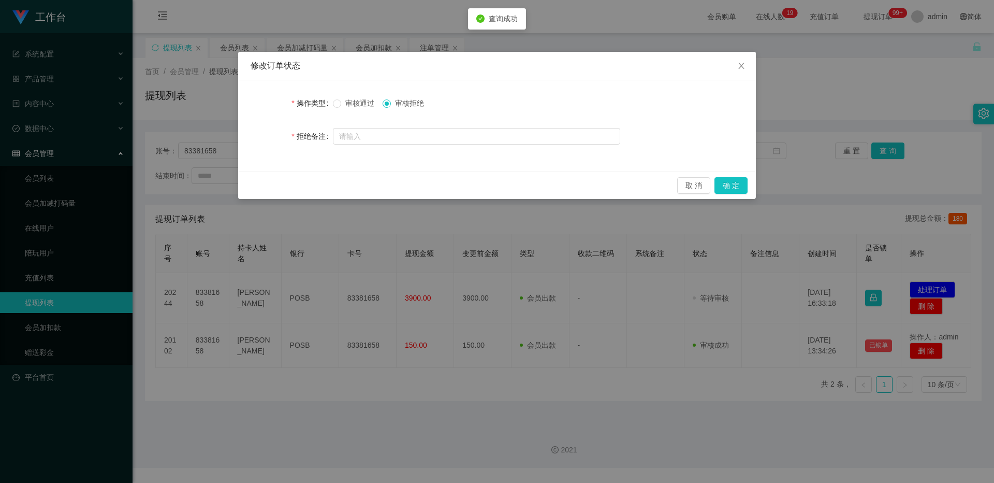
click at [363, 104] on span "审核通过" at bounding box center [359, 103] width 37 height 8
click at [368, 179] on button "取 消" at bounding box center [693, 185] width 33 height 17
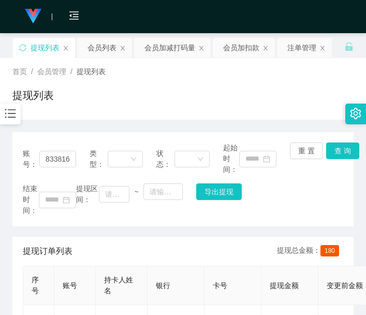
drag, startPoint x: 11, startPoint y: 259, endPoint x: 34, endPoint y: 233, distance: 35.2
click at [11, 259] on main "关闭左侧 关闭右侧 关闭其它 刷新页面 提现列表 会员列表 会员加减打码量 会员加扣款 注单管理 首页 / 会员管理 / 提现列表 / 提现列表 账号： 83…" at bounding box center [183, 233] width 366 height 400
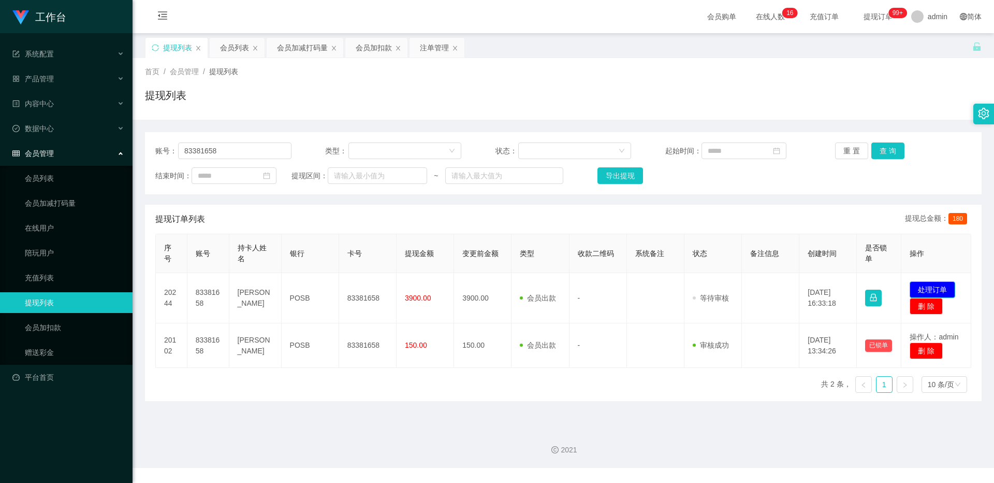
click at [368, 286] on button "处理订单" at bounding box center [933, 289] width 46 height 17
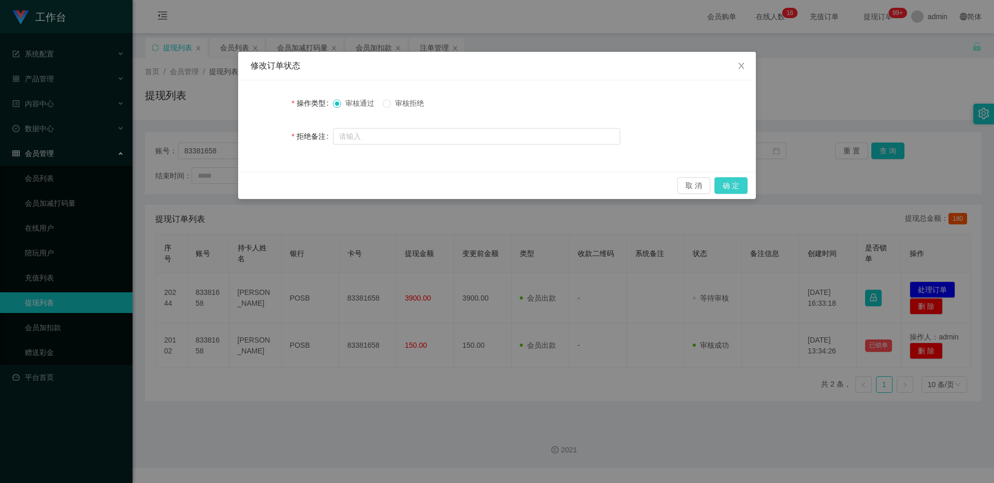
click at [368, 178] on button "确 定" at bounding box center [731, 185] width 33 height 17
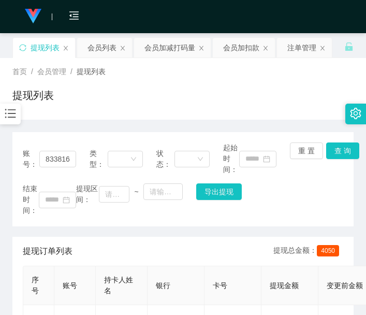
click at [9, 300] on main "关闭左侧 关闭右侧 关闭其它 刷新页面 提现列表 会员列表 会员加减打码量 会员加扣款 注单管理 首页 / 会员管理 / 提现列表 / 提现列表 账号： 83…" at bounding box center [183, 241] width 366 height 416
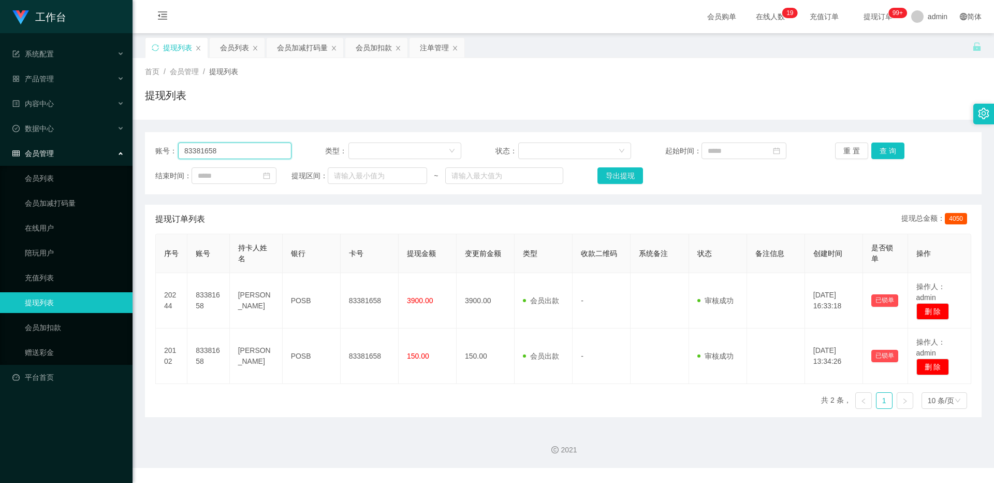
click at [250, 144] on input "83381658" at bounding box center [234, 150] width 113 height 17
click at [368, 151] on button "查 询" at bounding box center [887, 150] width 33 height 17
click at [368, 151] on div "重 置 查 询" at bounding box center [903, 150] width 136 height 17
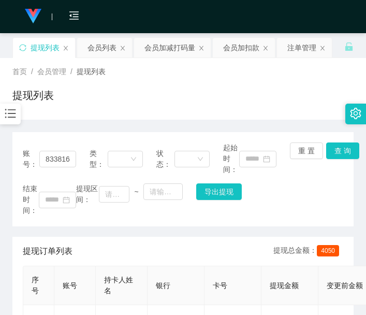
click at [8, 284] on main "关闭左侧 关闭右侧 关闭其它 刷新页面 提现列表 会员列表 会员加减打码量 会员加扣款 注单管理 首页 / 会员管理 / 提现列表 / 提现列表 账号： 83…" at bounding box center [183, 241] width 366 height 416
click at [55, 162] on input "83381658" at bounding box center [57, 159] width 37 height 17
paste input "8783755"
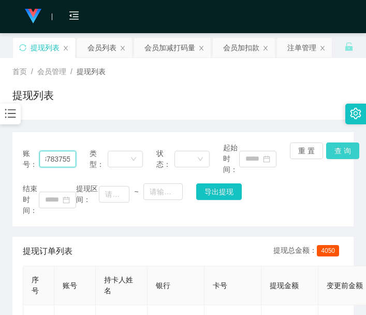
type input "88783755"
click at [344, 150] on button "查 询" at bounding box center [342, 150] width 33 height 17
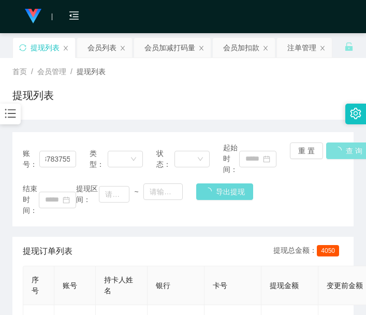
scroll to position [0, 0]
click at [344, 150] on div "账号： 88783755 类型： 状态： 起始时间： 重 置 查 询 结束时间： 提现区间： ~ 导出提现" at bounding box center [182, 179] width 341 height 94
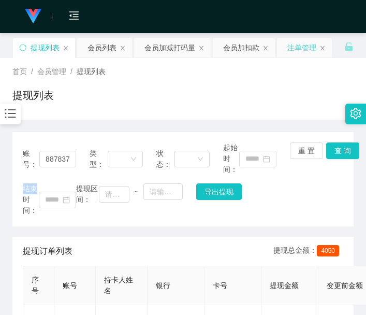
click at [303, 42] on div "注单管理" at bounding box center [301, 48] width 29 height 20
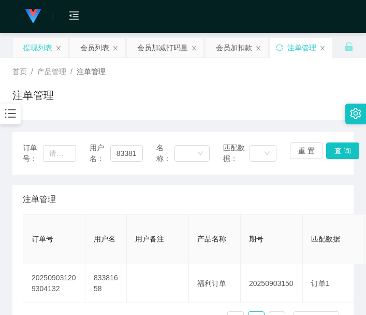
click at [34, 47] on div "提现列表" at bounding box center [37, 48] width 29 height 20
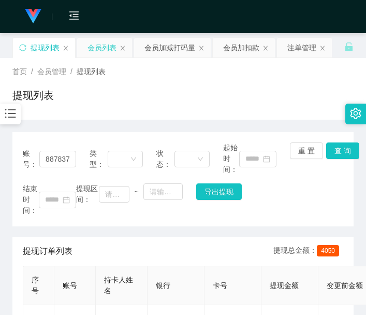
click at [105, 46] on div "会员列表" at bounding box center [102, 48] width 29 height 20
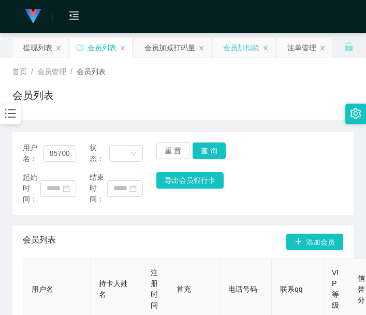
click at [231, 51] on div "会员加扣款" at bounding box center [241, 48] width 36 height 20
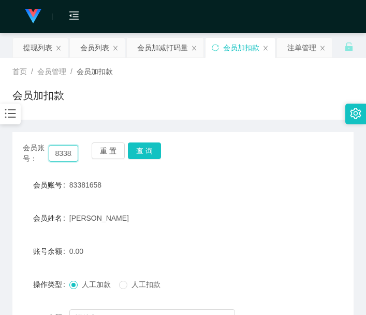
click at [53, 148] on input "83381658" at bounding box center [63, 153] width 29 height 17
click at [54, 148] on input "83381658" at bounding box center [63, 153] width 29 height 17
paste input "8783755"
type input "88783755"
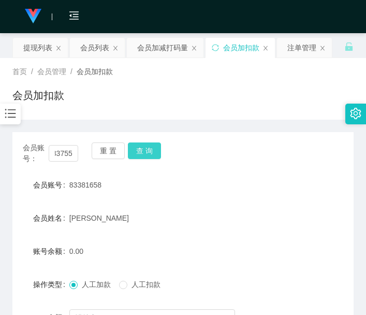
click at [137, 153] on button "查 询" at bounding box center [144, 150] width 33 height 17
click at [137, 153] on div "重 置 查 询" at bounding box center [119, 153] width 55 height 22
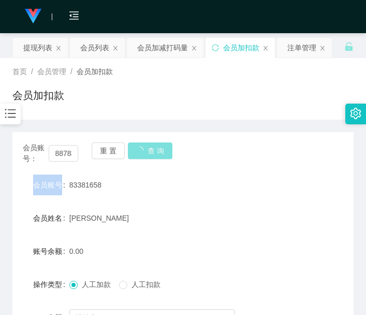
click at [137, 153] on div "重 置 查 询" at bounding box center [119, 153] width 55 height 22
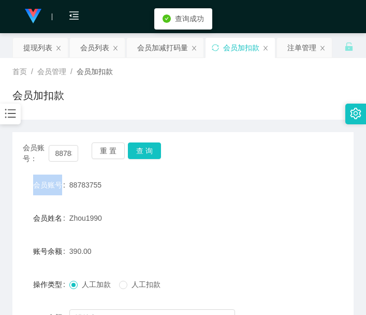
scroll to position [86, 0]
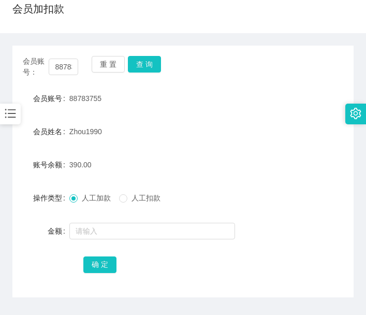
click at [6, 195] on main "关闭左侧 关闭右侧 关闭其它 刷新页面 提现列表 会员列表 会员加减打码量 会员加扣款 注单管理 首页 / 会员管理 / 会员加扣款 / 会员加扣款 会员账号…" at bounding box center [183, 140] width 366 height 386
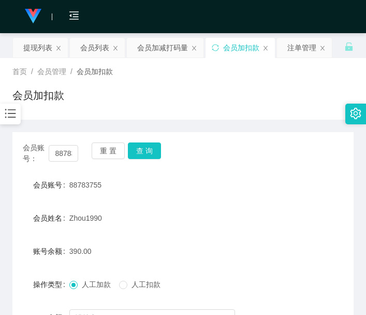
click at [6, 234] on main "关闭左侧 关闭右侧 关闭其它 刷新页面 提现列表 会员列表 会员加减打码量 会员加扣款 注单管理 首页 / 会员管理 / 会员加扣款 / 会员加扣款 会员账号…" at bounding box center [183, 226] width 366 height 386
click at [45, 44] on div "提现列表" at bounding box center [37, 48] width 29 height 20
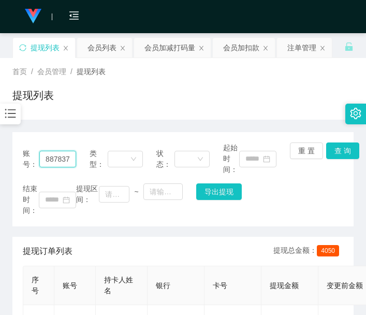
click at [66, 161] on input "88783755" at bounding box center [57, 159] width 37 height 17
click at [346, 154] on button "查 询" at bounding box center [342, 150] width 33 height 17
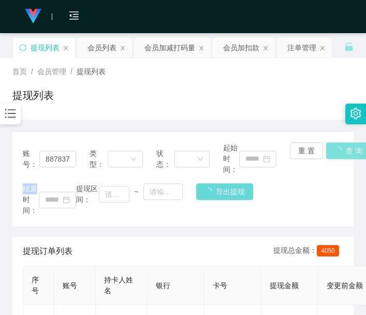
click at [346, 154] on div "账号： 88783755 类型： 状态： 起始时间： 重 置 查 询 结束时间： 提现区间： ~ 导出提现" at bounding box center [182, 179] width 341 height 94
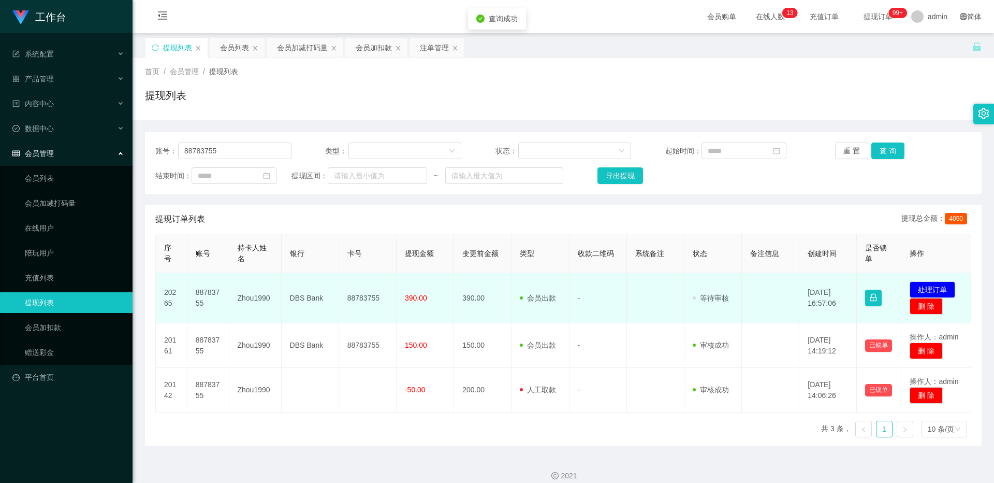
click at [347, 282] on td "88783755" at bounding box center [367, 298] width 57 height 50
click at [368, 290] on button "处理订单" at bounding box center [933, 289] width 46 height 17
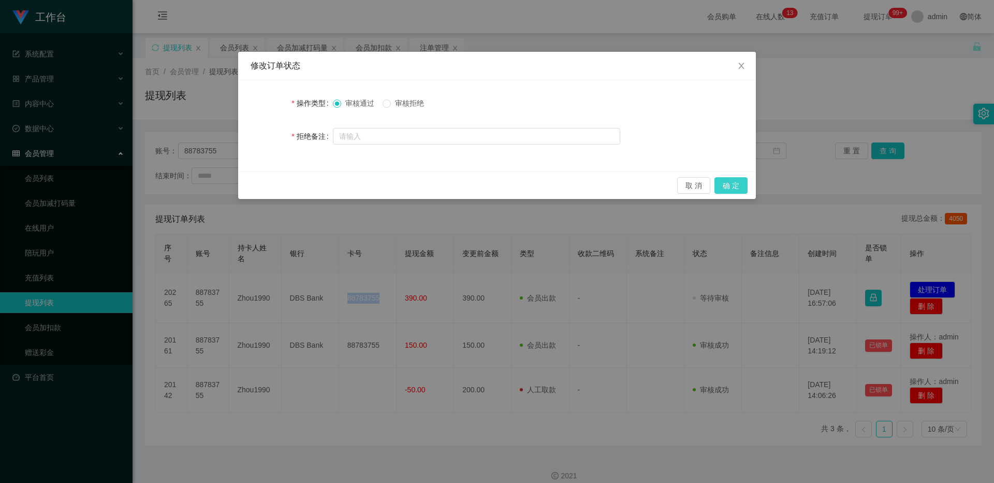
click at [368, 186] on button "确 定" at bounding box center [731, 185] width 33 height 17
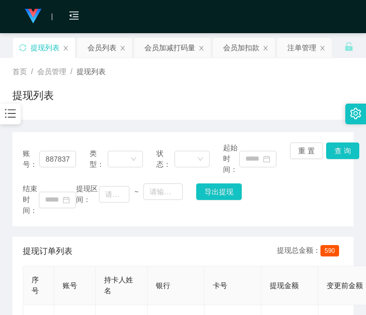
drag, startPoint x: 8, startPoint y: 259, endPoint x: 18, endPoint y: 249, distance: 14.3
click at [8, 259] on main "关闭左侧 关闭右侧 关闭其它 刷新页面 提现列表 会员列表 会员加减打码量 会员加扣款 注单管理 首页 / 会员管理 / 提现列表 / 提现列表 账号： 88…" at bounding box center [183, 268] width 366 height 471
click at [89, 53] on div "会员列表" at bounding box center [102, 48] width 29 height 20
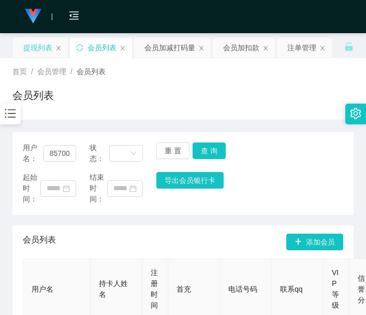
click at [35, 50] on div "提现列表" at bounding box center [37, 48] width 29 height 20
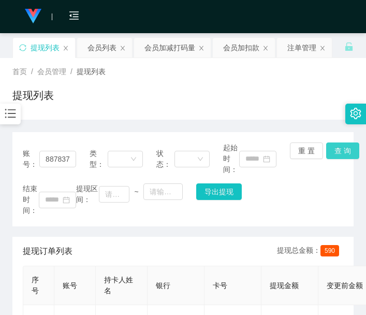
click at [328, 152] on button "查 询" at bounding box center [342, 150] width 33 height 17
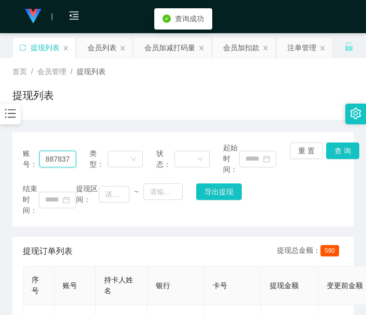
click at [64, 157] on input "88783755" at bounding box center [57, 159] width 37 height 17
paste input "0702220"
type input "80702220"
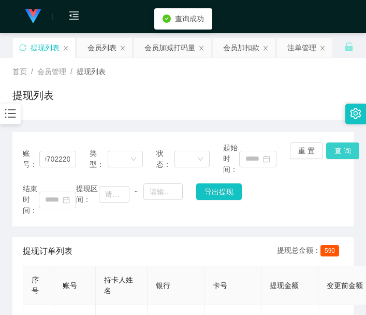
click at [343, 148] on button "查 询" at bounding box center [342, 150] width 33 height 17
click at [343, 148] on div "账号： 80702220 类型： 状态： 起始时间： 重 置 查 询 结束时间： 提现区间： ~ 导出提现" at bounding box center [182, 179] width 341 height 94
click at [343, 148] on button "查 询" at bounding box center [342, 150] width 33 height 17
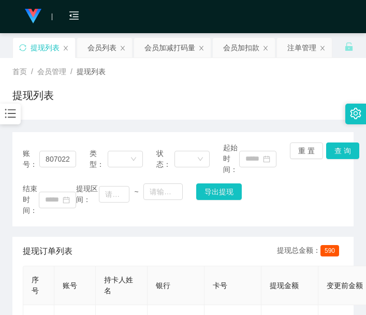
click at [10, 237] on main "关闭左侧 关闭右侧 关闭其它 刷新页面 提现列表 会员列表 会员加减打码量 会员加扣款 注单管理 首页 / 会员管理 / 提现列表 / 提现列表 账号： 80…" at bounding box center [183, 268] width 366 height 471
drag, startPoint x: 8, startPoint y: 248, endPoint x: 11, endPoint y: 243, distance: 5.6
click at [8, 247] on main "关闭左侧 关闭右侧 关闭其它 刷新页面 提现列表 会员列表 会员加减打码量 会员加扣款 注单管理 首页 / 会员管理 / 提现列表 / 提现列表 账号： 80…" at bounding box center [183, 268] width 366 height 471
